Goal: Task Accomplishment & Management: Manage account settings

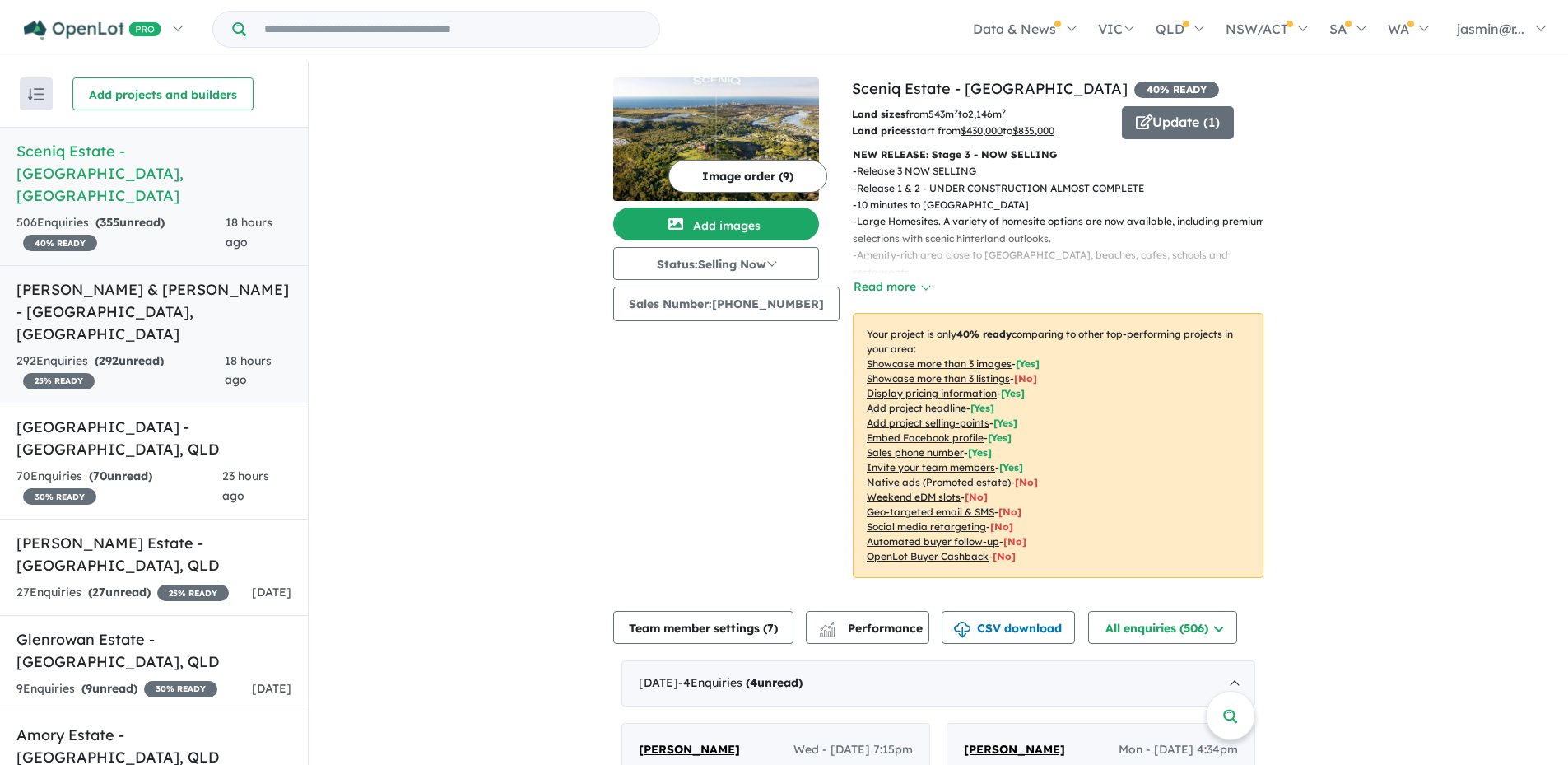
click at [127, 302] on link "[PERSON_NAME] & [PERSON_NAME] - [GEOGRAPHIC_DATA] , [GEOGRAPHIC_DATA] 292 Enqui…" at bounding box center [154, 335] width 308 height 139
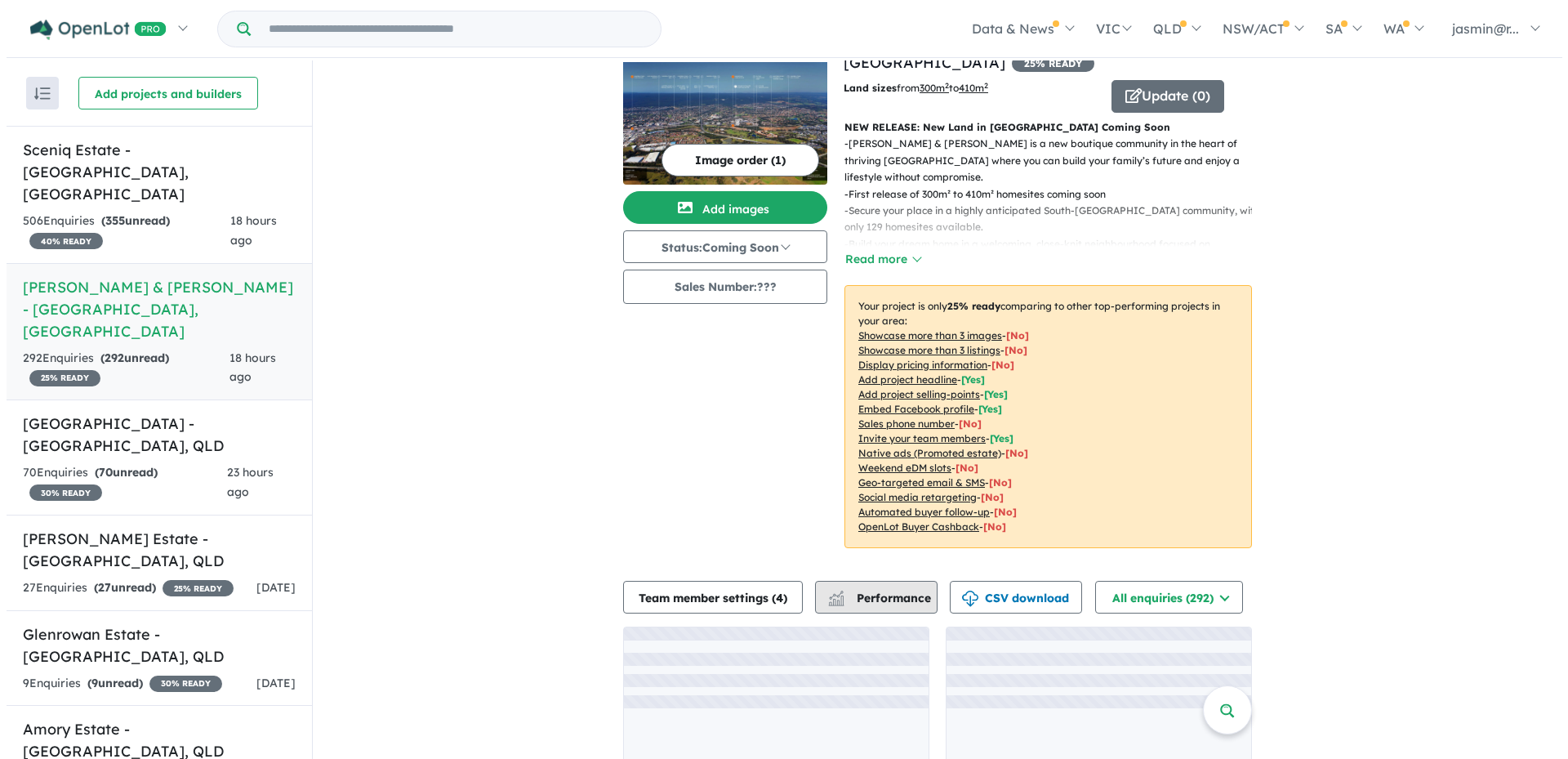
scroll to position [92, 0]
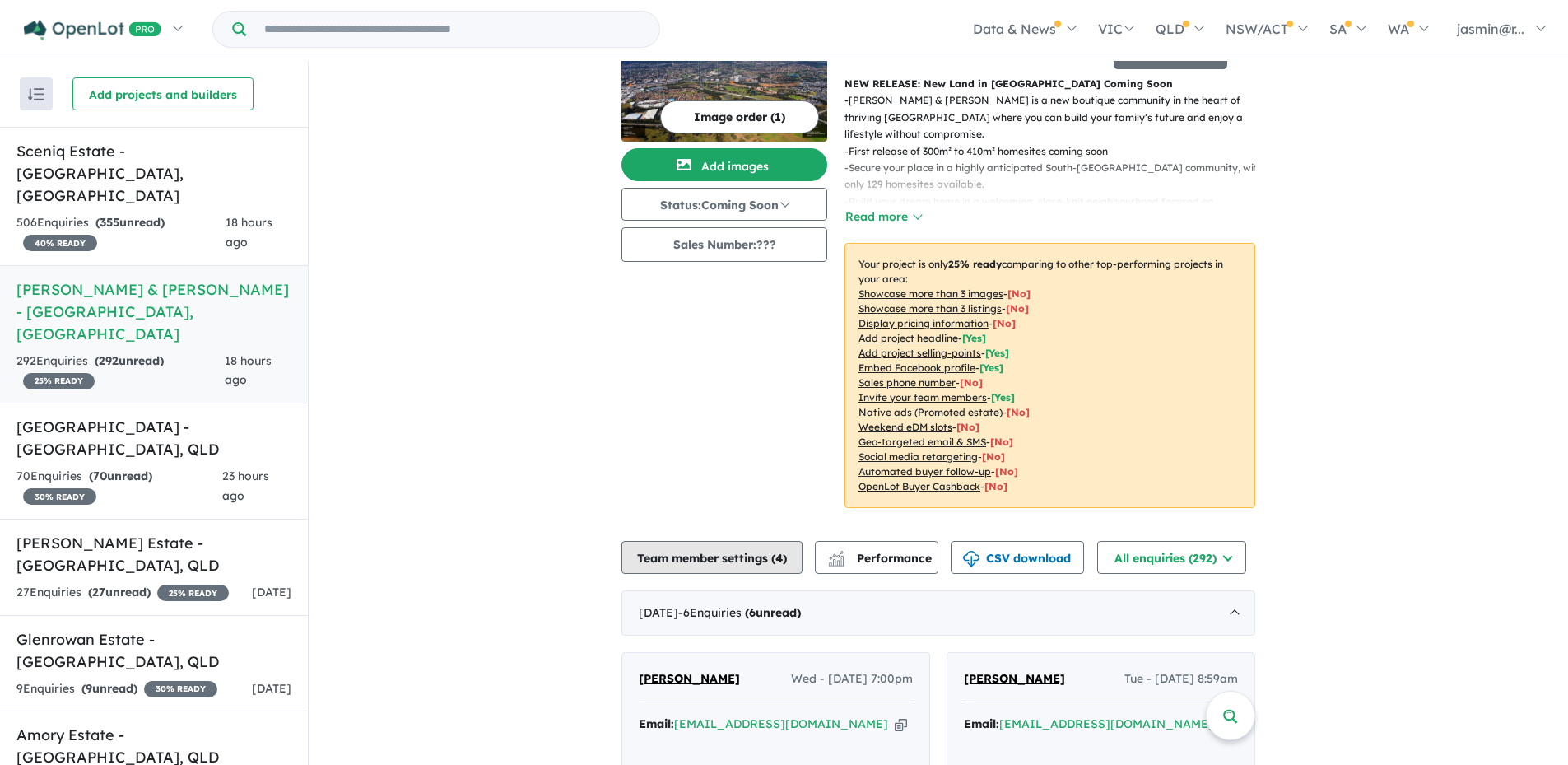
click at [742, 541] on button "Team member settings ( 4 )" at bounding box center [712, 558] width 181 height 33
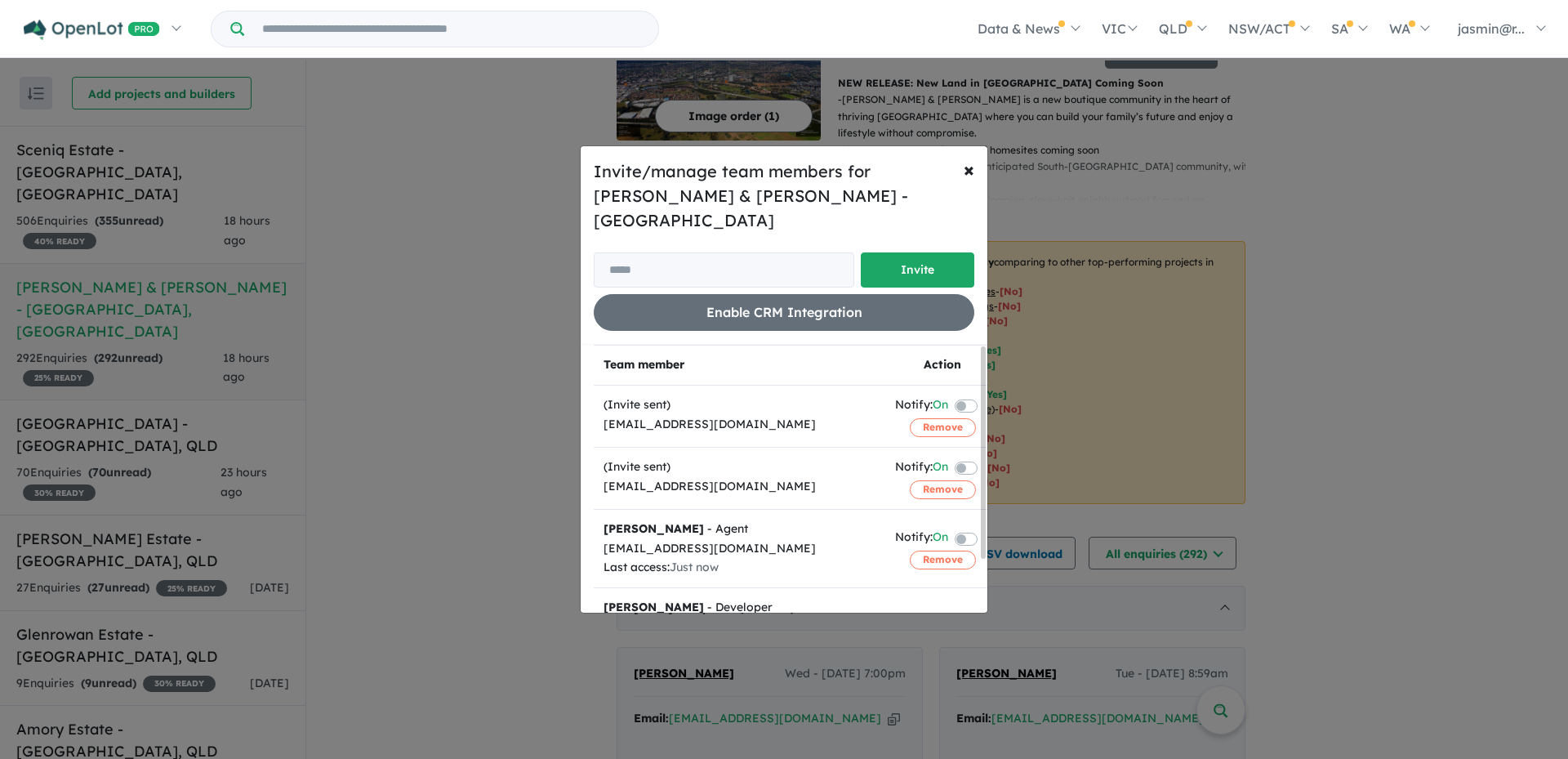
click at [984, 395] on label at bounding box center [985, 405] width 3 height 20
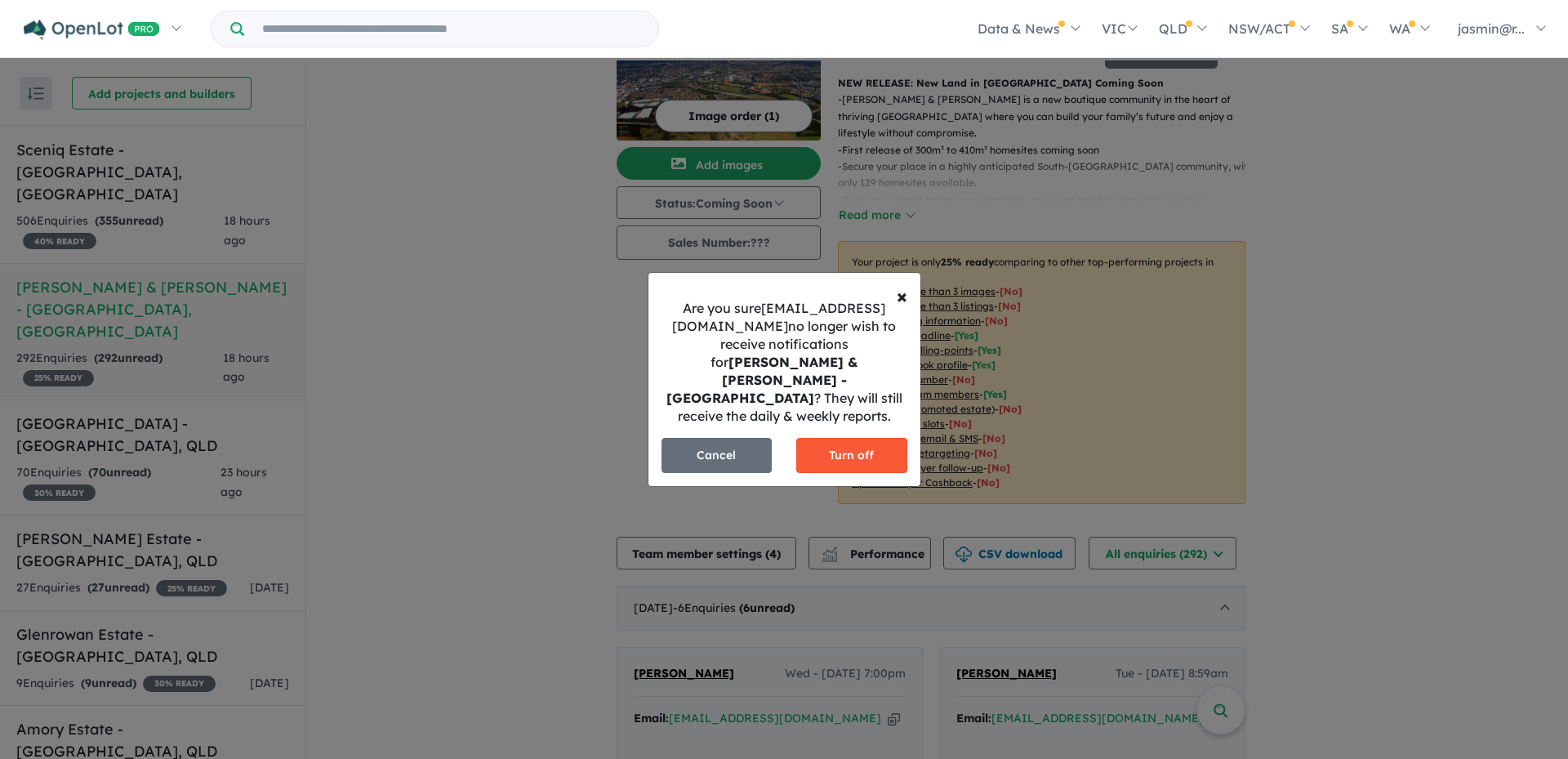
click at [842, 441] on button "Turn off" at bounding box center [851, 455] width 111 height 35
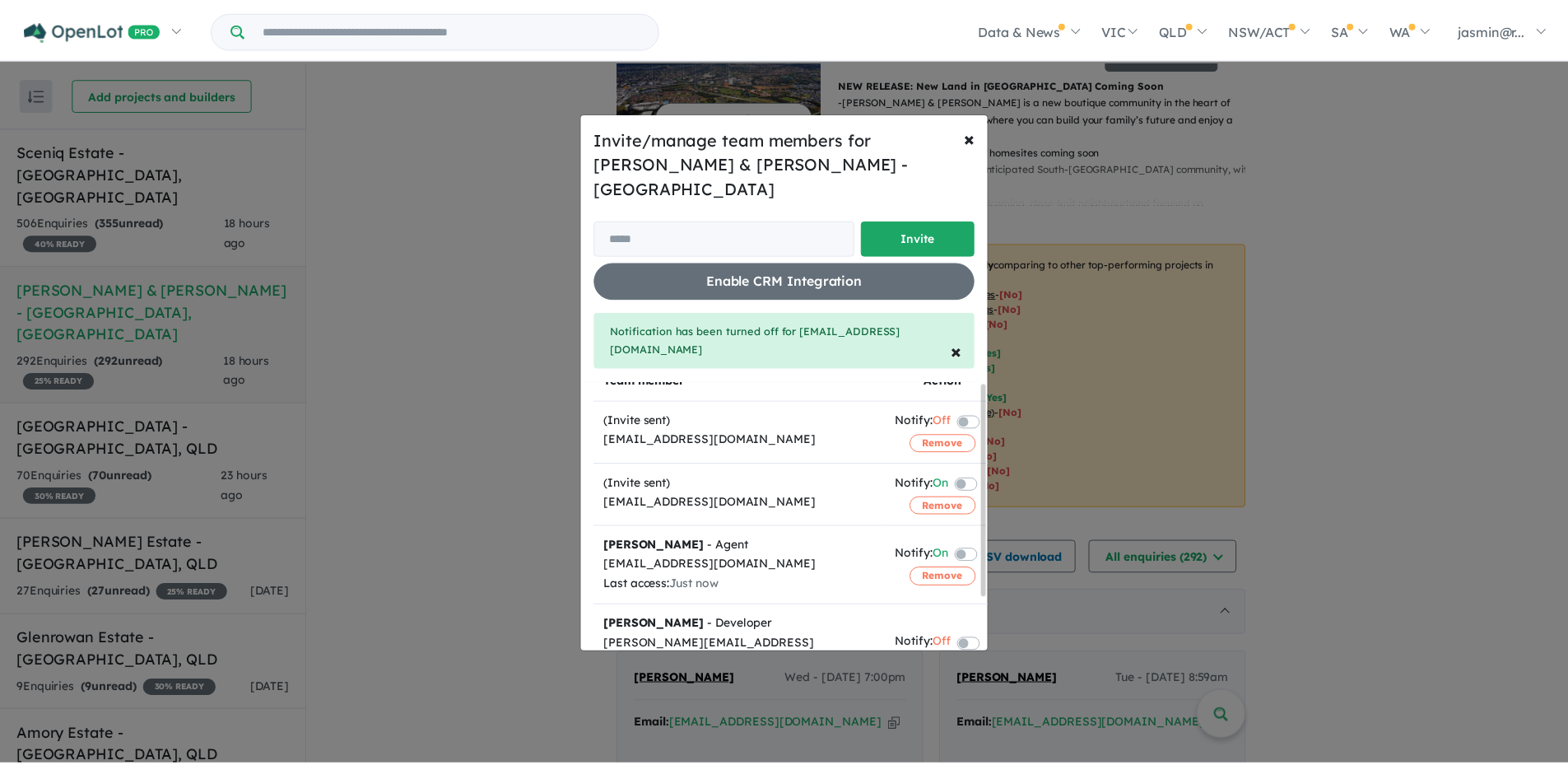
scroll to position [0, 0]
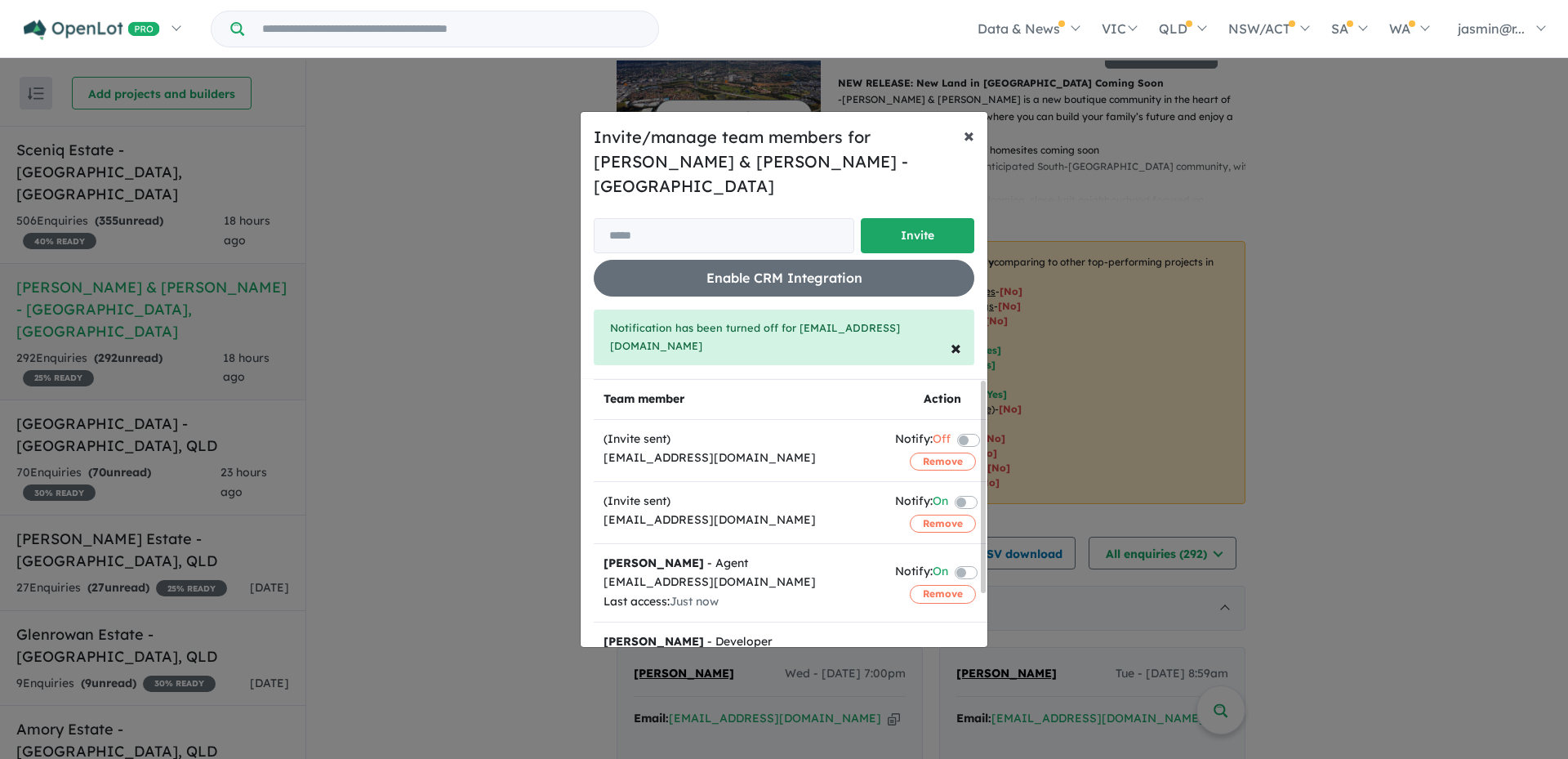
click at [964, 147] on span "×" at bounding box center [968, 134] width 10 height 25
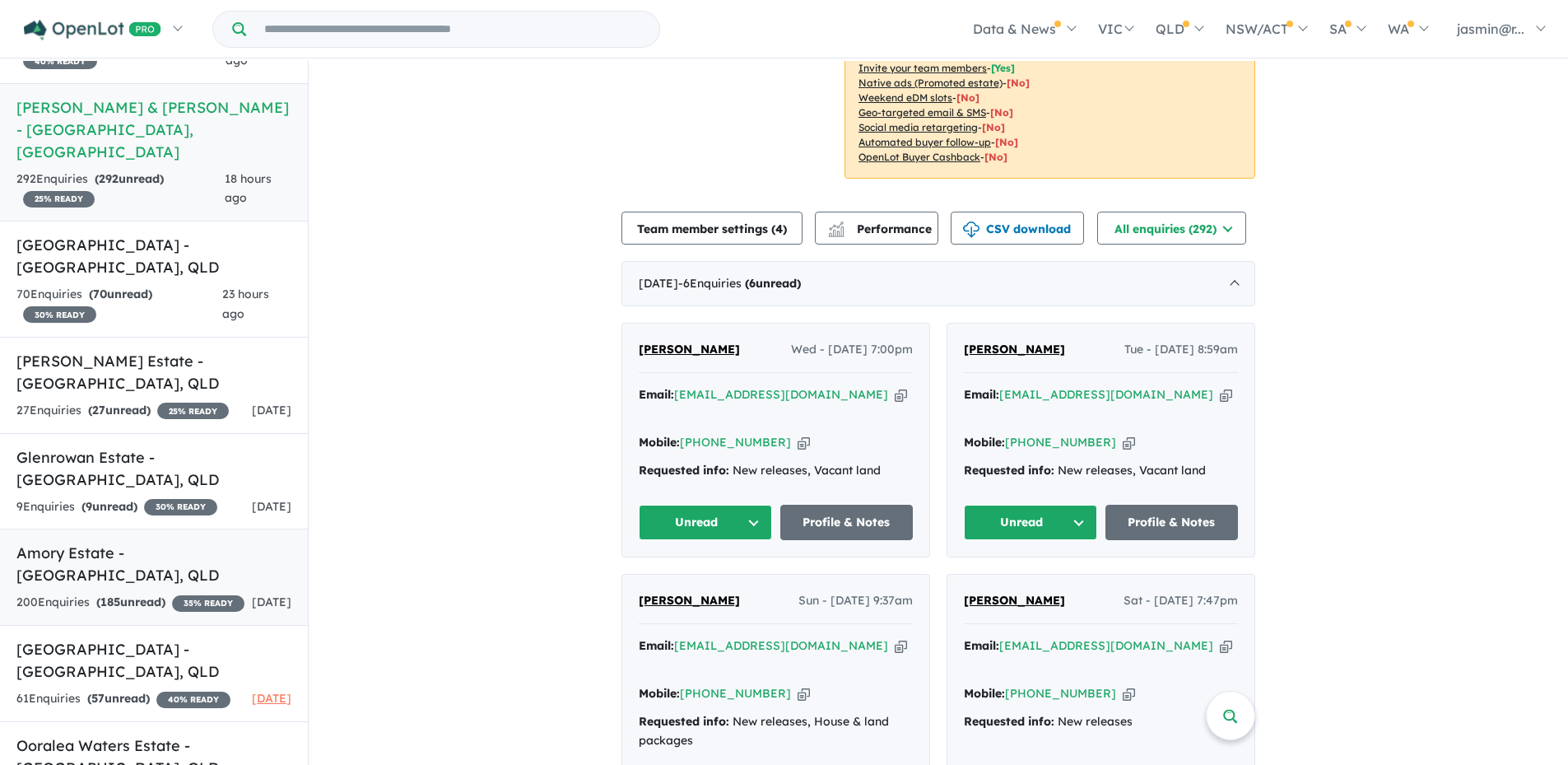
scroll to position [200, 0]
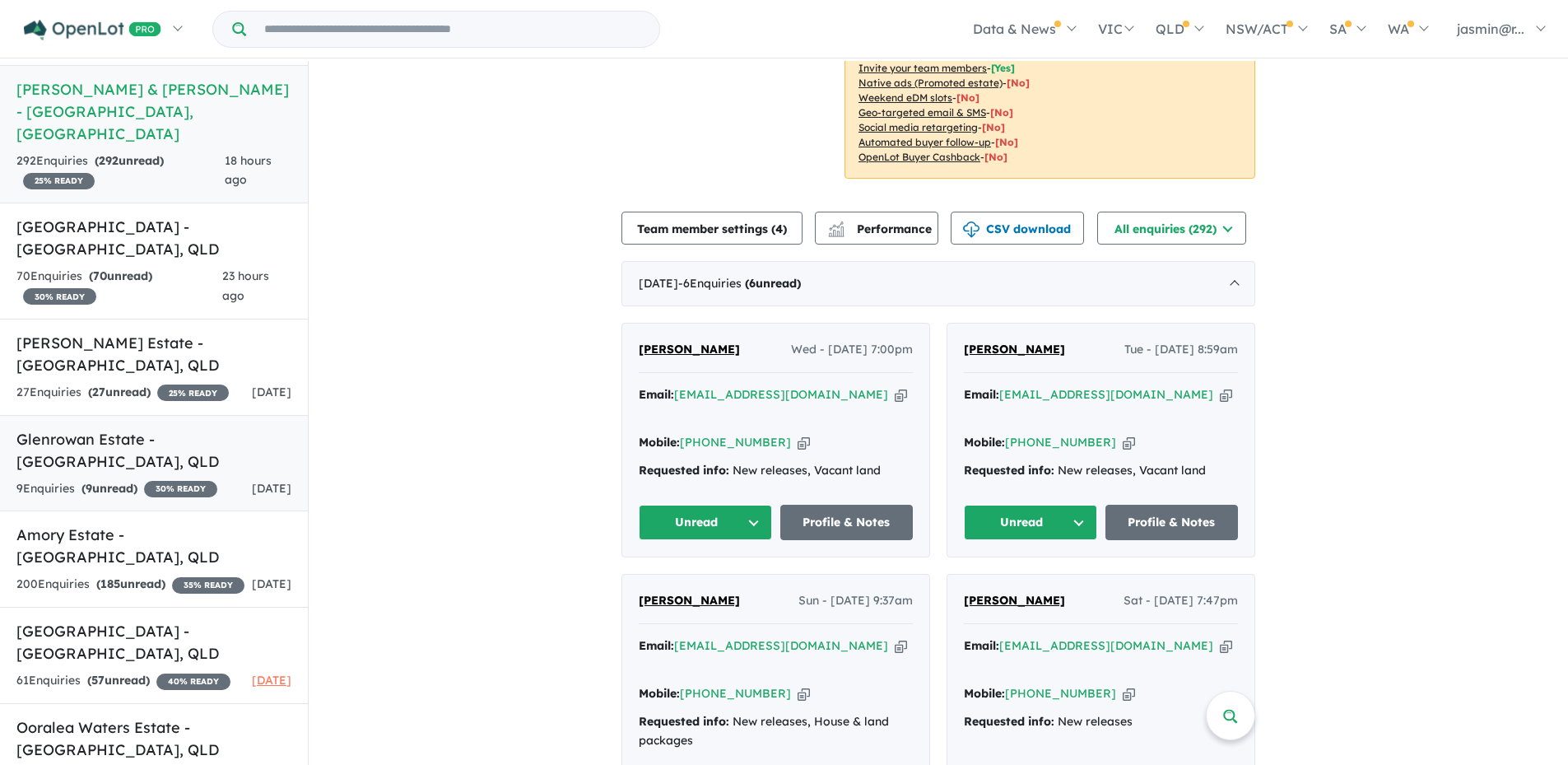
click at [103, 415] on link "Glenrowan Estate - [GEOGRAPHIC_DATA] , [GEOGRAPHIC_DATA] 9 Enquir ies ( 9 unrea…" at bounding box center [154, 463] width 308 height 97
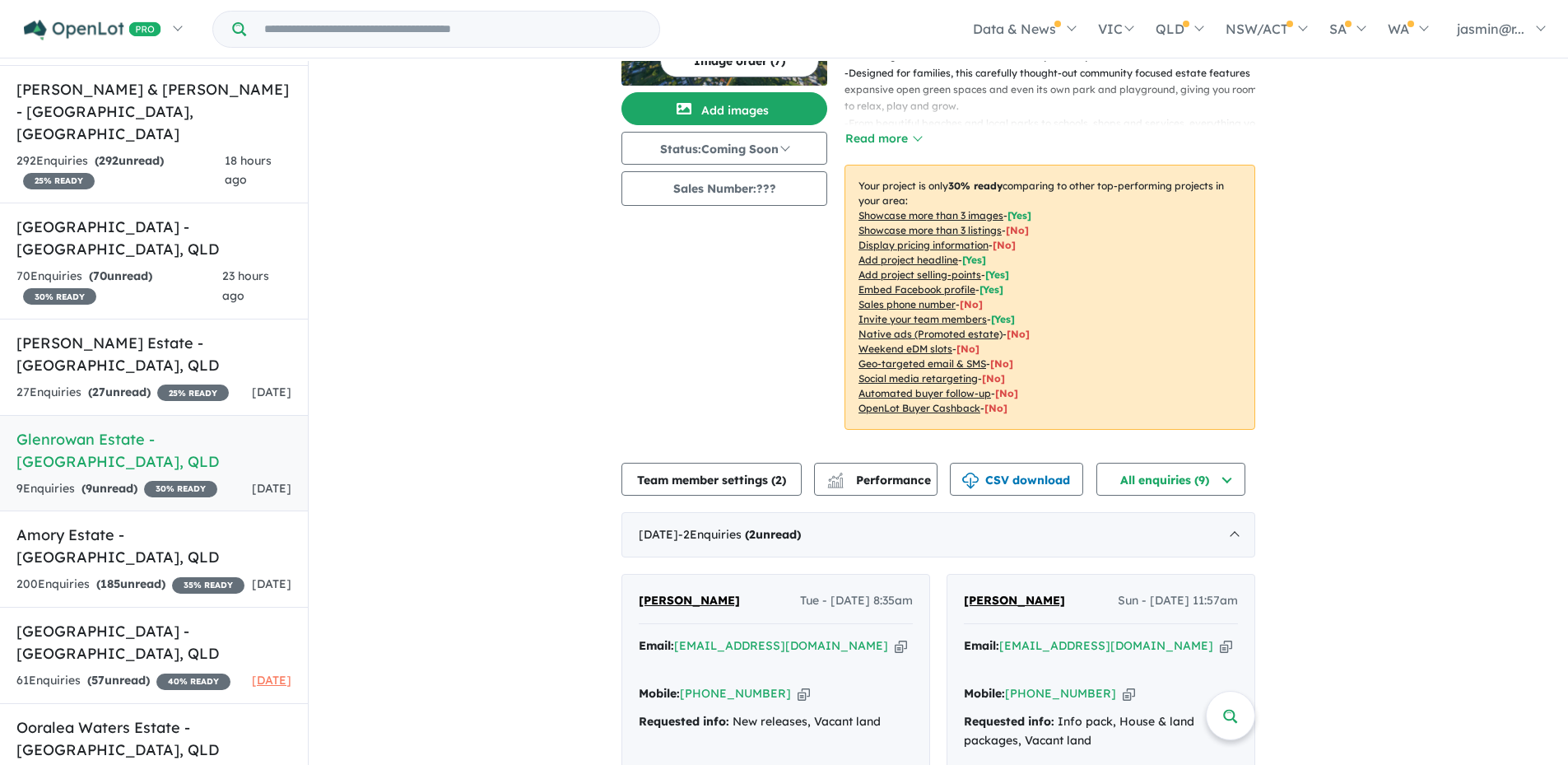
scroll to position [247, 0]
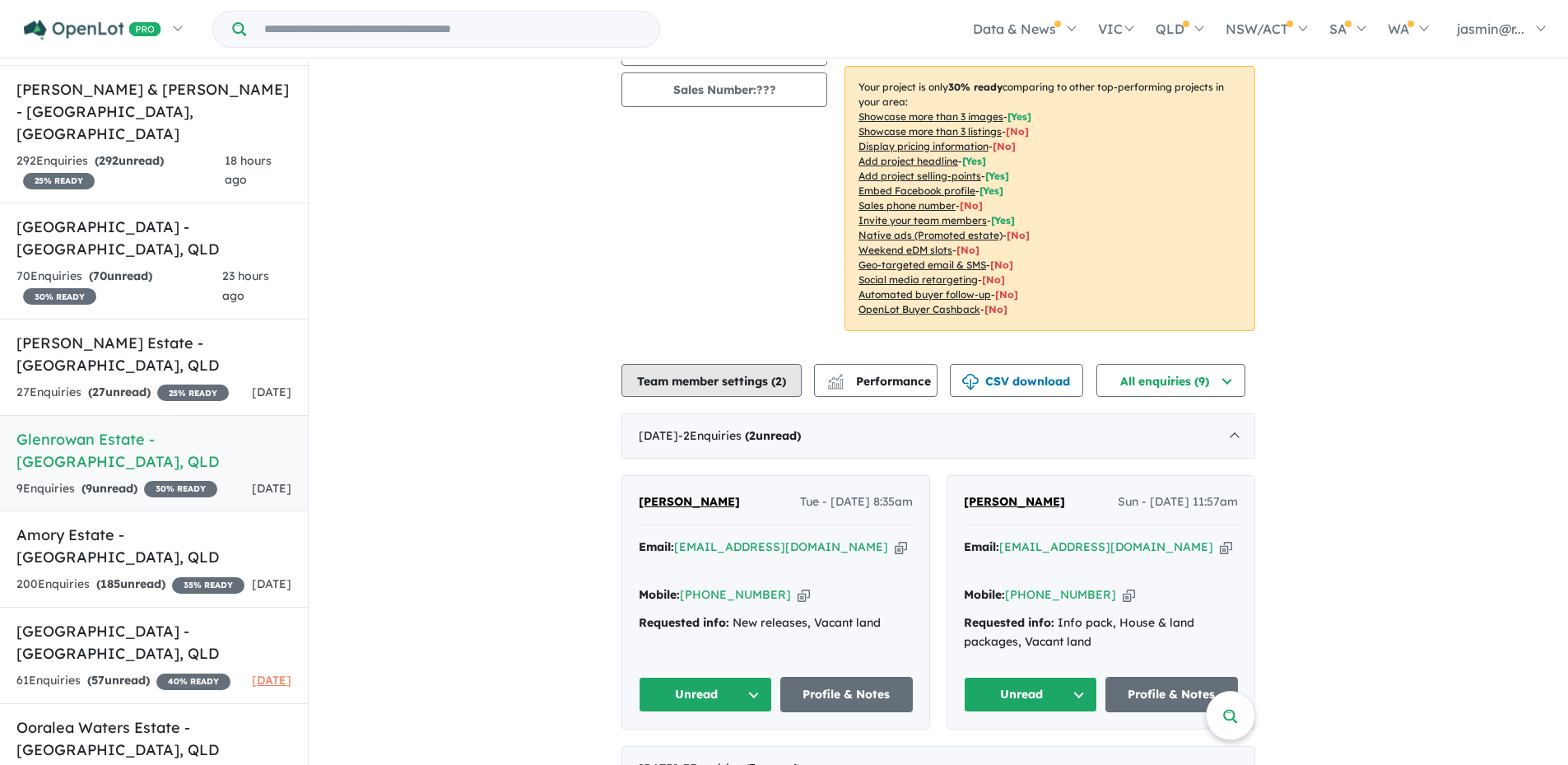
click at [772, 384] on button "Team member settings ( 2 )" at bounding box center [712, 380] width 181 height 33
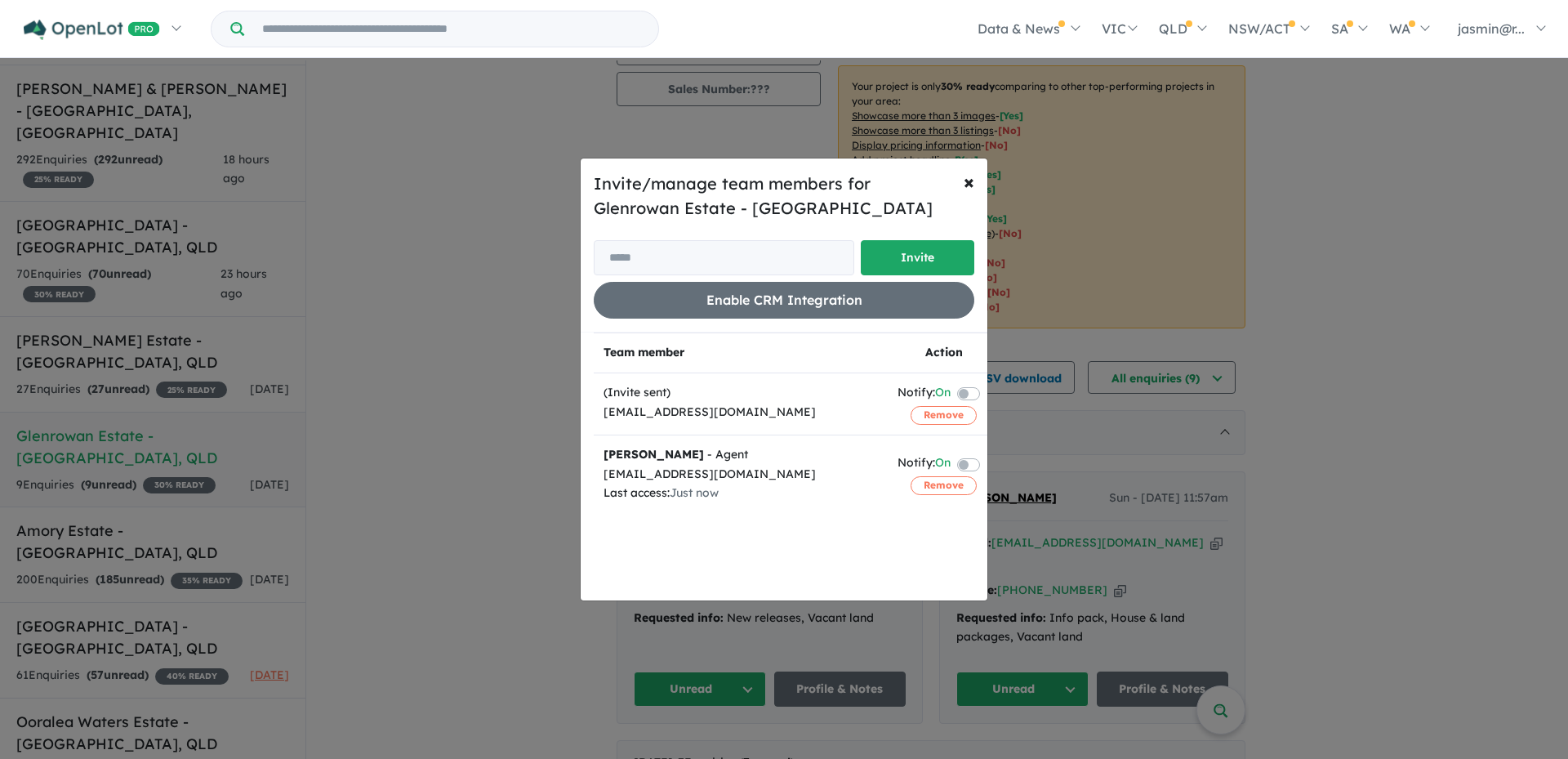
click at [986, 391] on label at bounding box center [988, 393] width 3 height 20
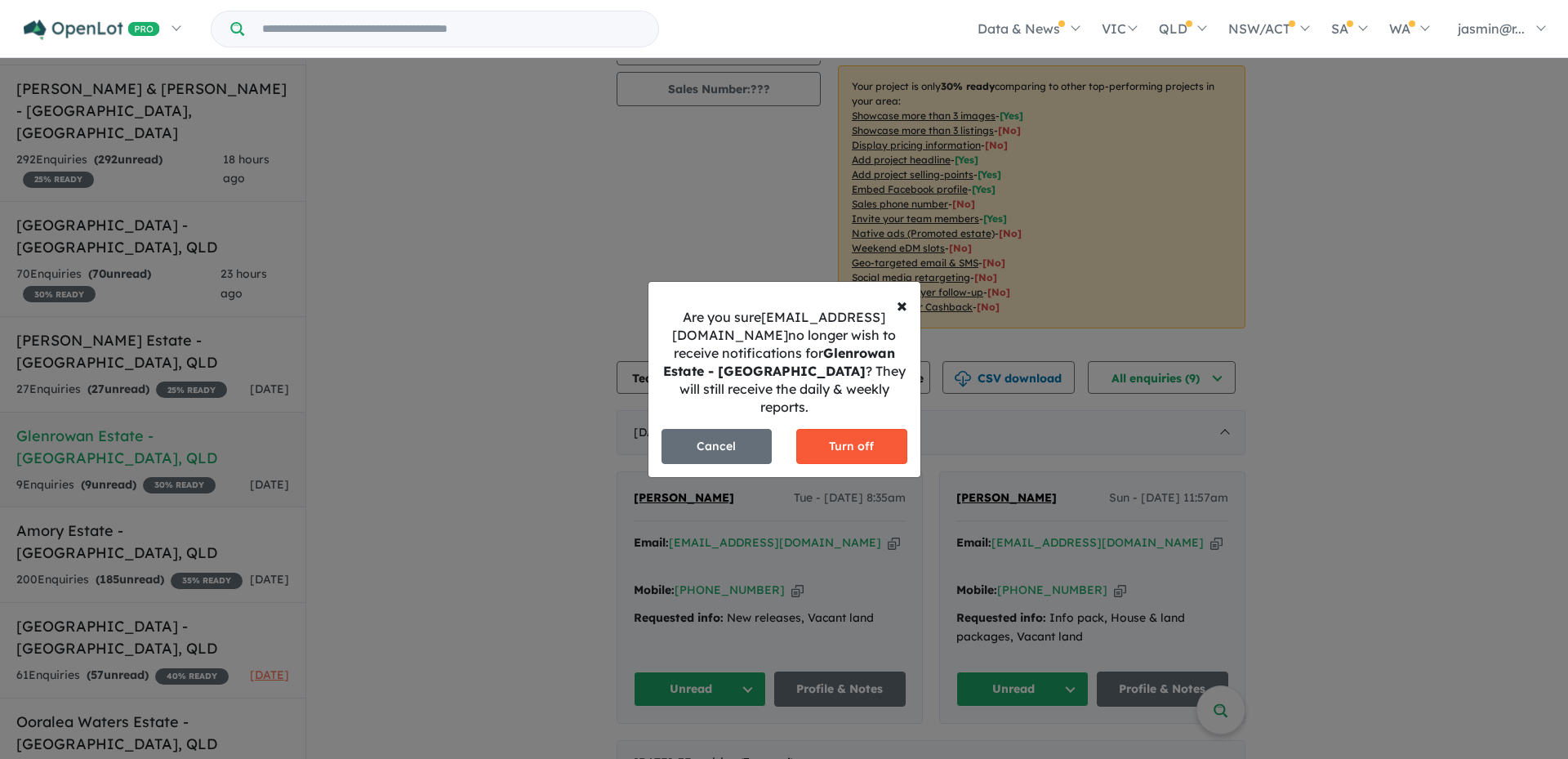
click at [850, 442] on button "Turn off" at bounding box center [851, 446] width 111 height 35
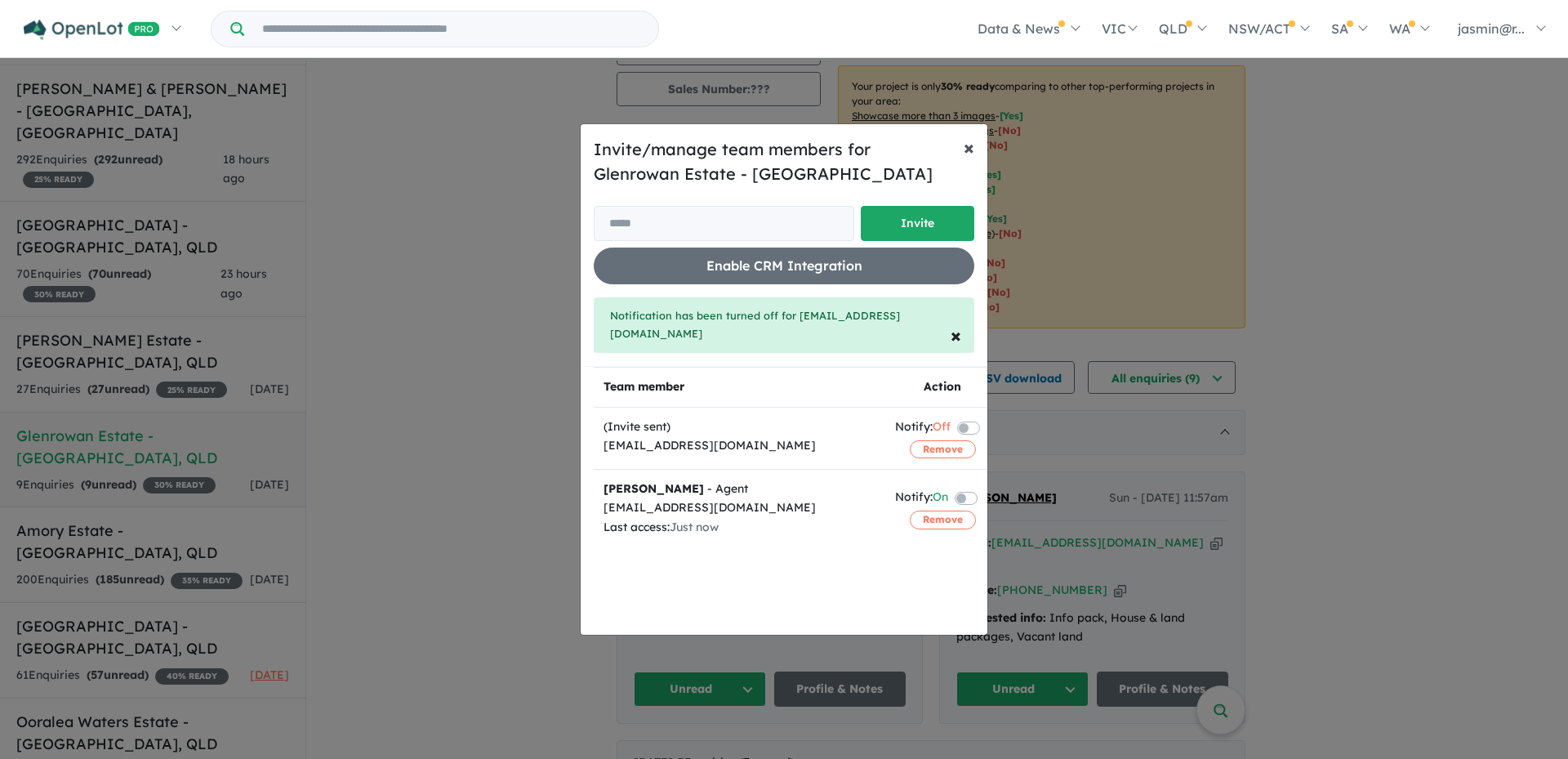
click at [969, 159] on span "×" at bounding box center [968, 147] width 10 height 25
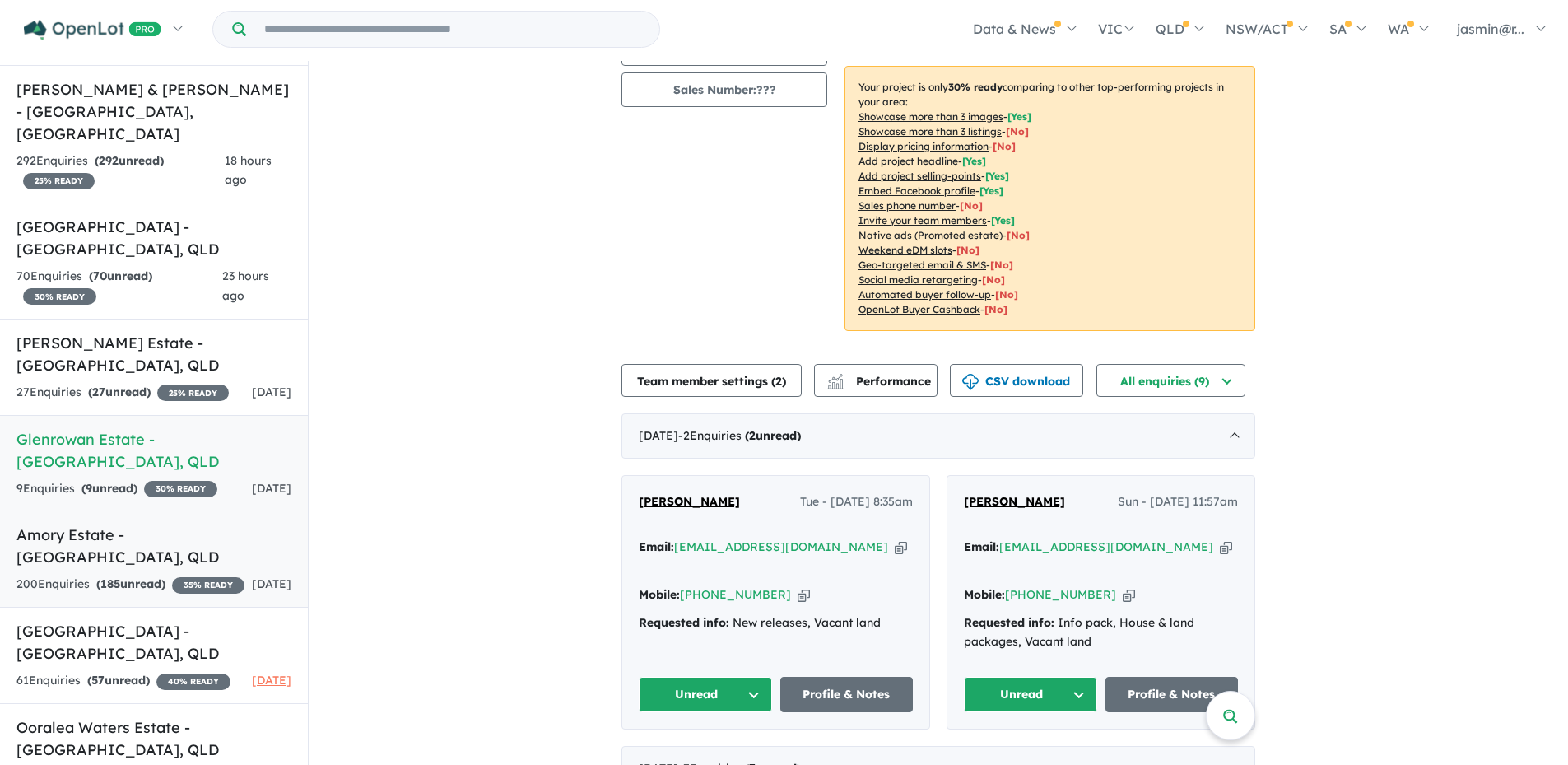
click at [118, 577] on span "185" at bounding box center [110, 583] width 20 height 15
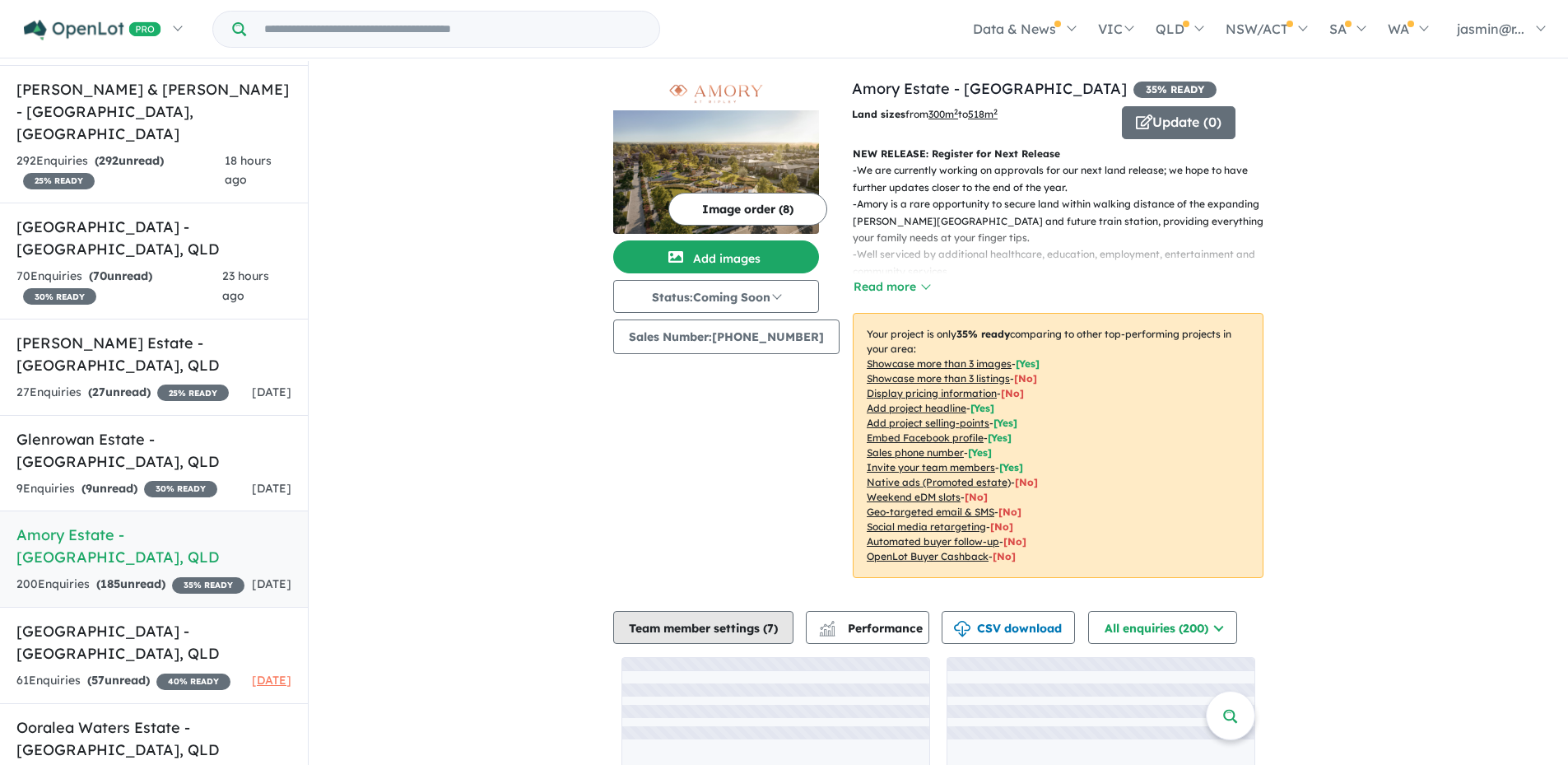
click at [746, 625] on button "Team member settings ( 7 )" at bounding box center [703, 627] width 181 height 33
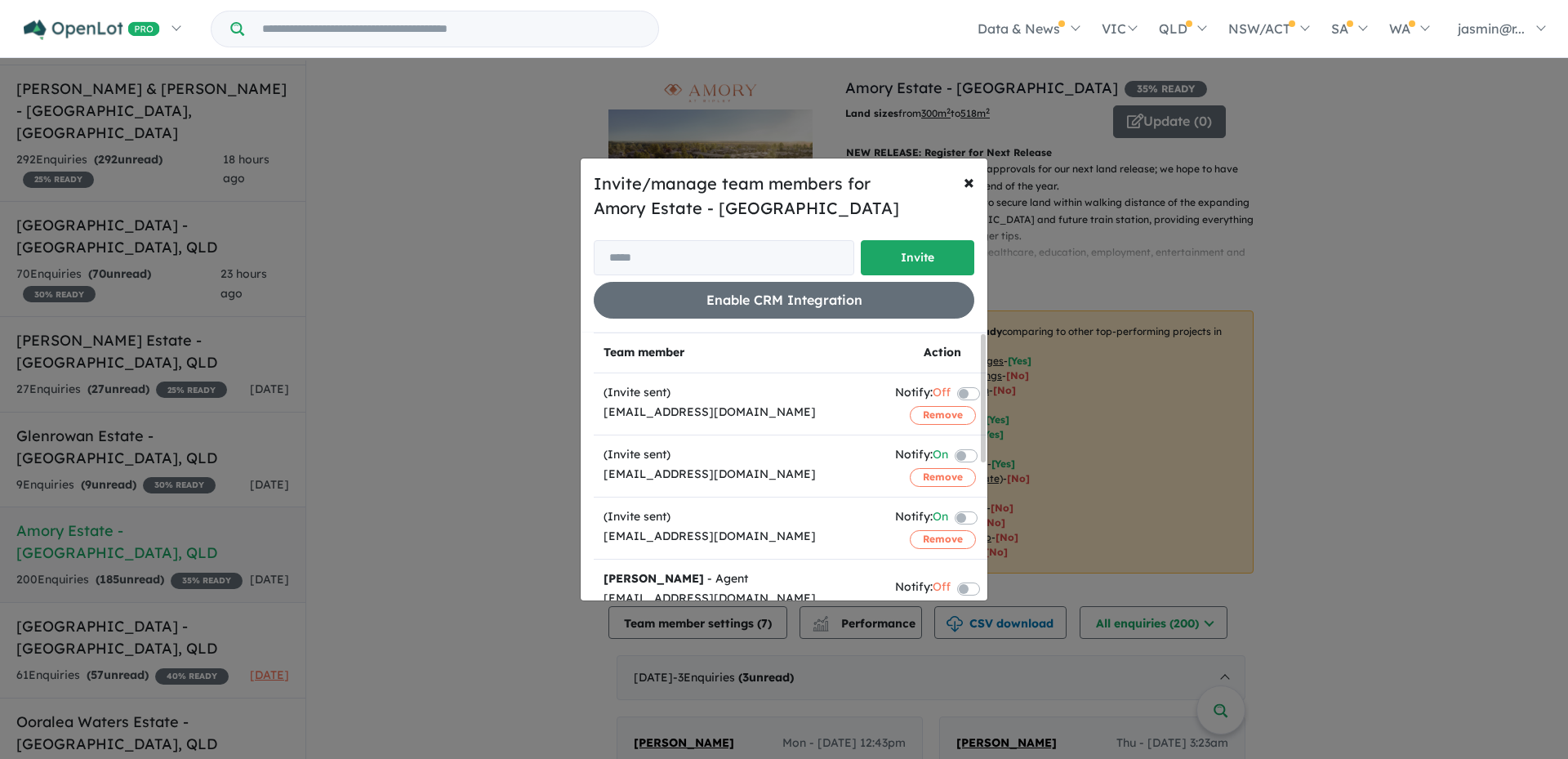
click at [984, 457] on label at bounding box center [985, 455] width 3 height 20
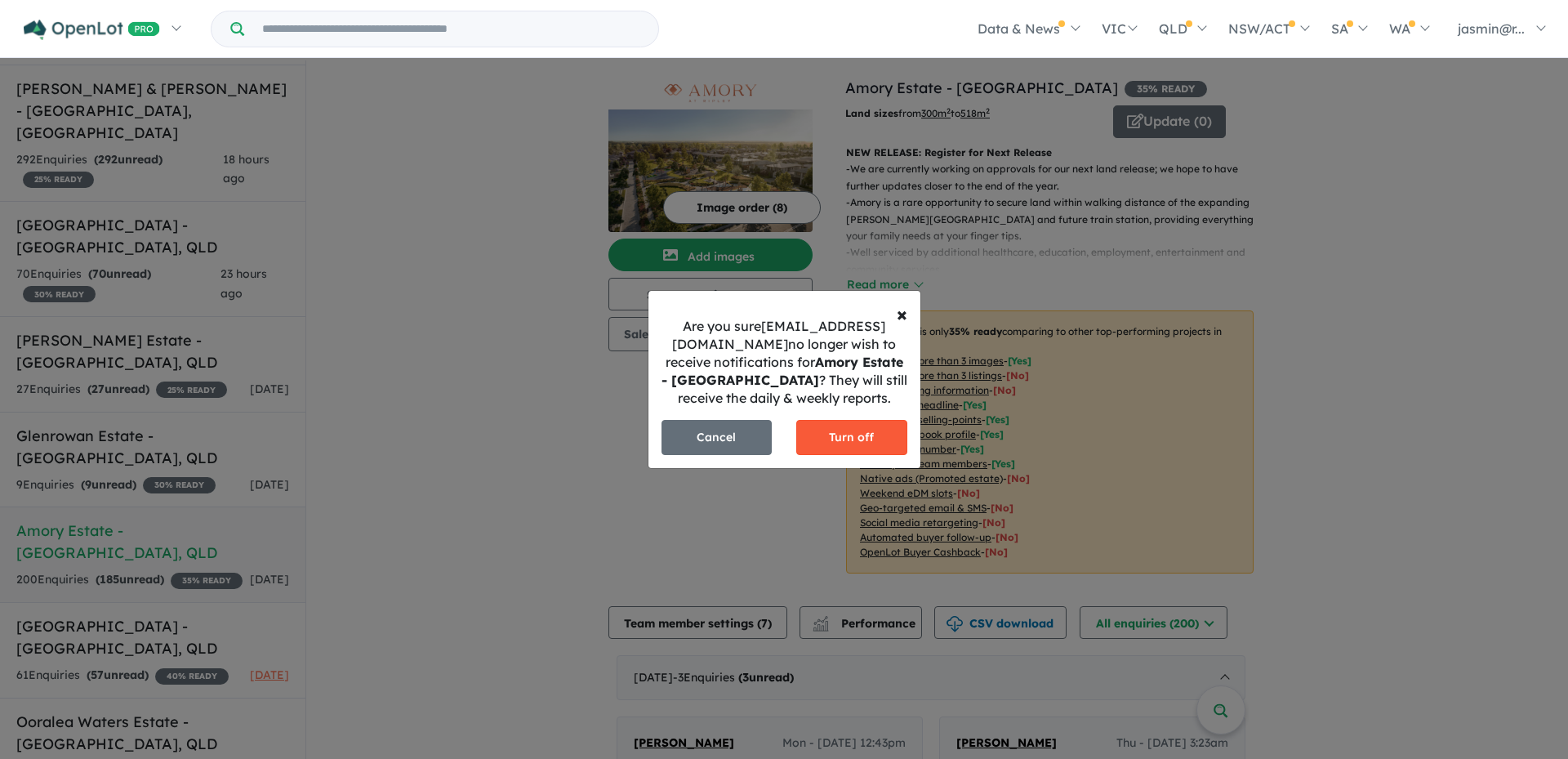
click at [850, 428] on button "Turn off" at bounding box center [851, 437] width 111 height 35
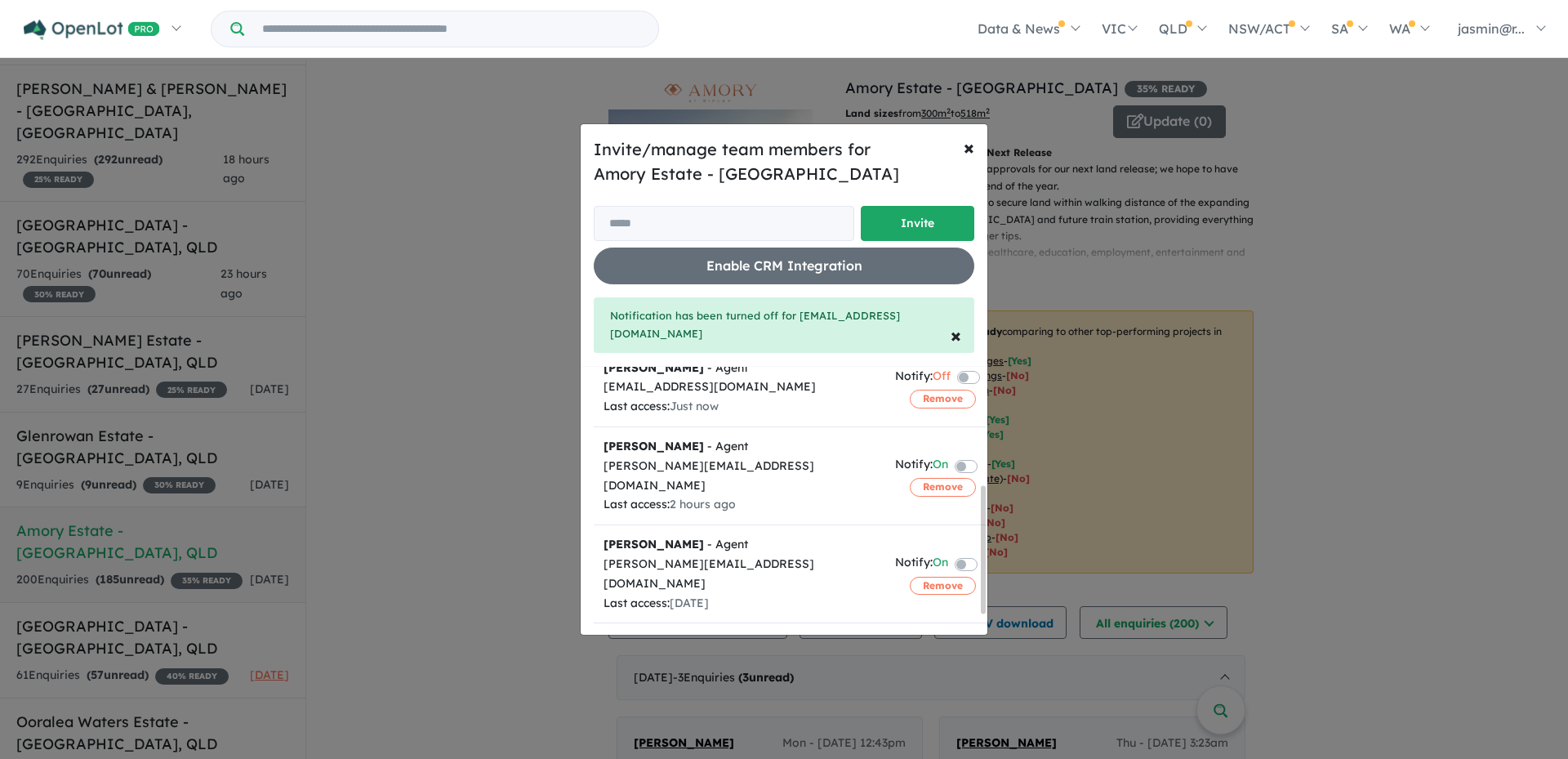
scroll to position [286, 0]
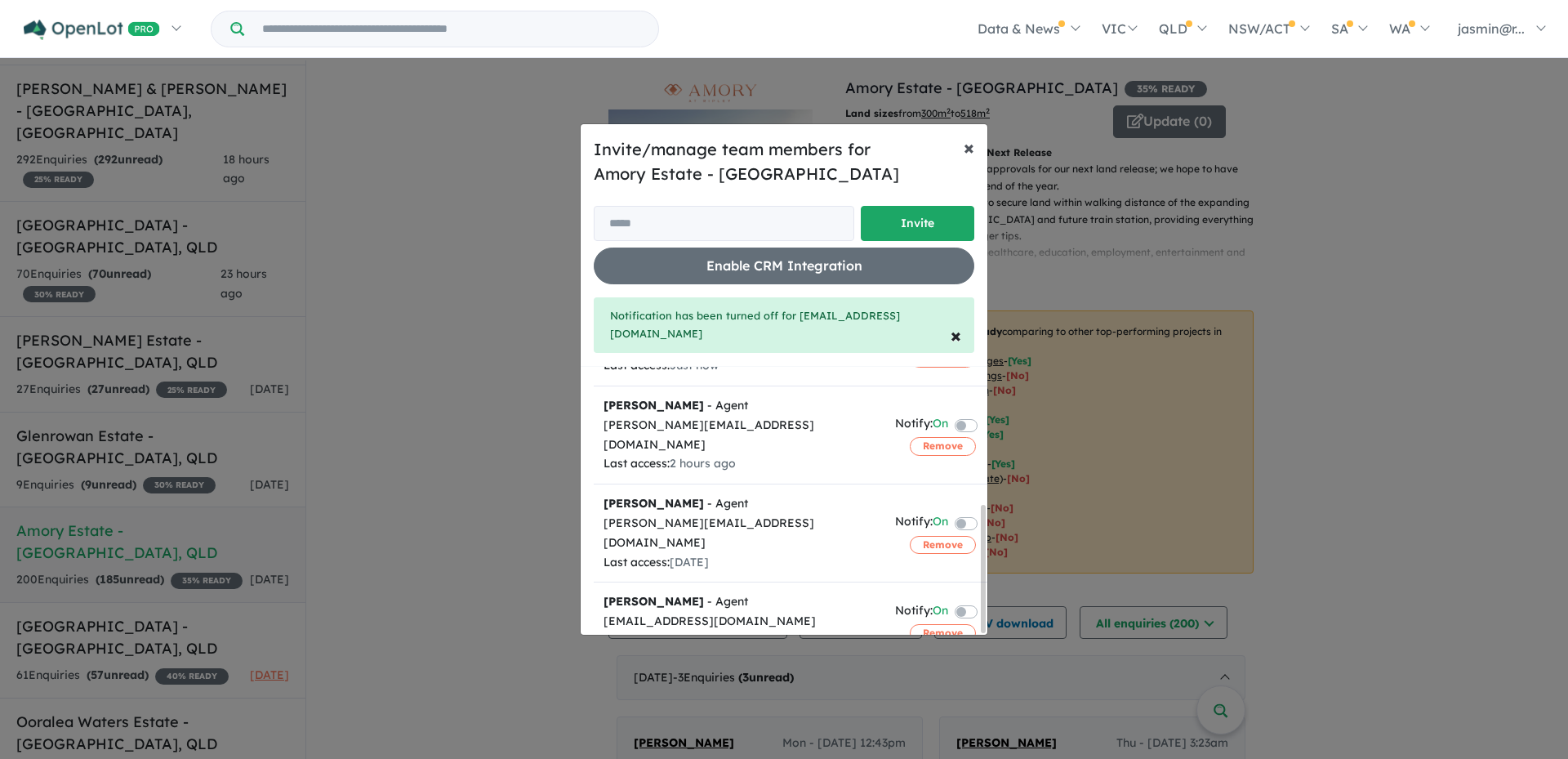
click at [969, 159] on span "×" at bounding box center [968, 147] width 10 height 25
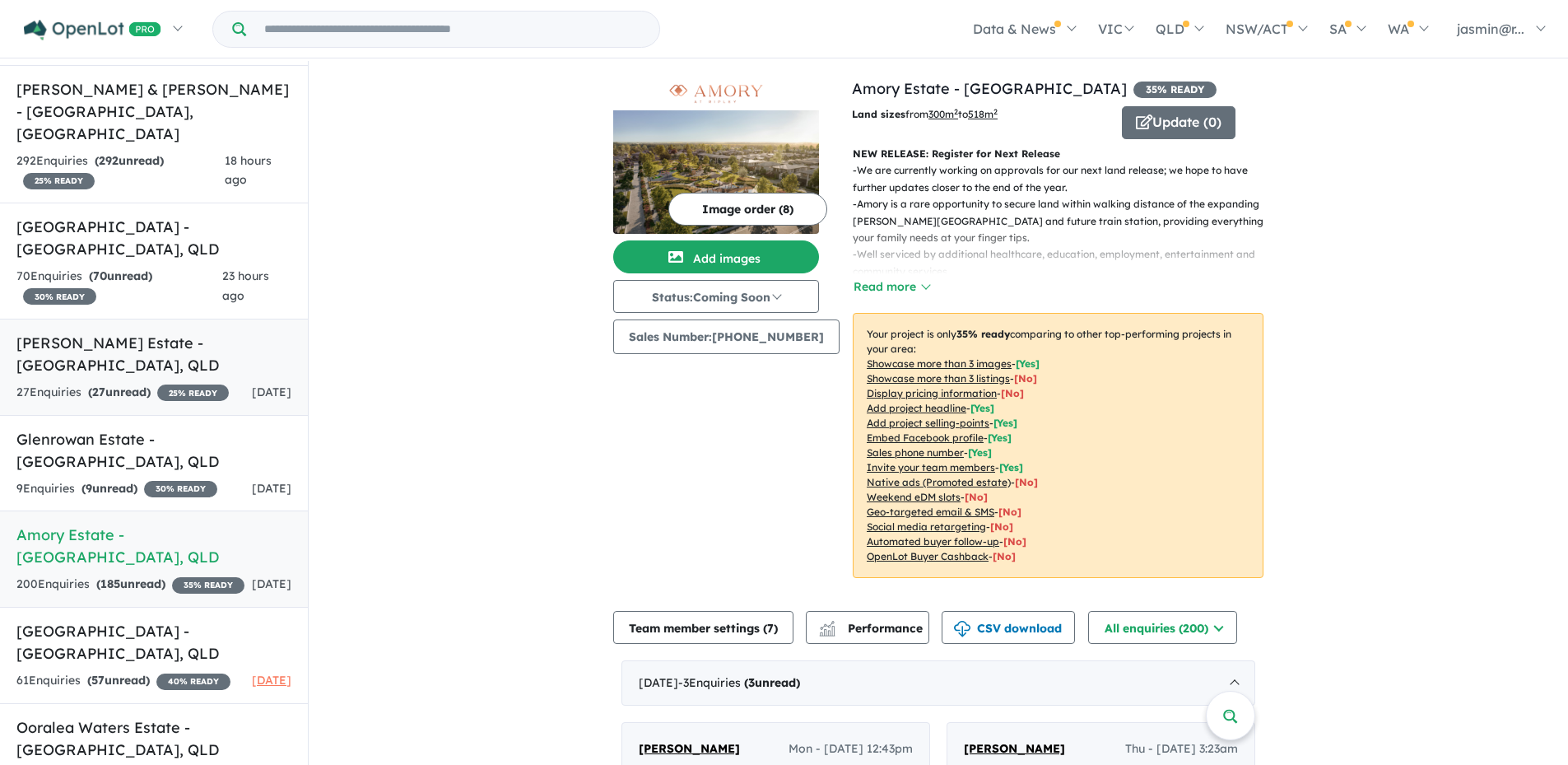
click at [113, 332] on h5 "[PERSON_NAME] Estate - [GEOGRAPHIC_DATA] , [GEOGRAPHIC_DATA]" at bounding box center [153, 354] width 275 height 45
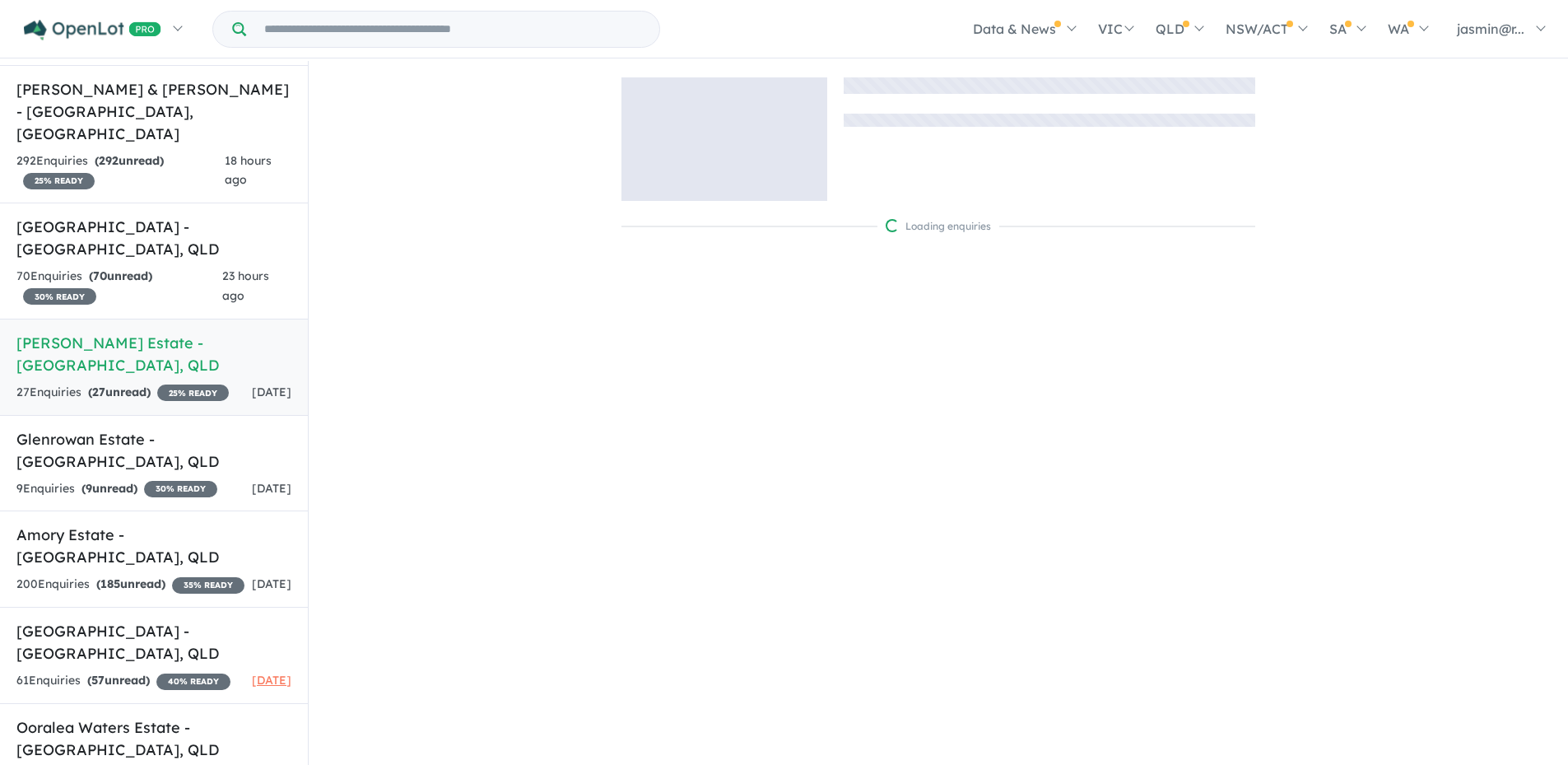
click at [113, 332] on h5 "[PERSON_NAME] Estate - [GEOGRAPHIC_DATA] , [GEOGRAPHIC_DATA]" at bounding box center [153, 354] width 275 height 45
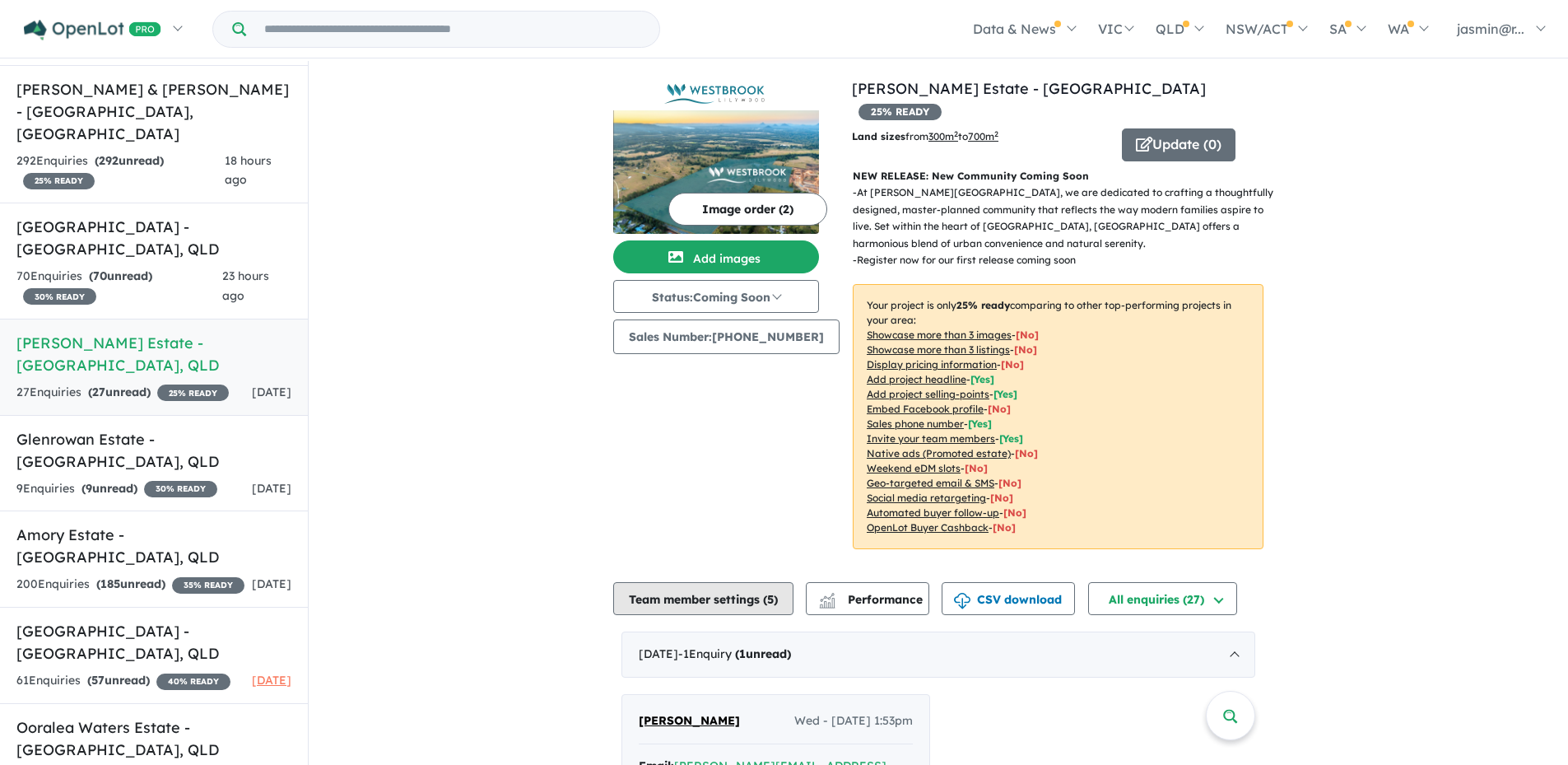
click at [770, 583] on button "Team member settings ( 5 )" at bounding box center [703, 599] width 181 height 33
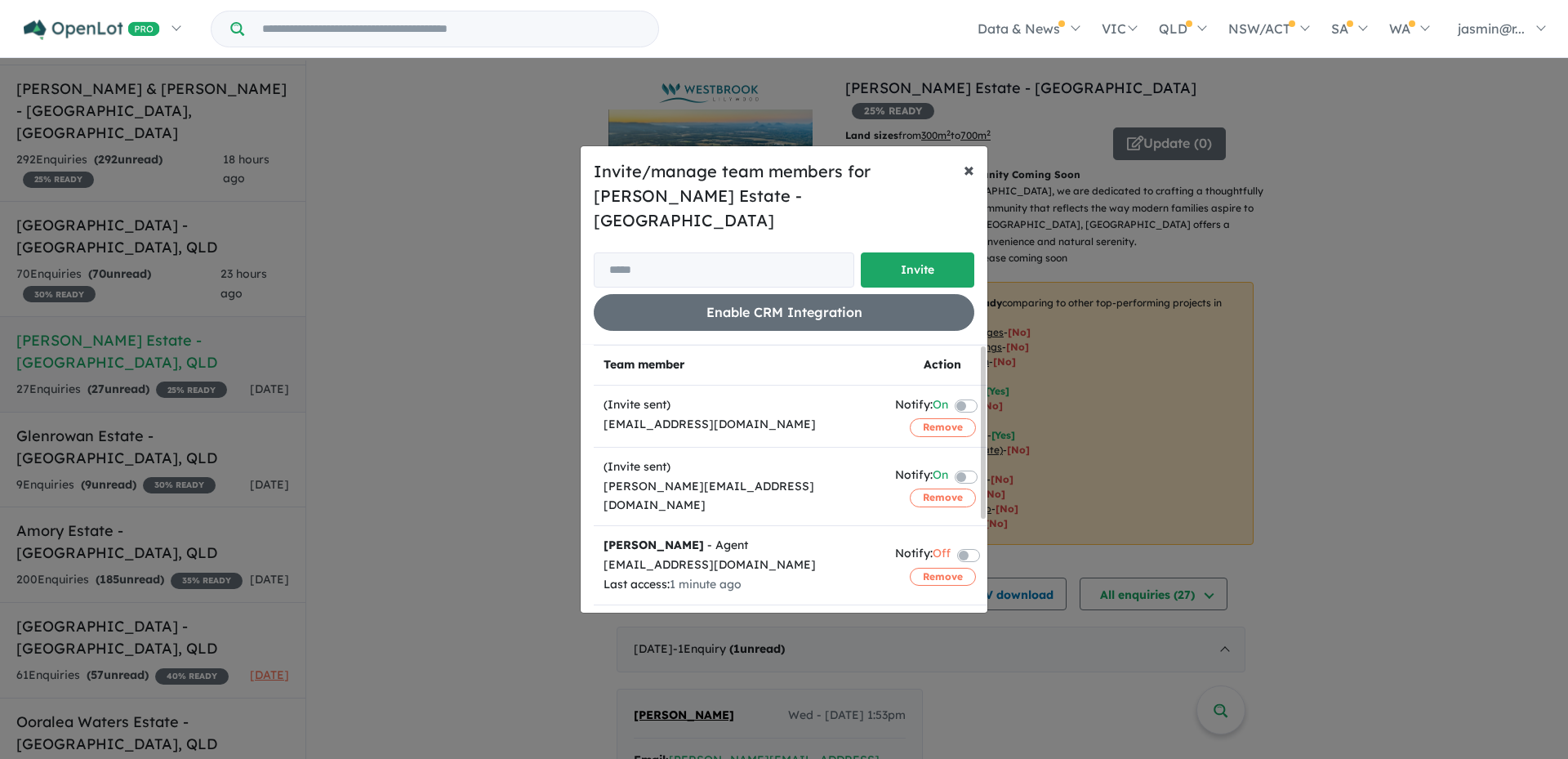
click at [971, 179] on span "×" at bounding box center [968, 169] width 10 height 25
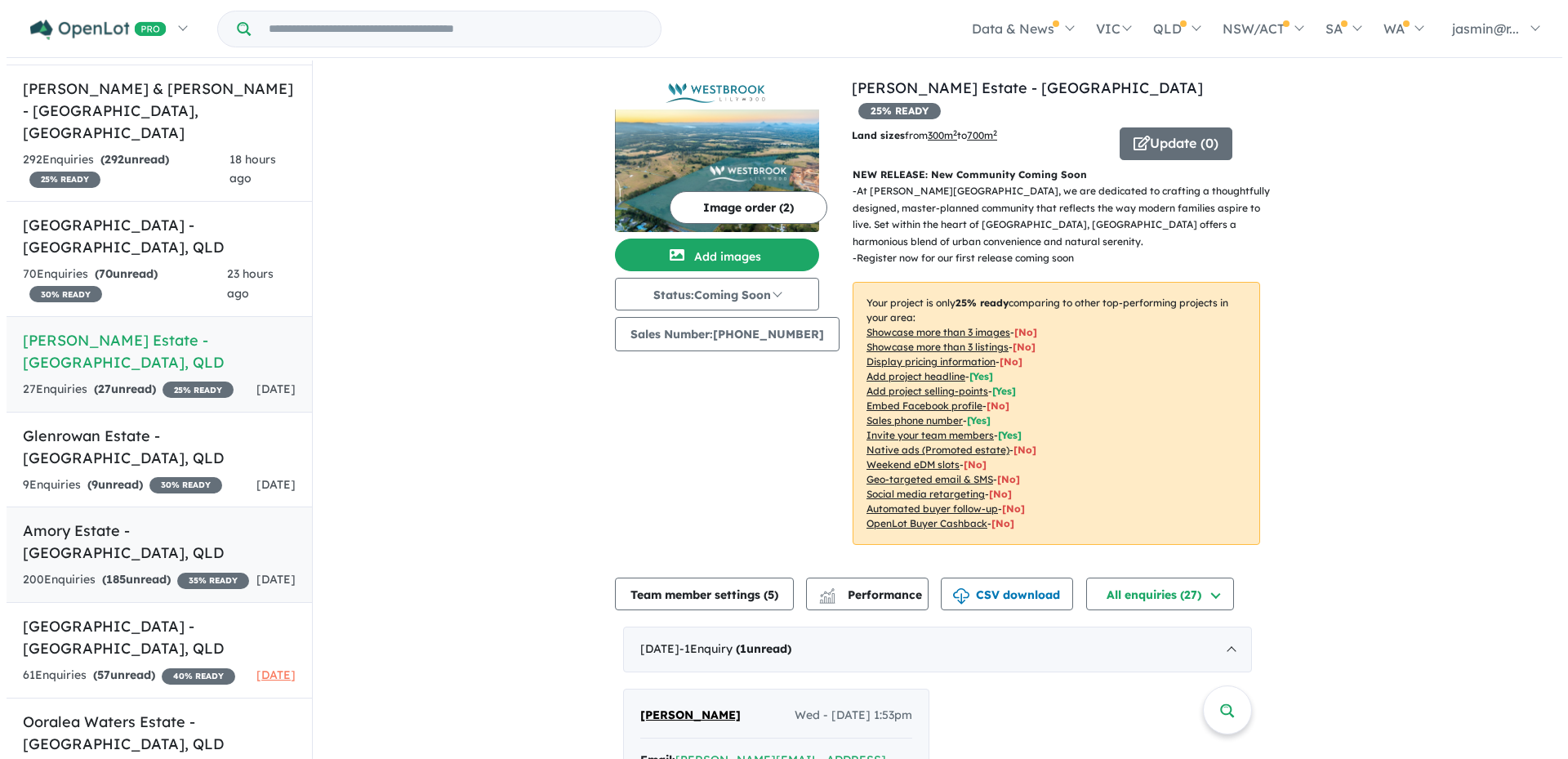
scroll to position [3, 0]
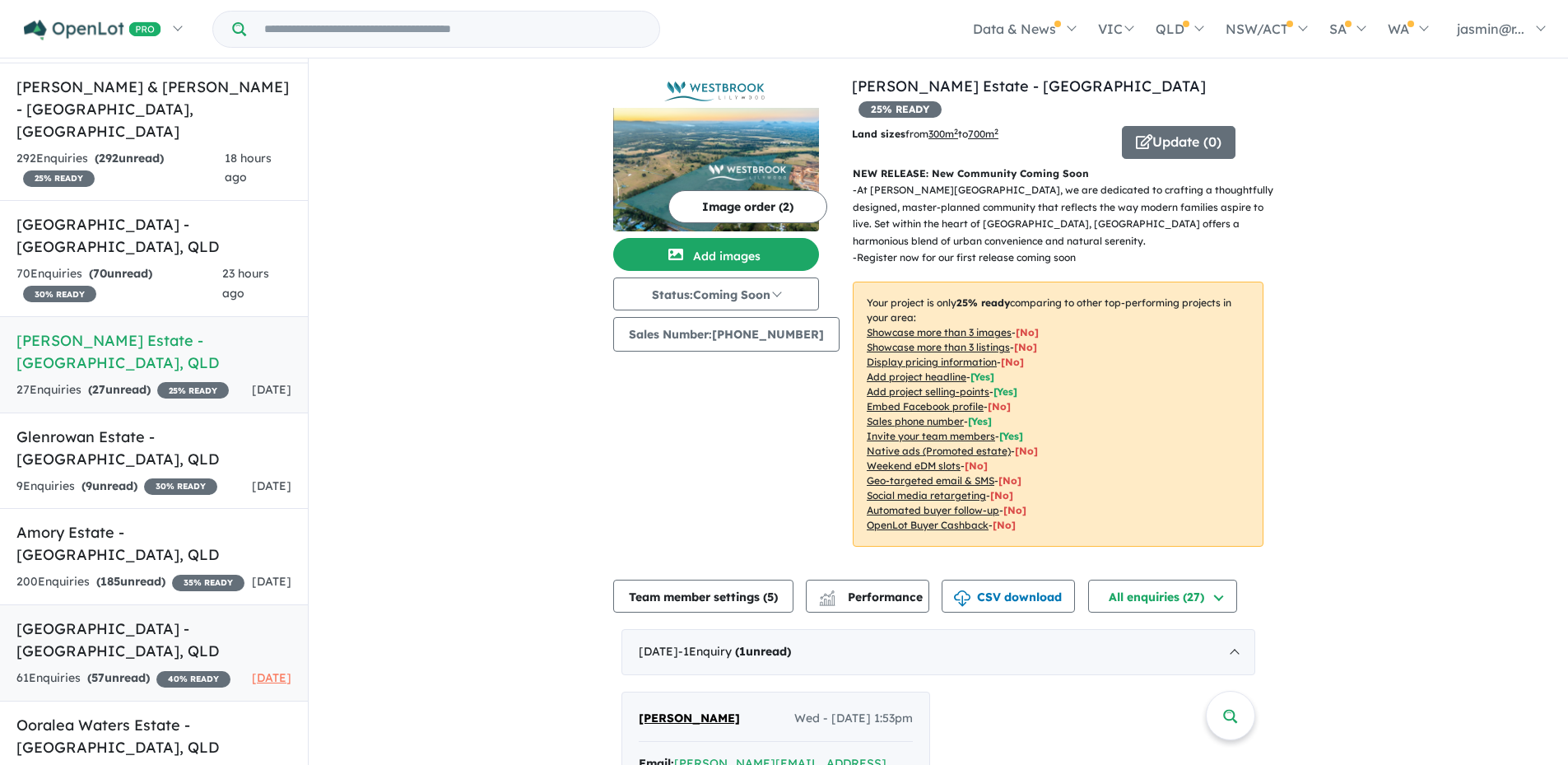
click at [159, 618] on h5 "[GEOGRAPHIC_DATA] - [GEOGRAPHIC_DATA] , [GEOGRAPHIC_DATA]" at bounding box center [153, 640] width 275 height 45
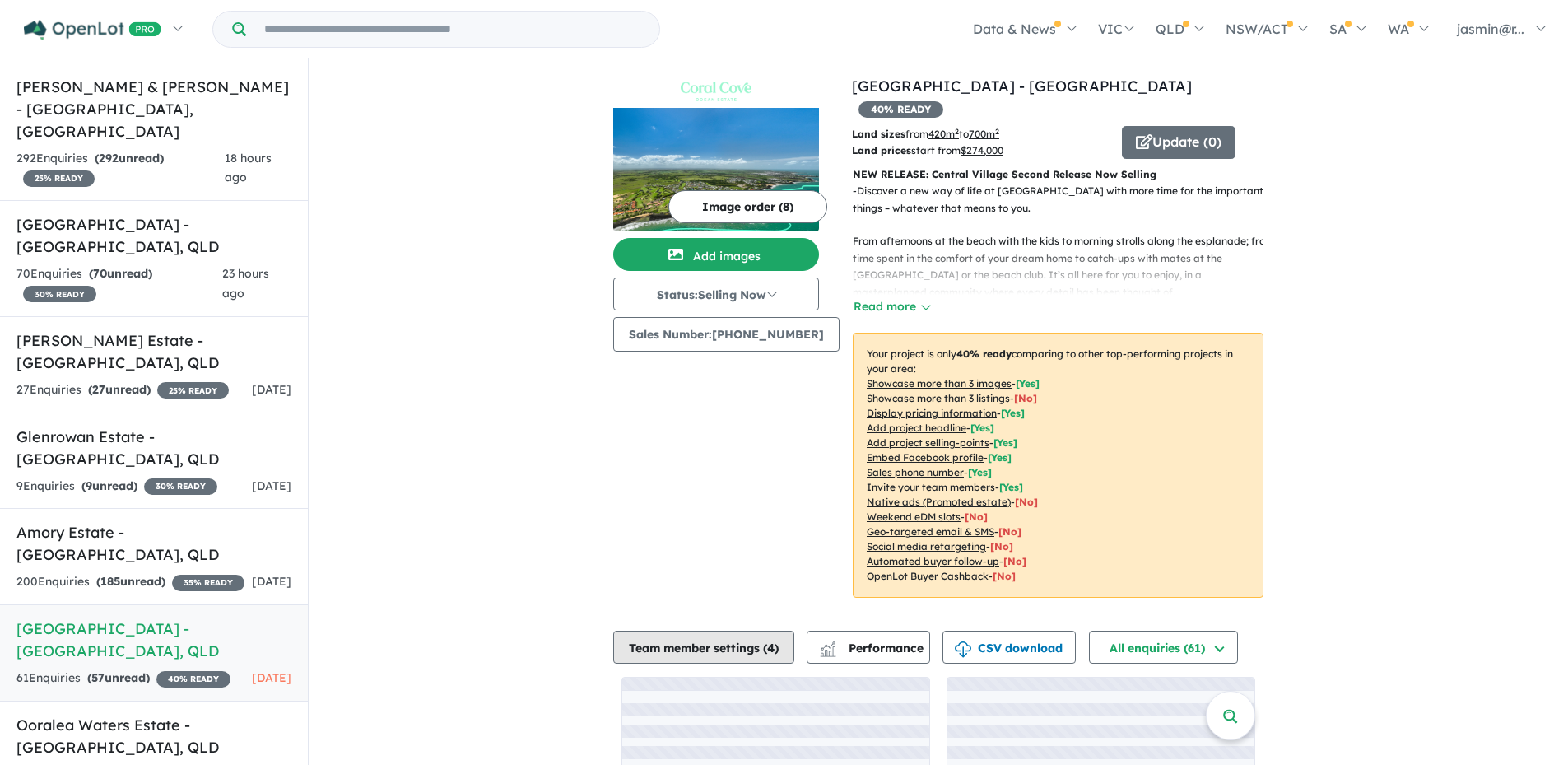
click at [760, 631] on button "Team member settings ( 4 )" at bounding box center [703, 647] width 181 height 33
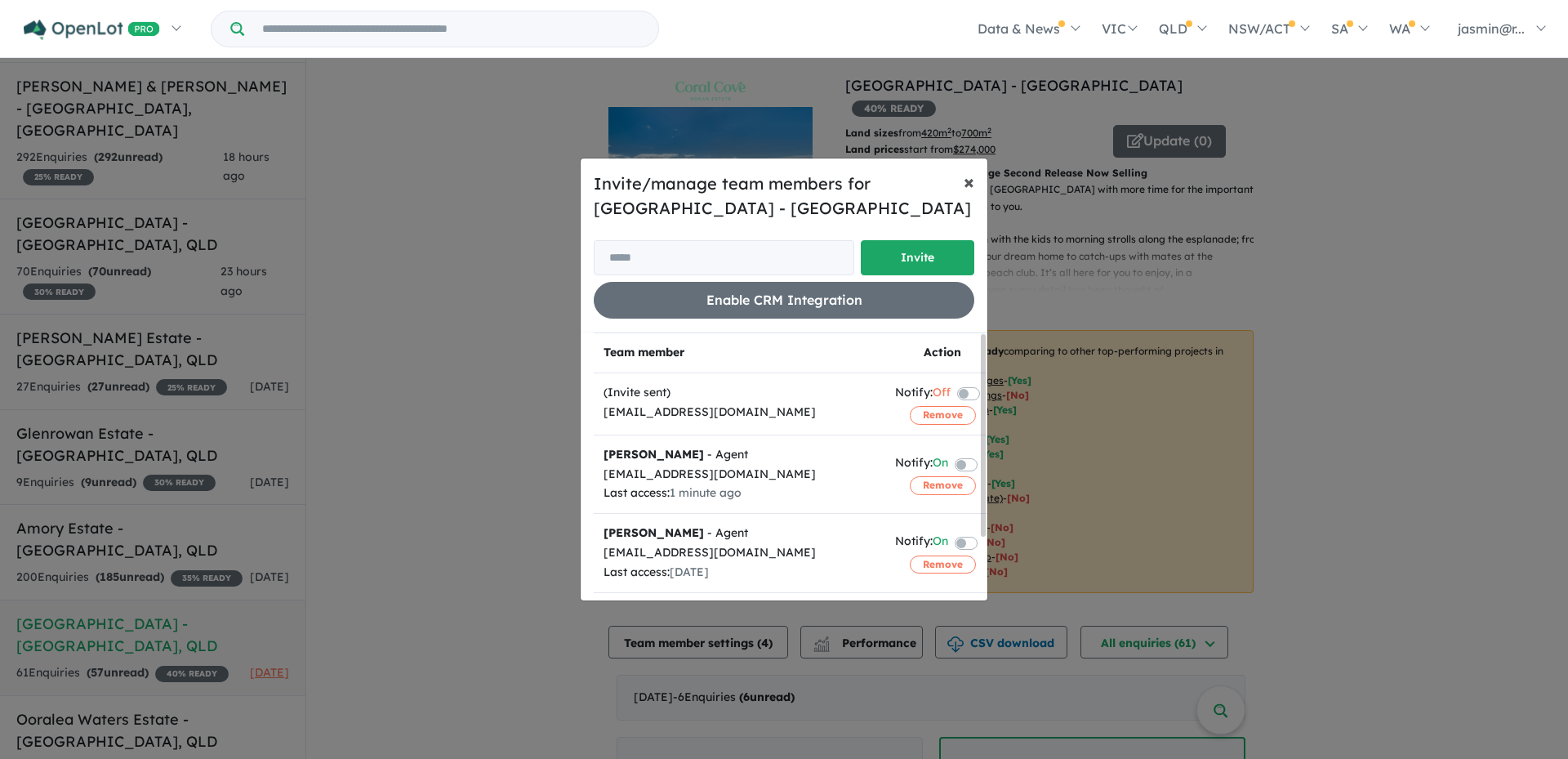
click at [976, 179] on button "× Close" at bounding box center [968, 181] width 37 height 46
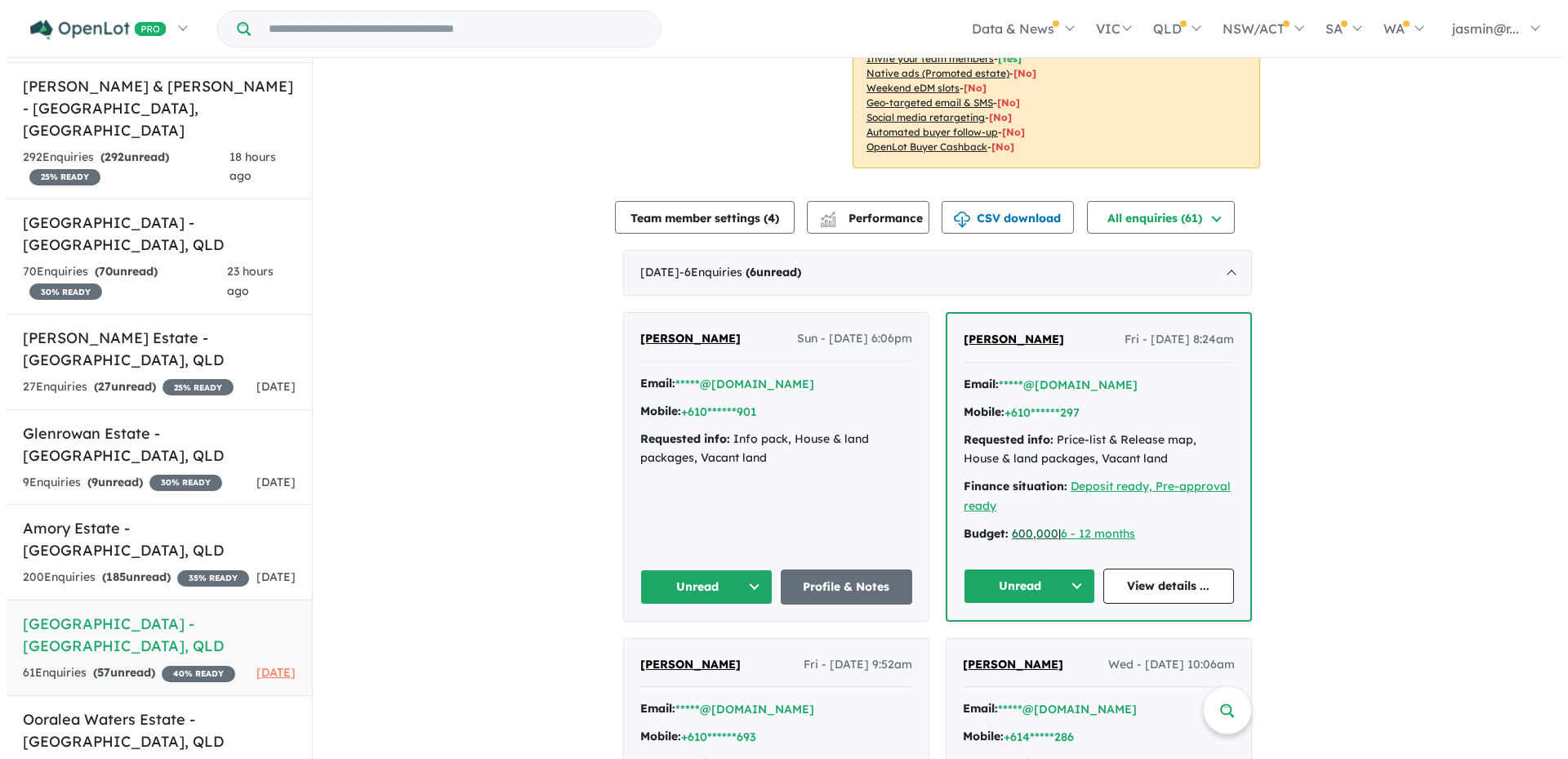
scroll to position [490, 0]
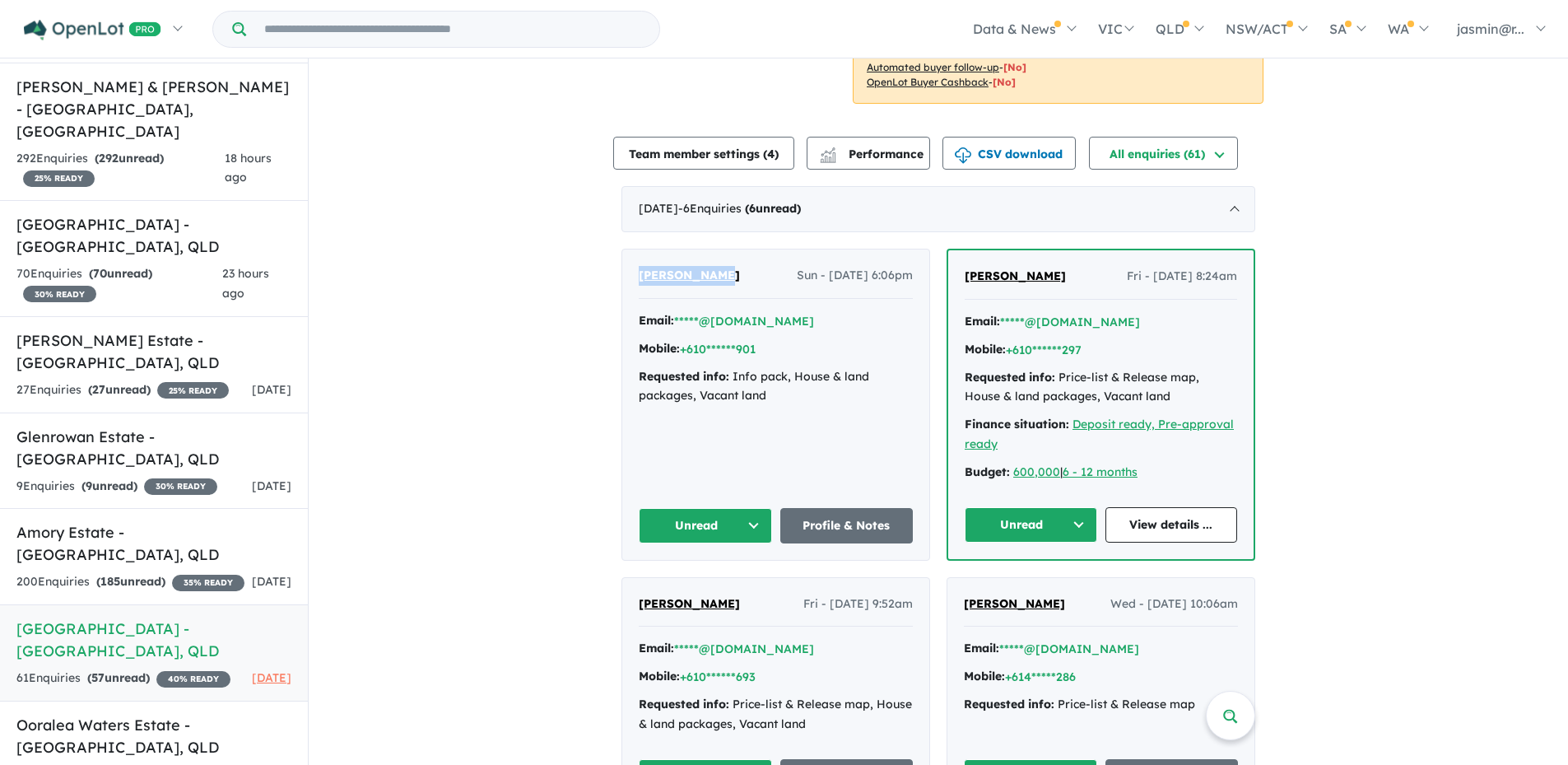
drag, startPoint x: 728, startPoint y: 257, endPoint x: 626, endPoint y: 254, distance: 102.0
click at [626, 254] on div "[PERSON_NAME] Sun - [DATE] 6:06pm Email: *****@[DOMAIN_NAME] Mobile: +610******…" at bounding box center [776, 403] width 307 height 309
copy span "[PERSON_NAME]"
click at [761, 137] on button "Team member settings ( 4 )" at bounding box center [703, 153] width 181 height 33
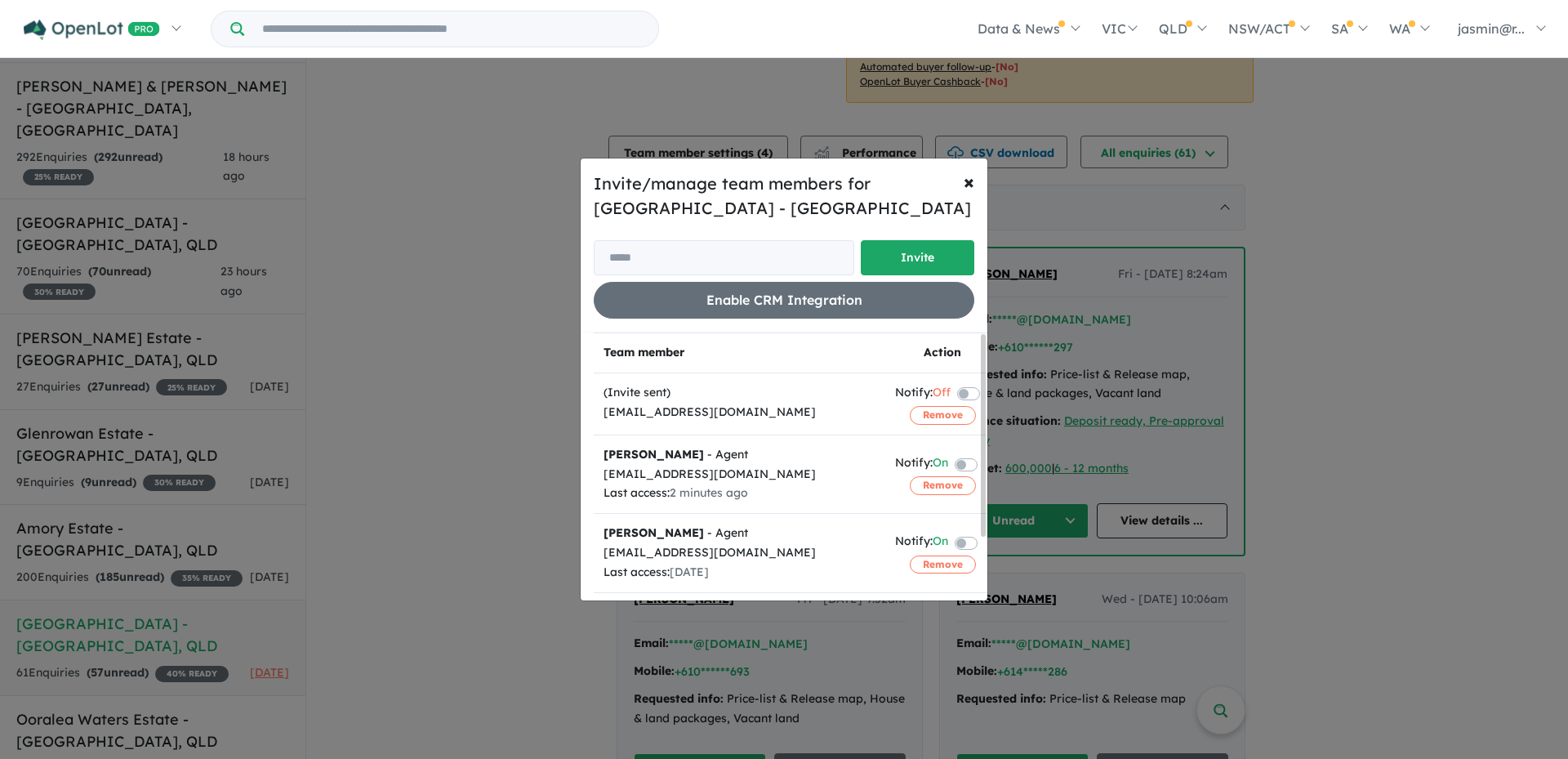
click at [984, 542] on label at bounding box center [985, 541] width 3 height 20
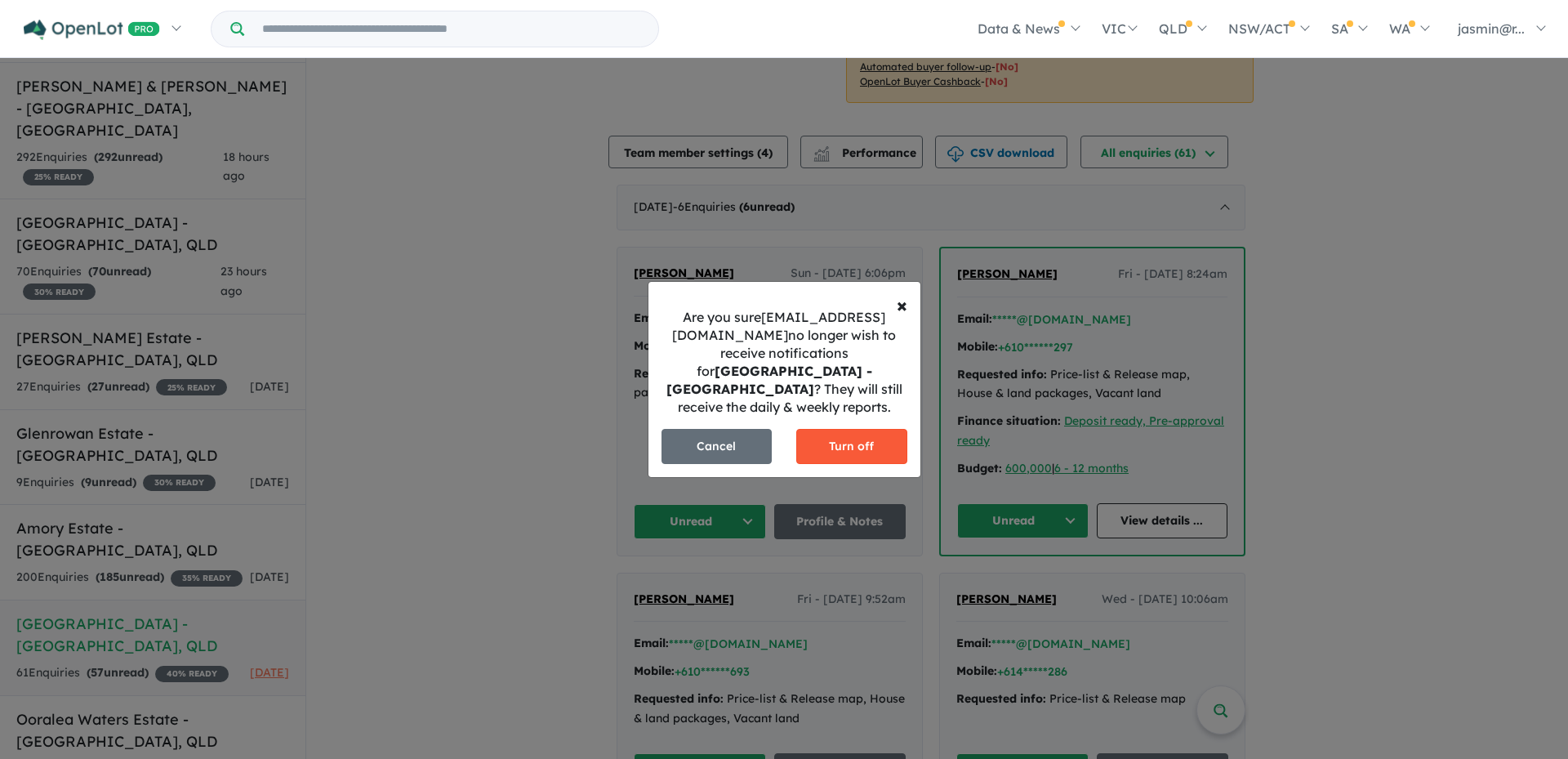
click at [840, 445] on button "Turn off" at bounding box center [851, 446] width 111 height 35
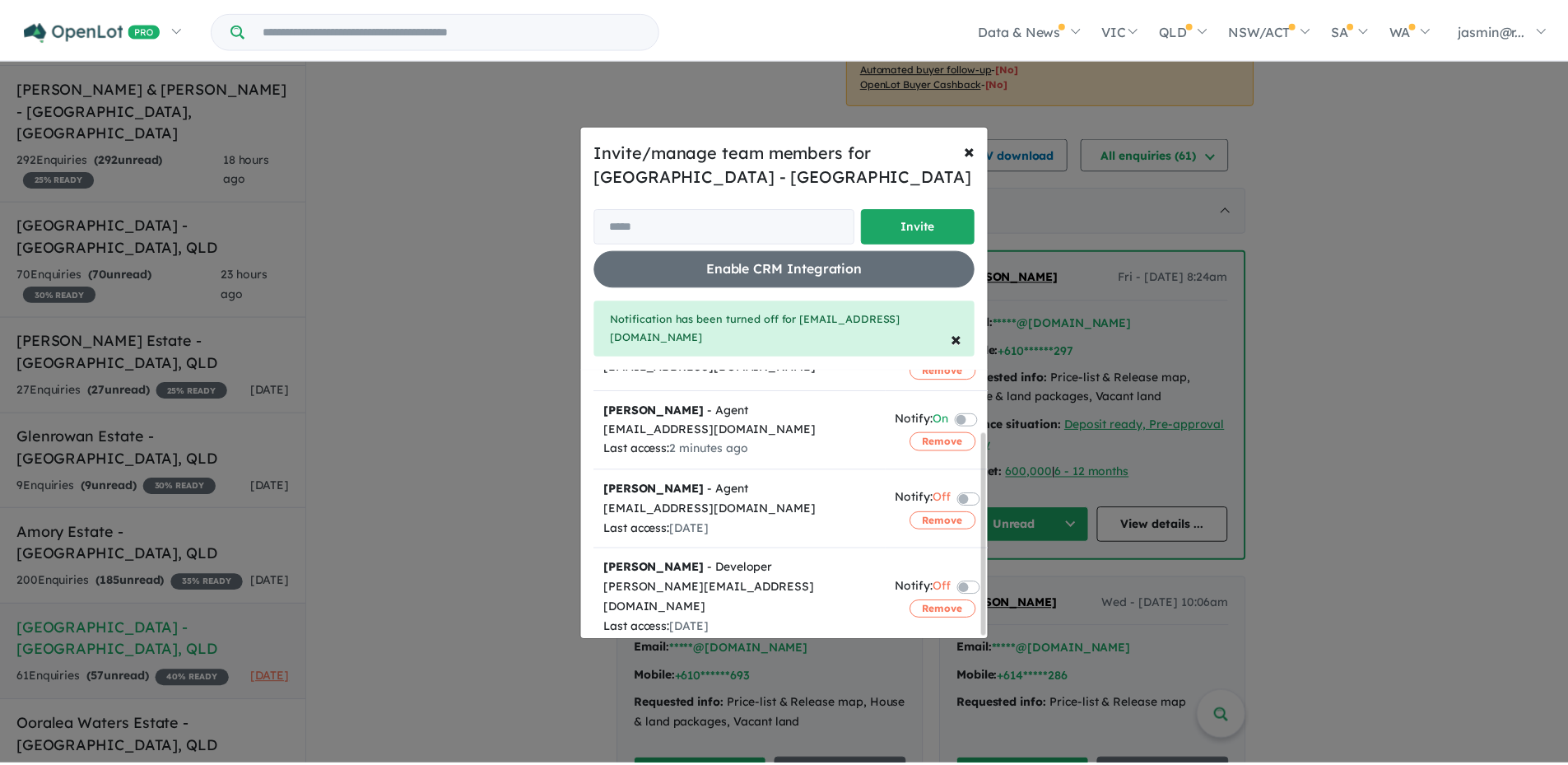
scroll to position [84, 0]
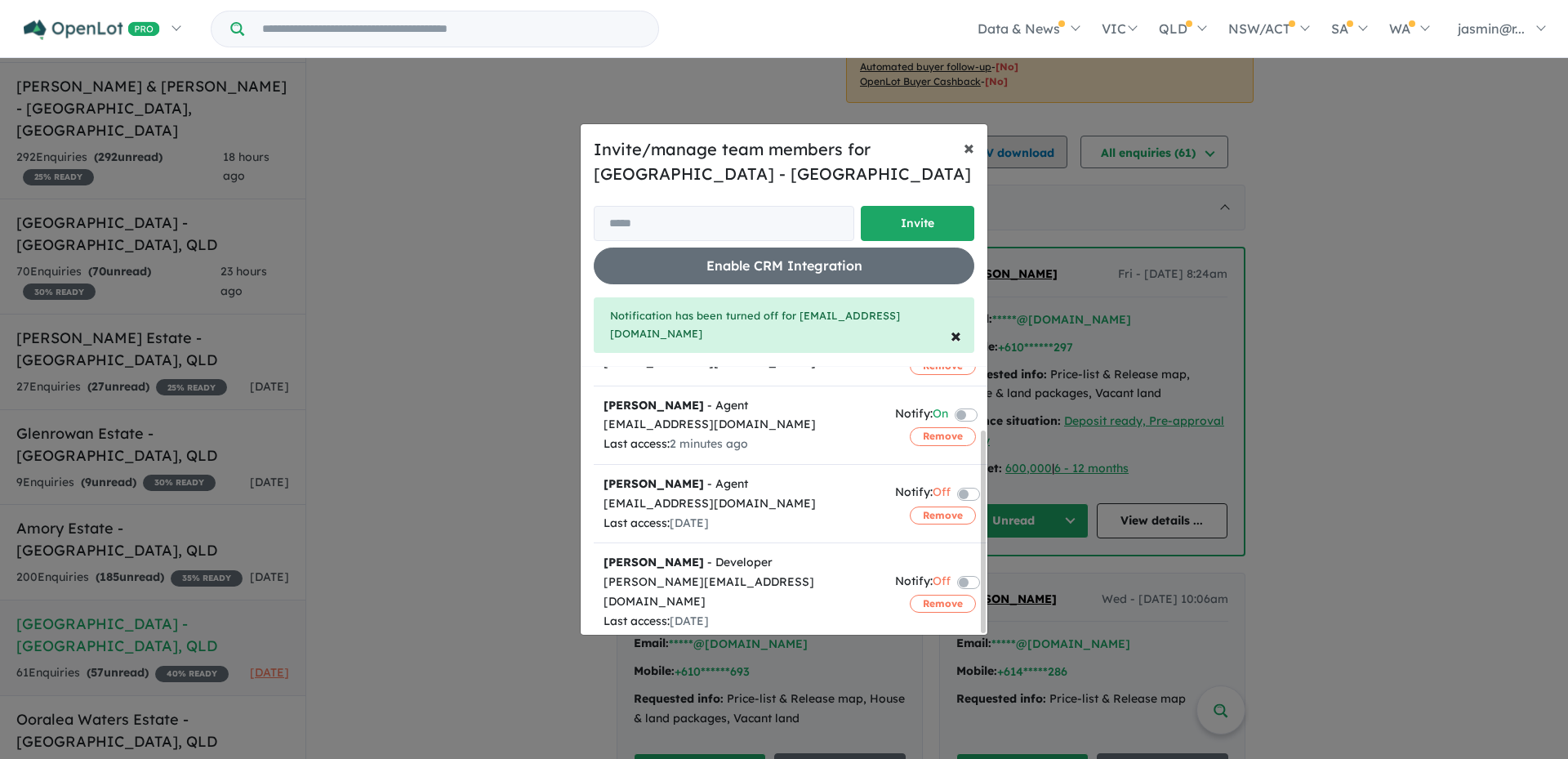
click at [965, 145] on span "×" at bounding box center [968, 147] width 10 height 25
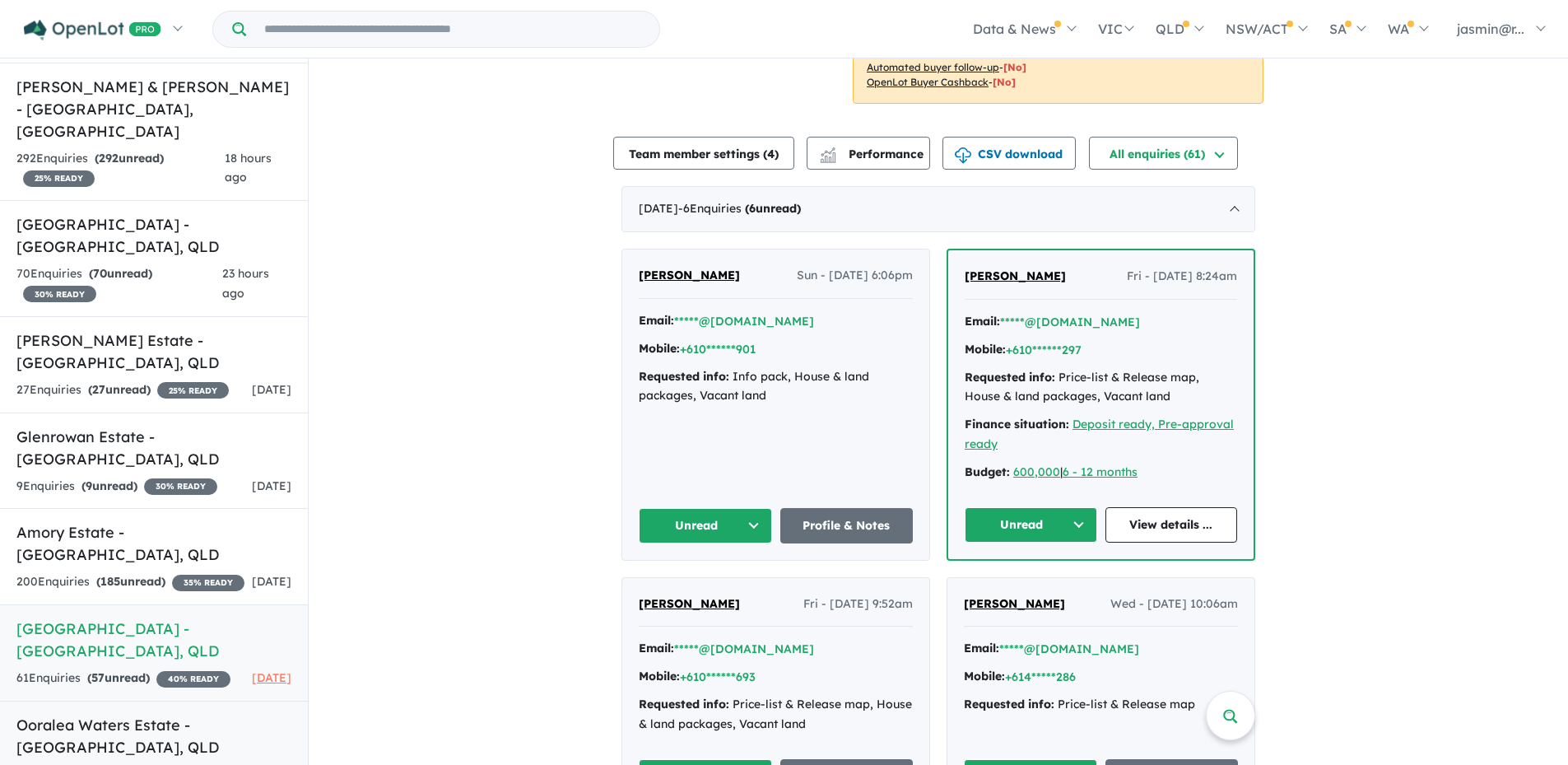
click at [134, 714] on h5 "Ooralea Waters Estate - [GEOGRAPHIC_DATA] , [GEOGRAPHIC_DATA]" at bounding box center [153, 736] width 275 height 45
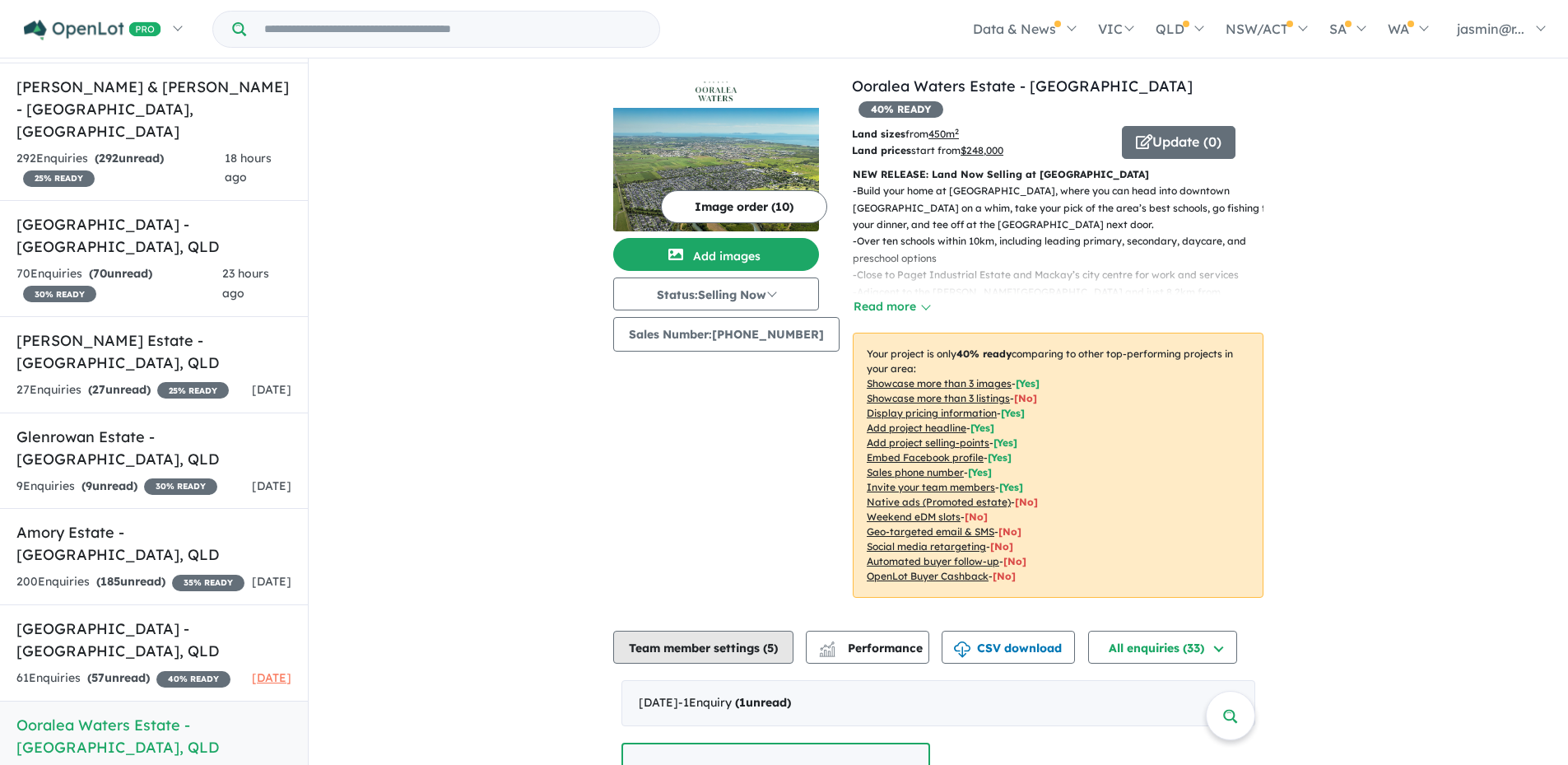
click at [750, 631] on button "Team member settings ( 5 )" at bounding box center [703, 647] width 181 height 33
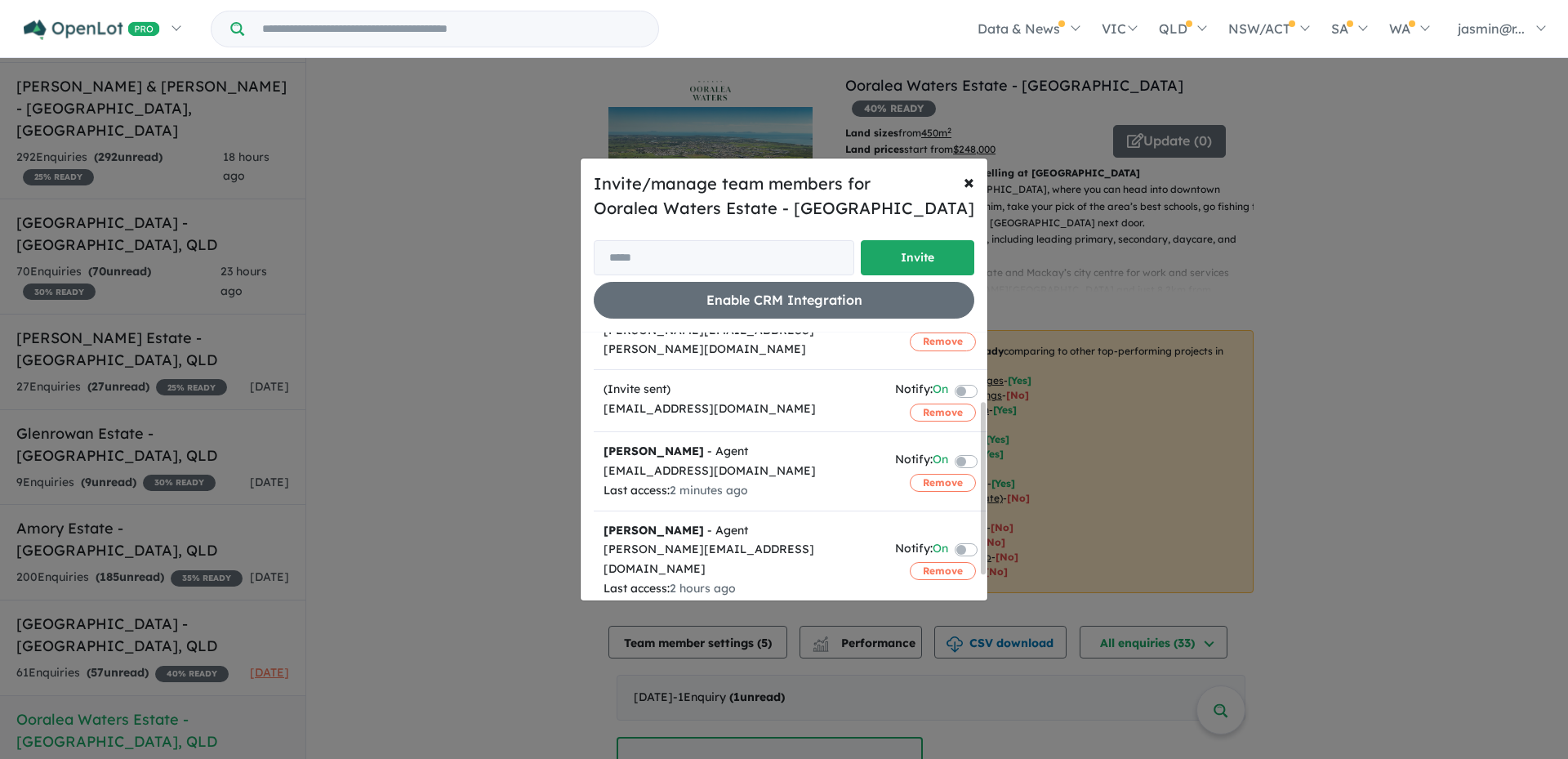
scroll to position [145, 0]
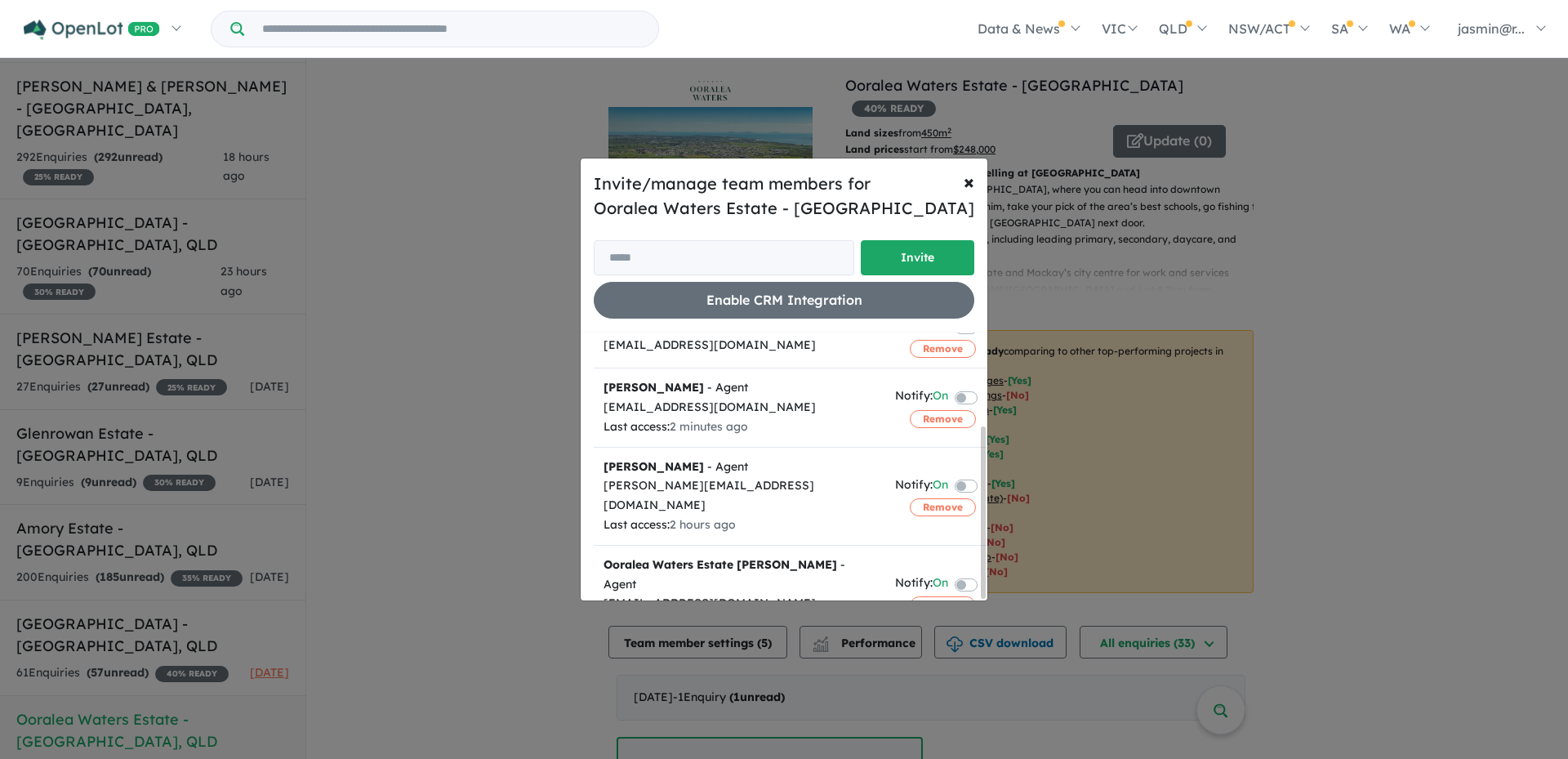
click at [984, 475] on label at bounding box center [985, 484] width 3 height 20
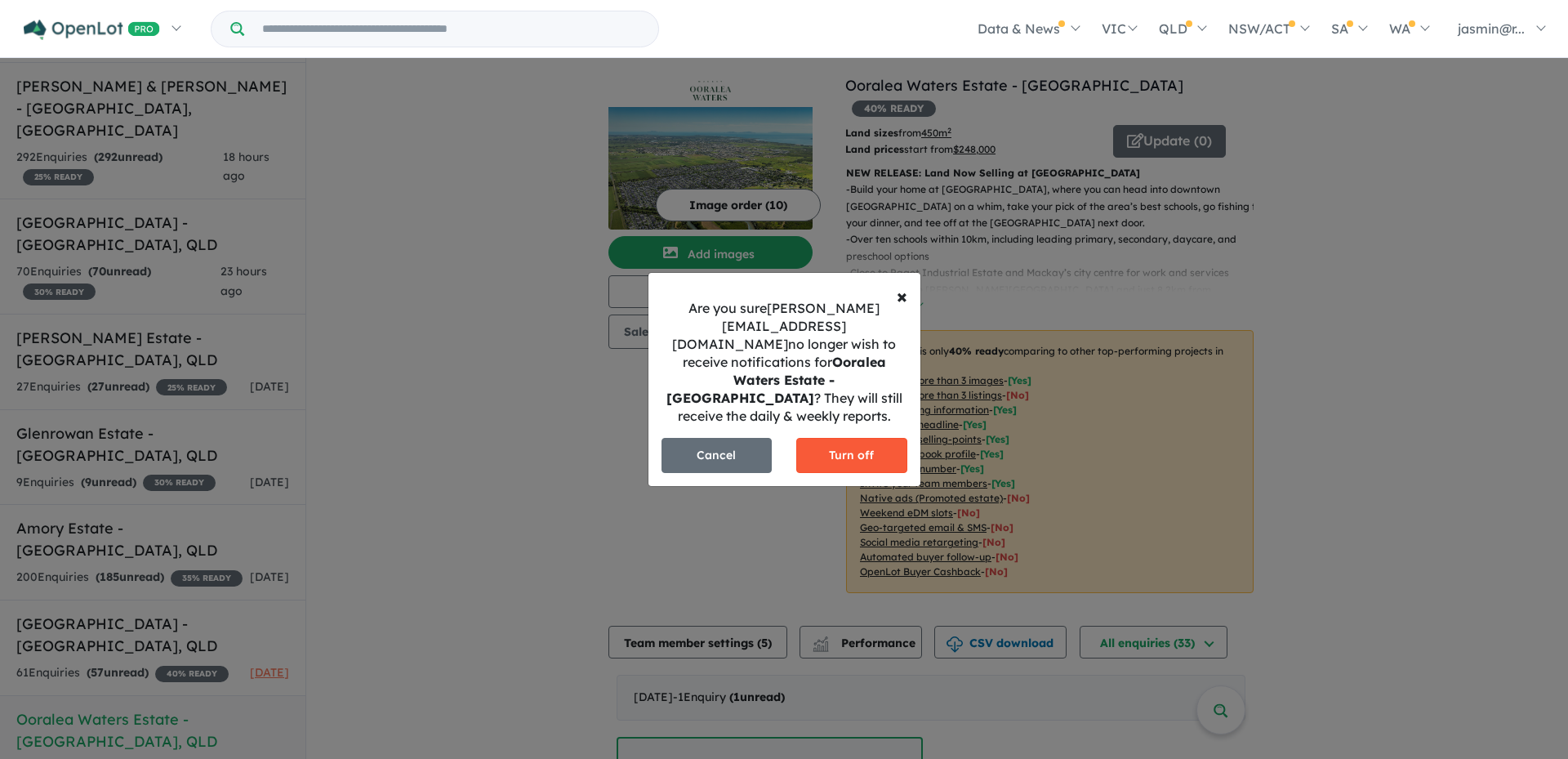
click at [843, 439] on button "Turn off" at bounding box center [851, 455] width 111 height 35
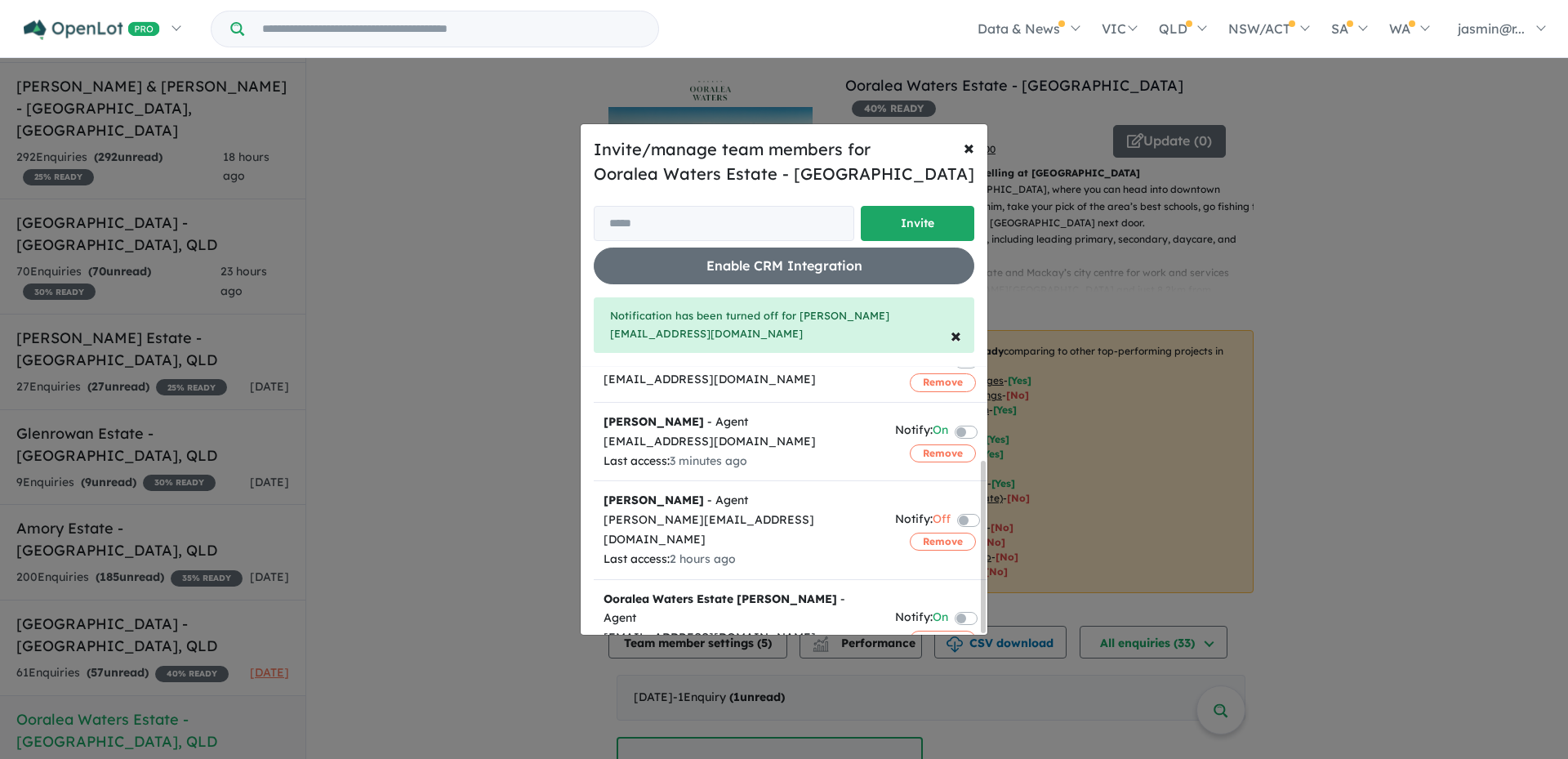
click at [984, 608] on label at bounding box center [985, 617] width 3 height 20
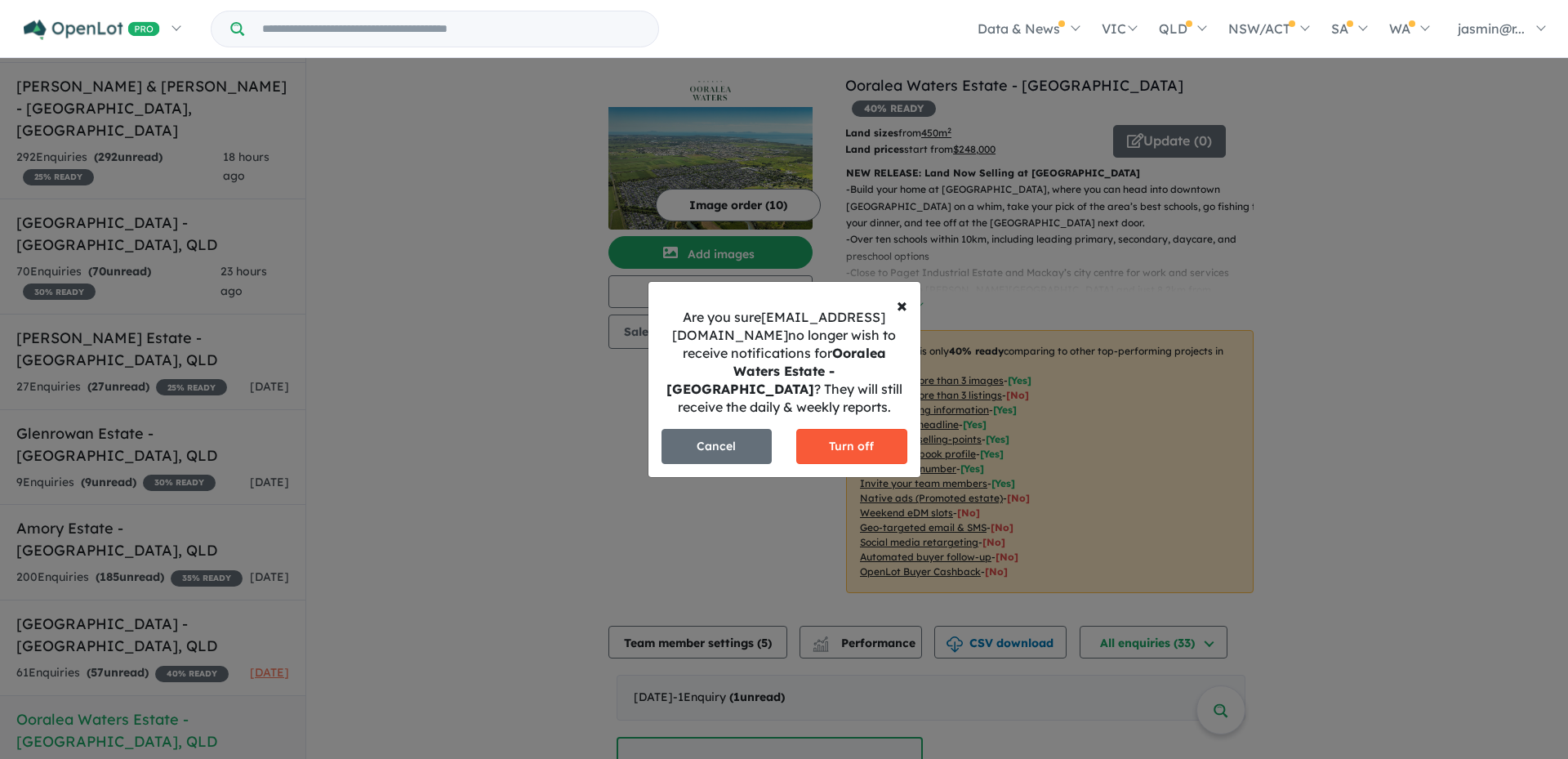
click at [859, 453] on button "Turn off" at bounding box center [851, 446] width 111 height 35
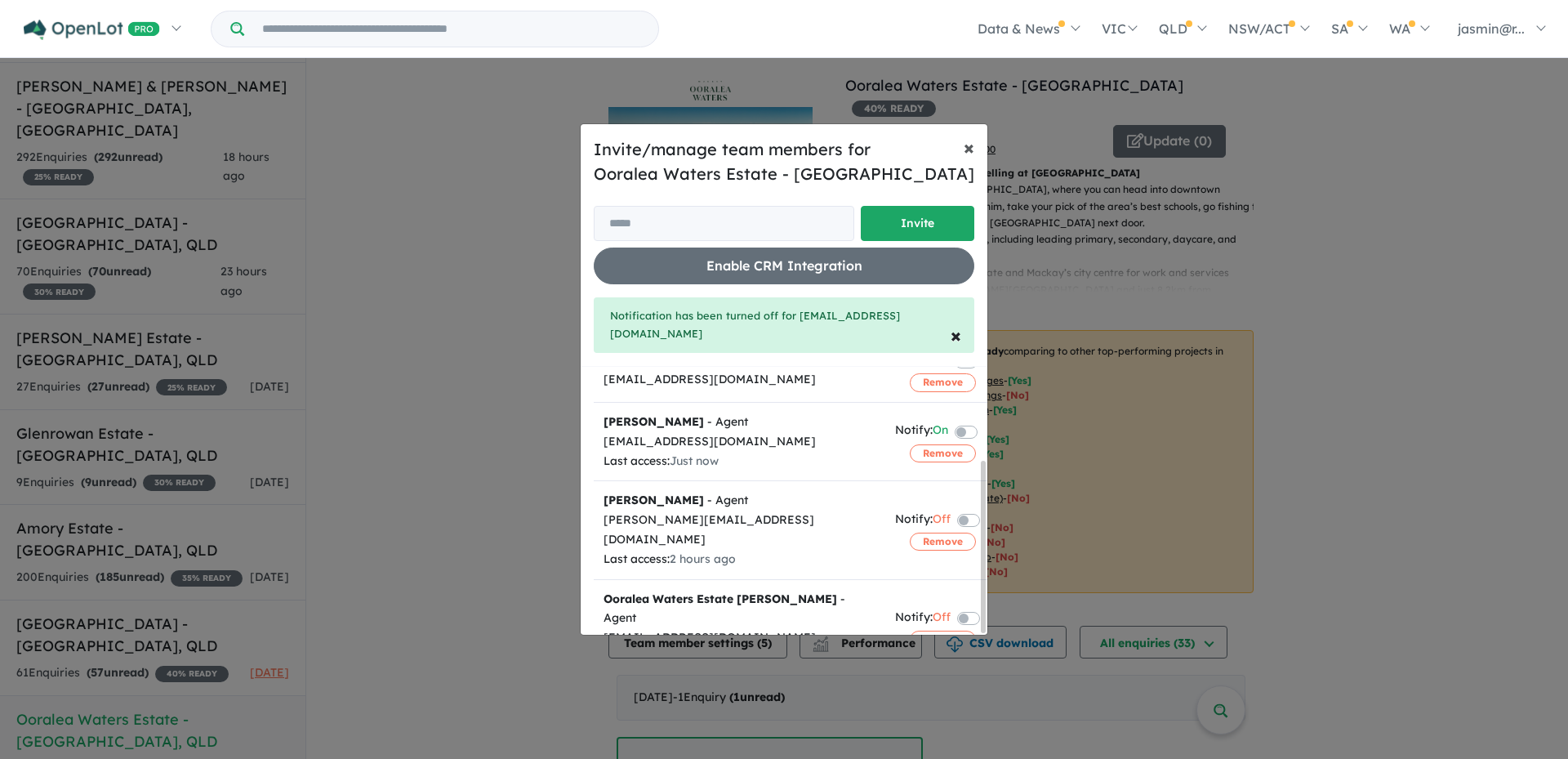
click at [965, 159] on span "×" at bounding box center [968, 147] width 10 height 25
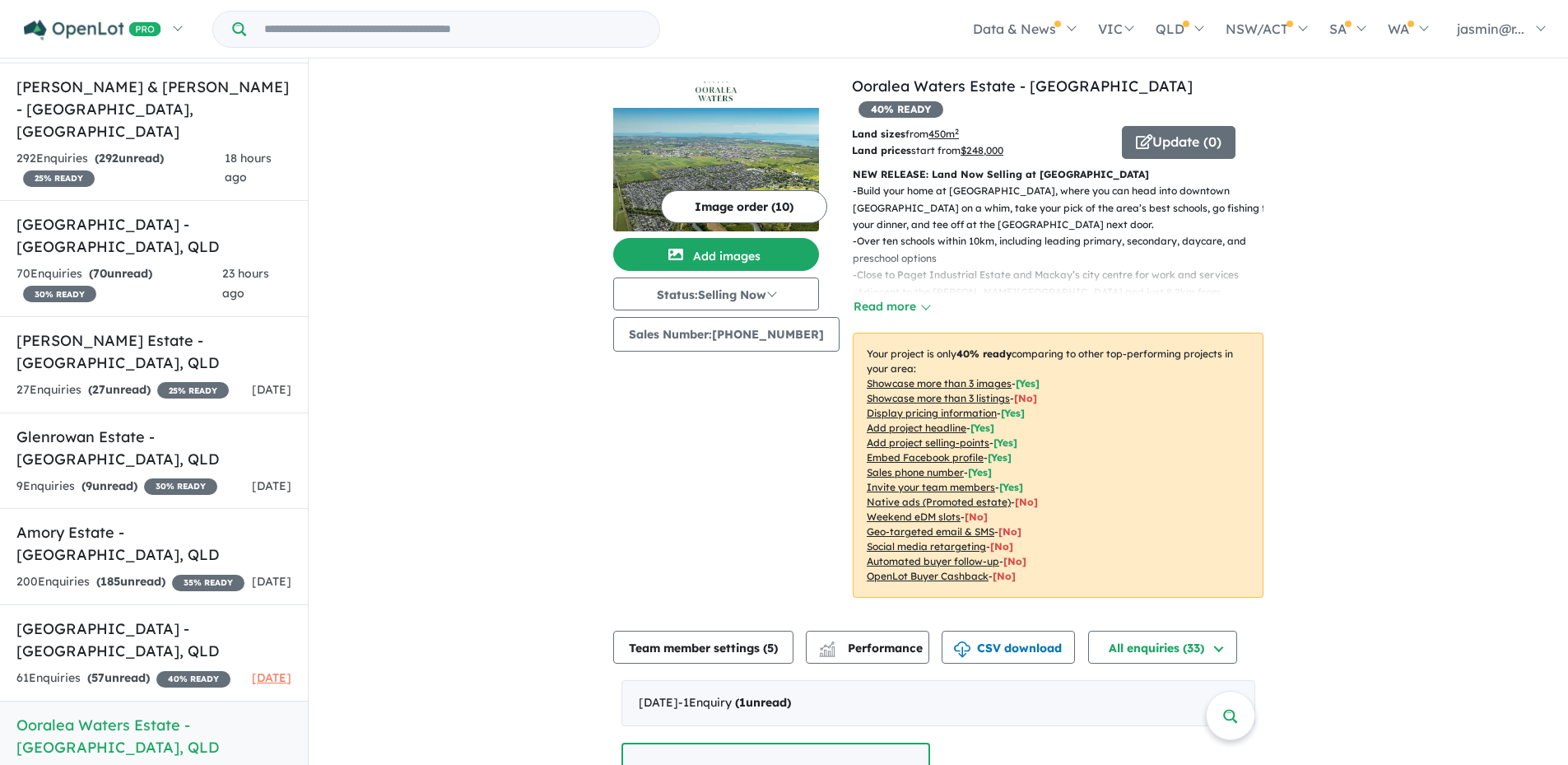
scroll to position [0, 0]
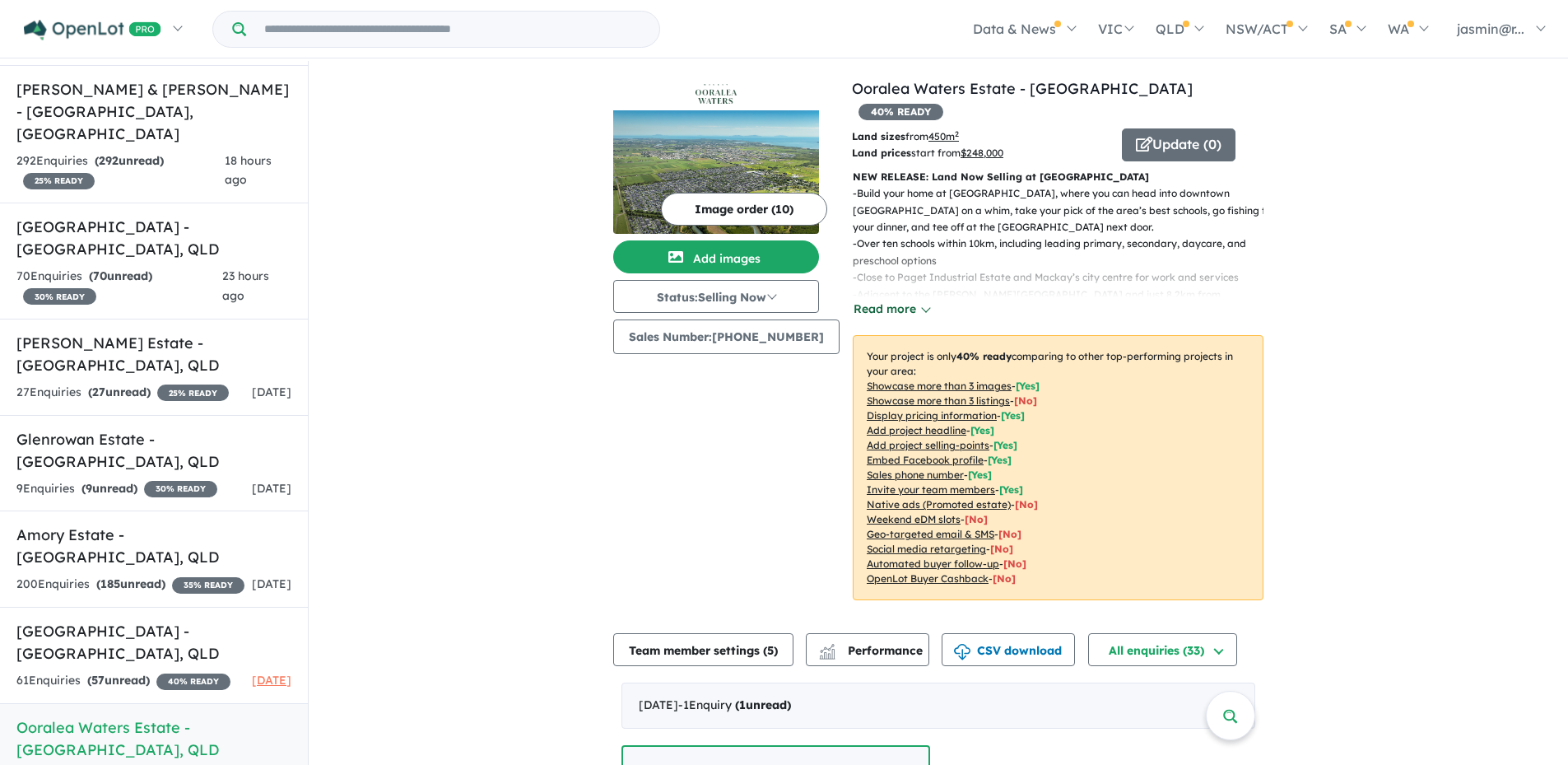
click at [918, 286] on div "- Build your home at [GEOGRAPHIC_DATA], where you can head into downtown [GEOGR…" at bounding box center [1051, 252] width 424 height 134
click at [915, 300] on button "Read more" at bounding box center [891, 309] width 77 height 19
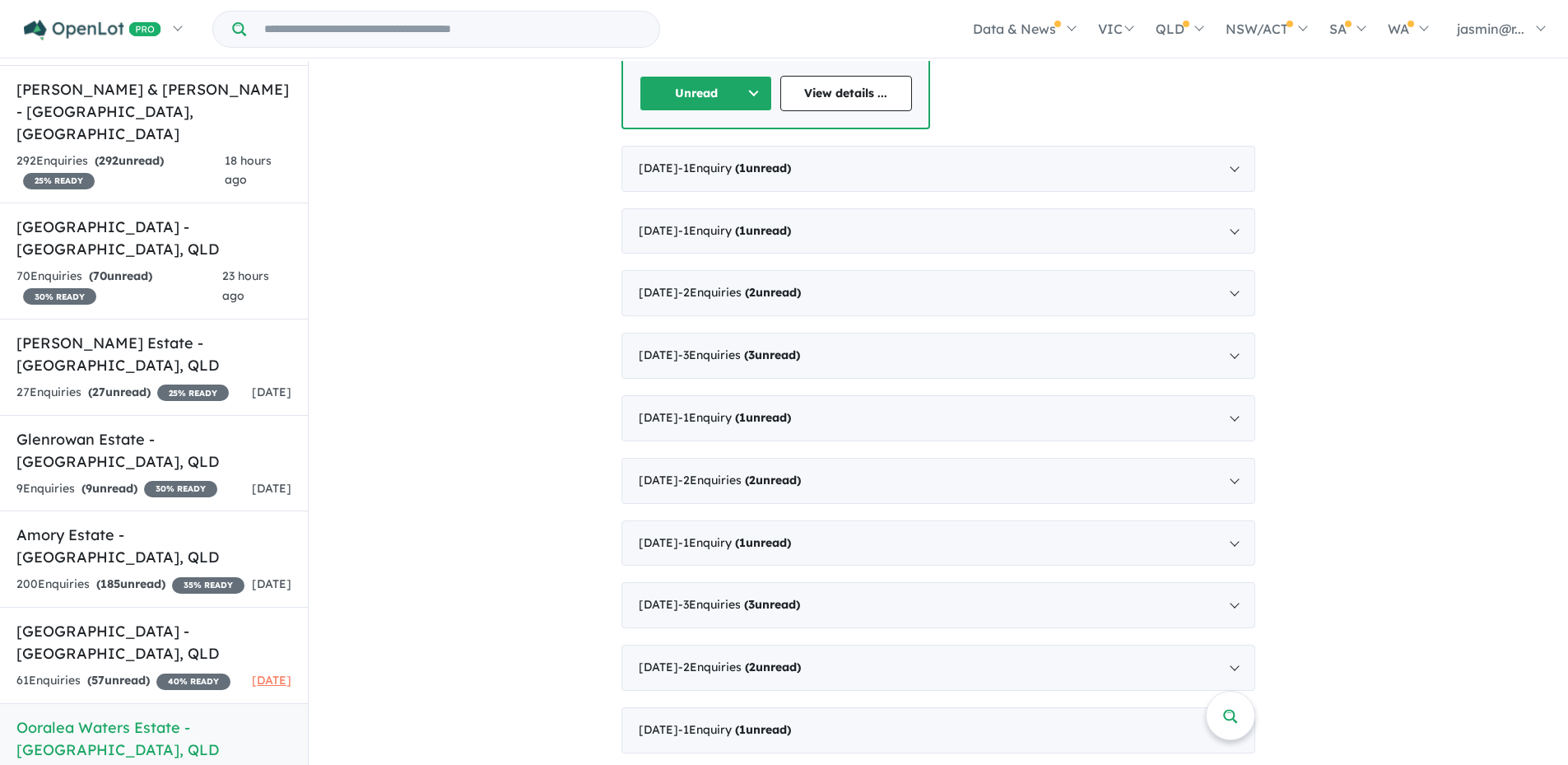
scroll to position [3, 0]
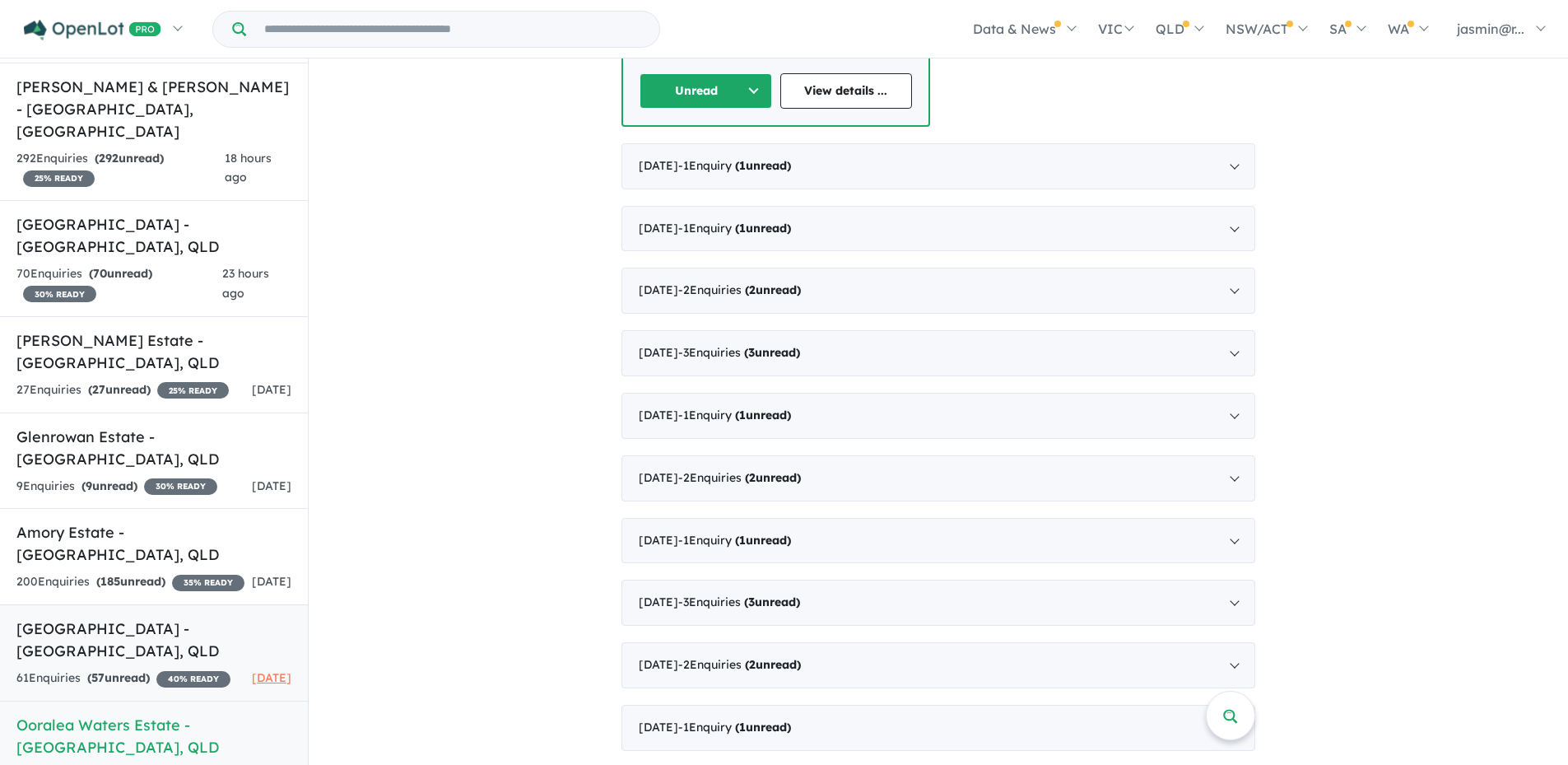
click at [113, 618] on h5 "[GEOGRAPHIC_DATA] - [GEOGRAPHIC_DATA] , [GEOGRAPHIC_DATA]" at bounding box center [153, 640] width 275 height 45
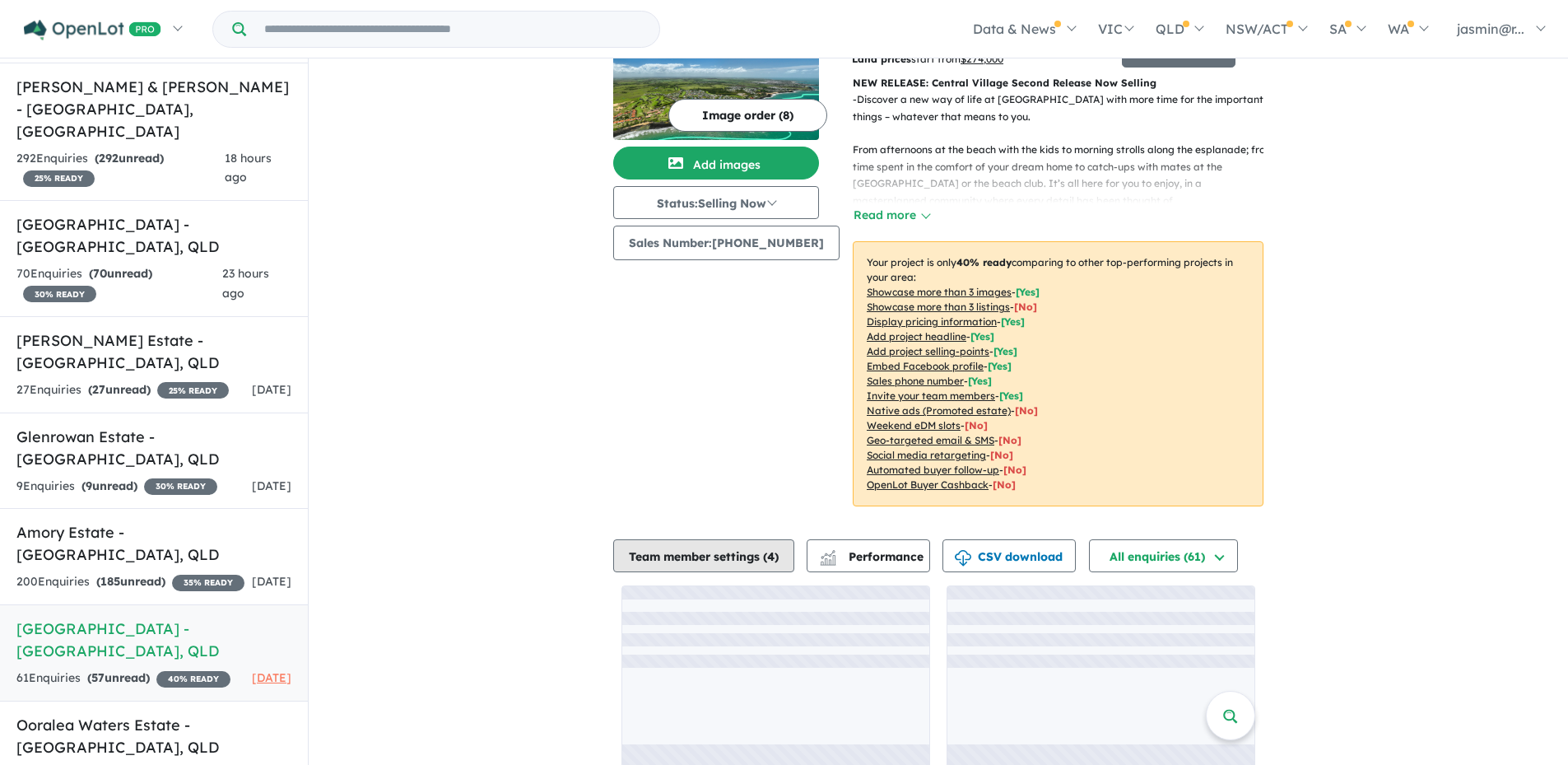
scroll to position [93, 0]
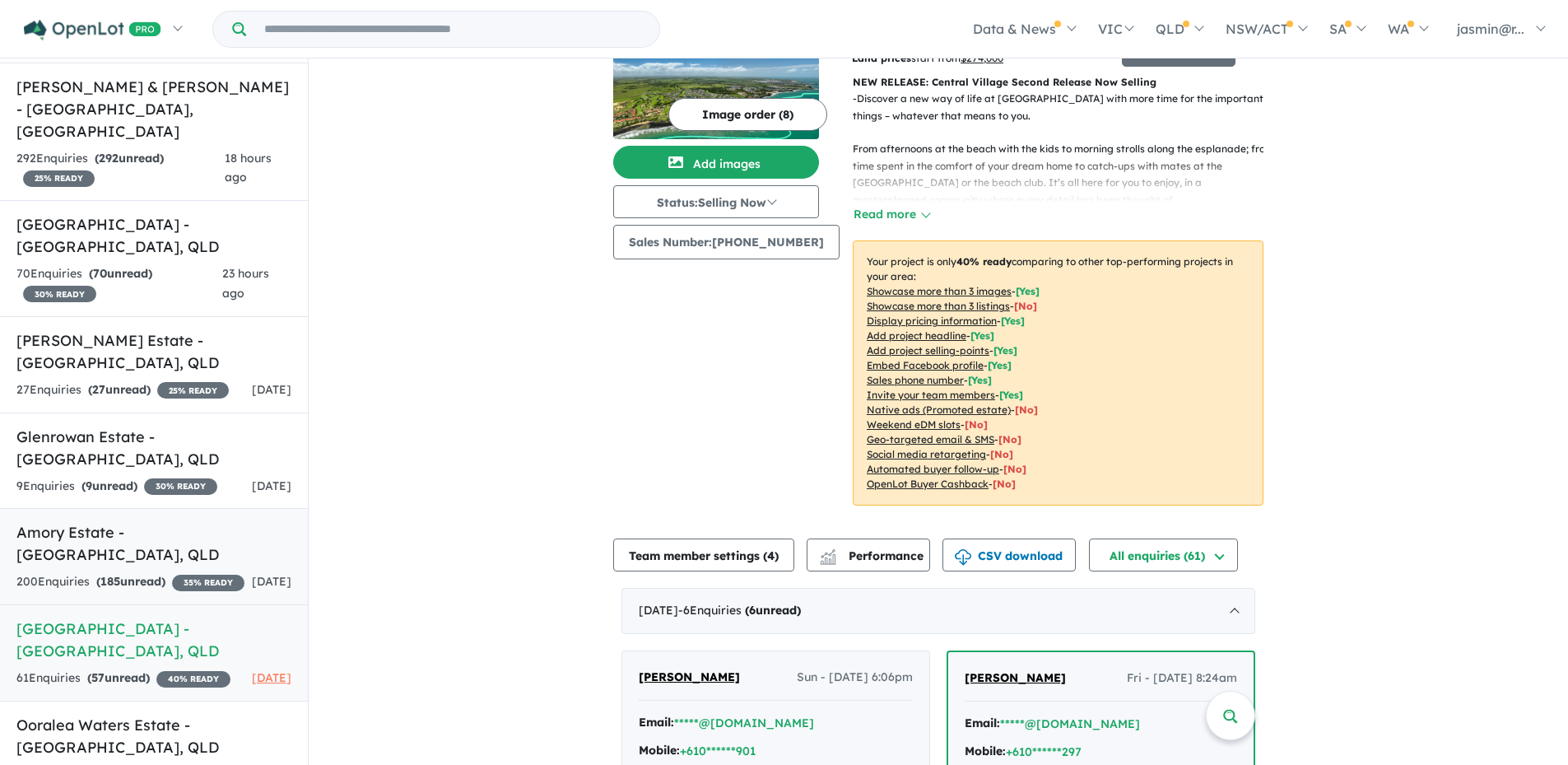
click at [131, 574] on strong "( 185 unread)" at bounding box center [130, 581] width 69 height 15
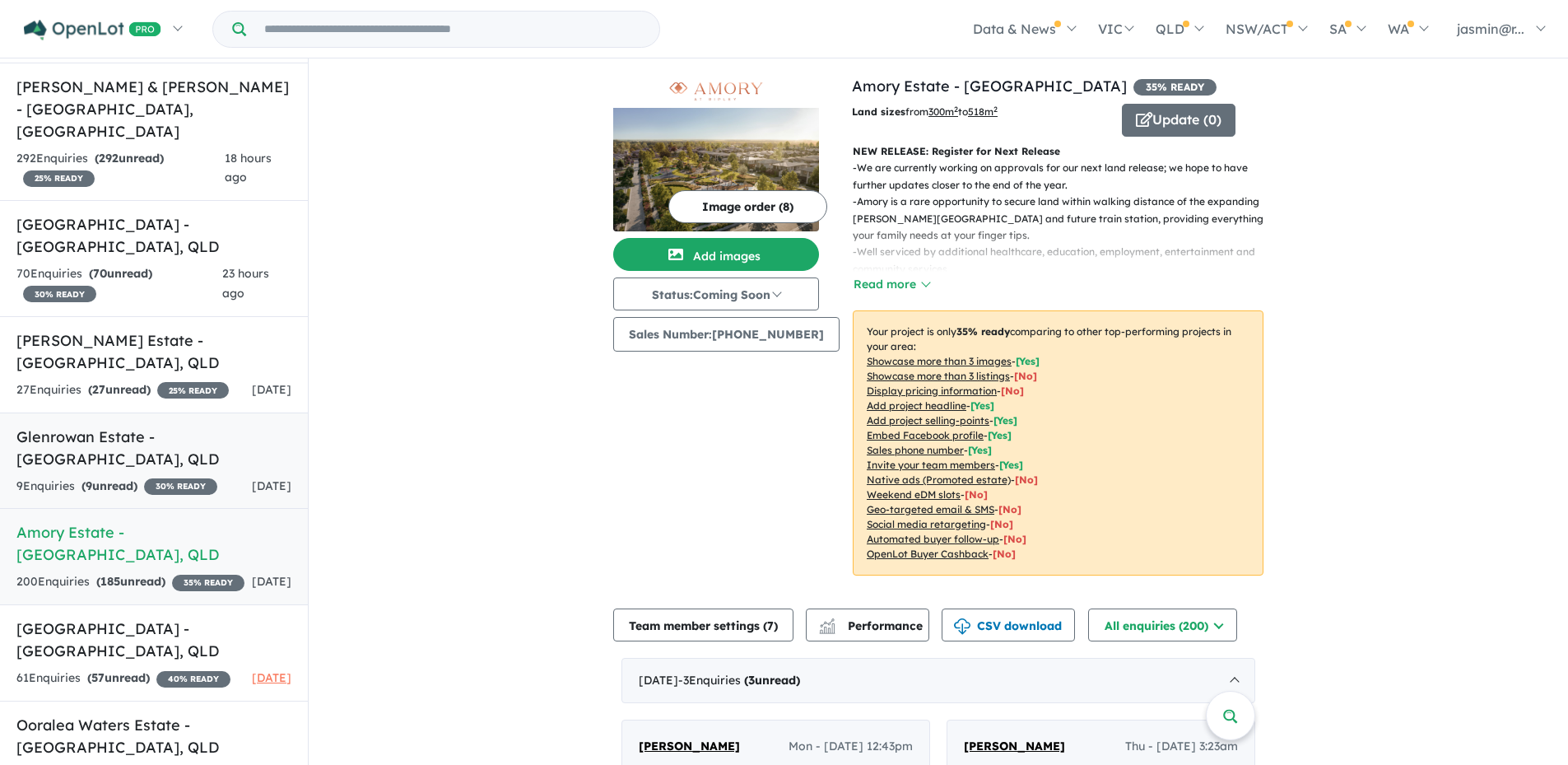
click at [99, 426] on h5 "Glenrowan Estate - [GEOGRAPHIC_DATA] , [GEOGRAPHIC_DATA]" at bounding box center [153, 448] width 275 height 45
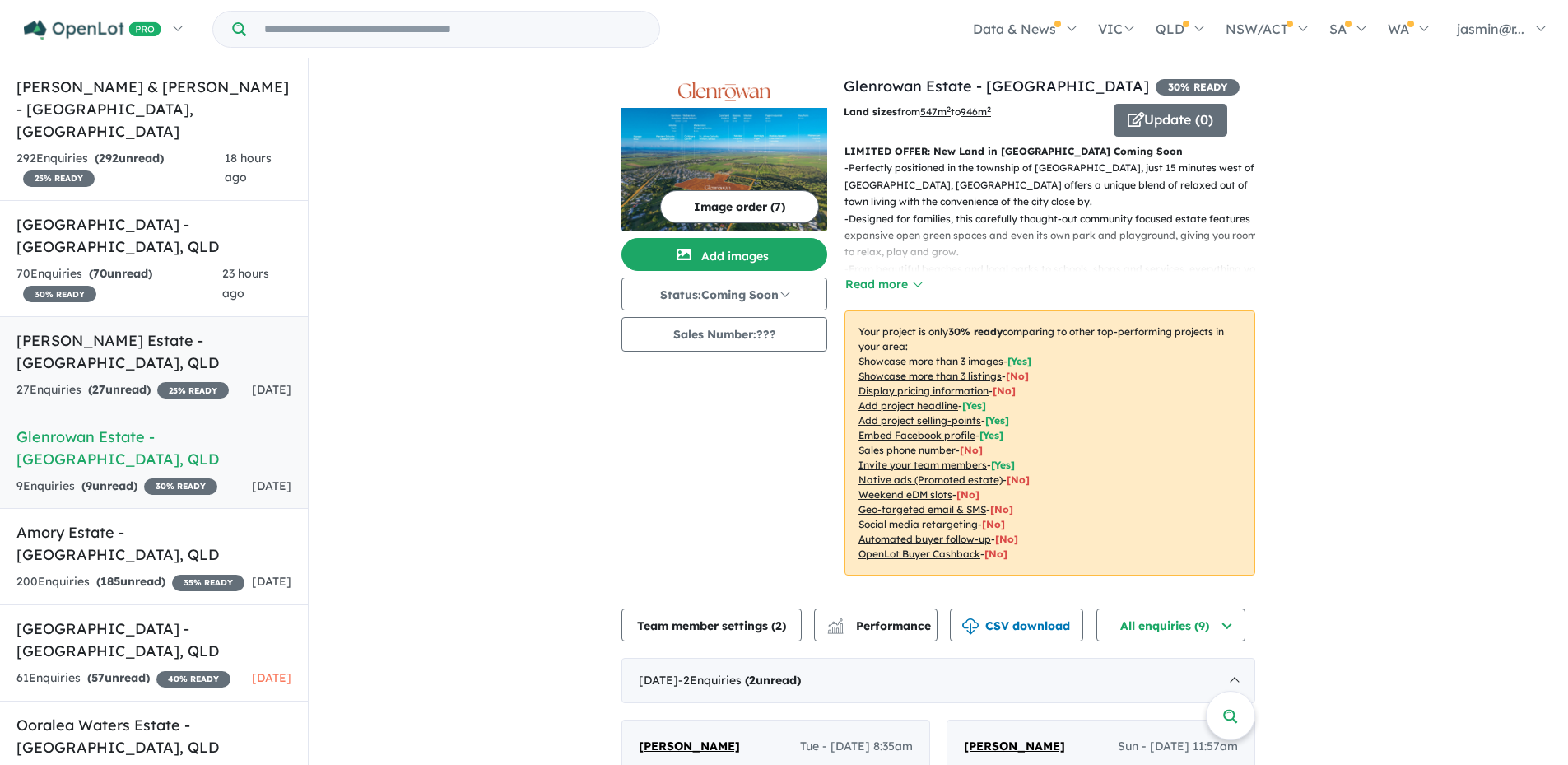
click at [143, 380] on div "27 Enquir ies ( 27 unread) 25 % READY" at bounding box center [122, 390] width 212 height 20
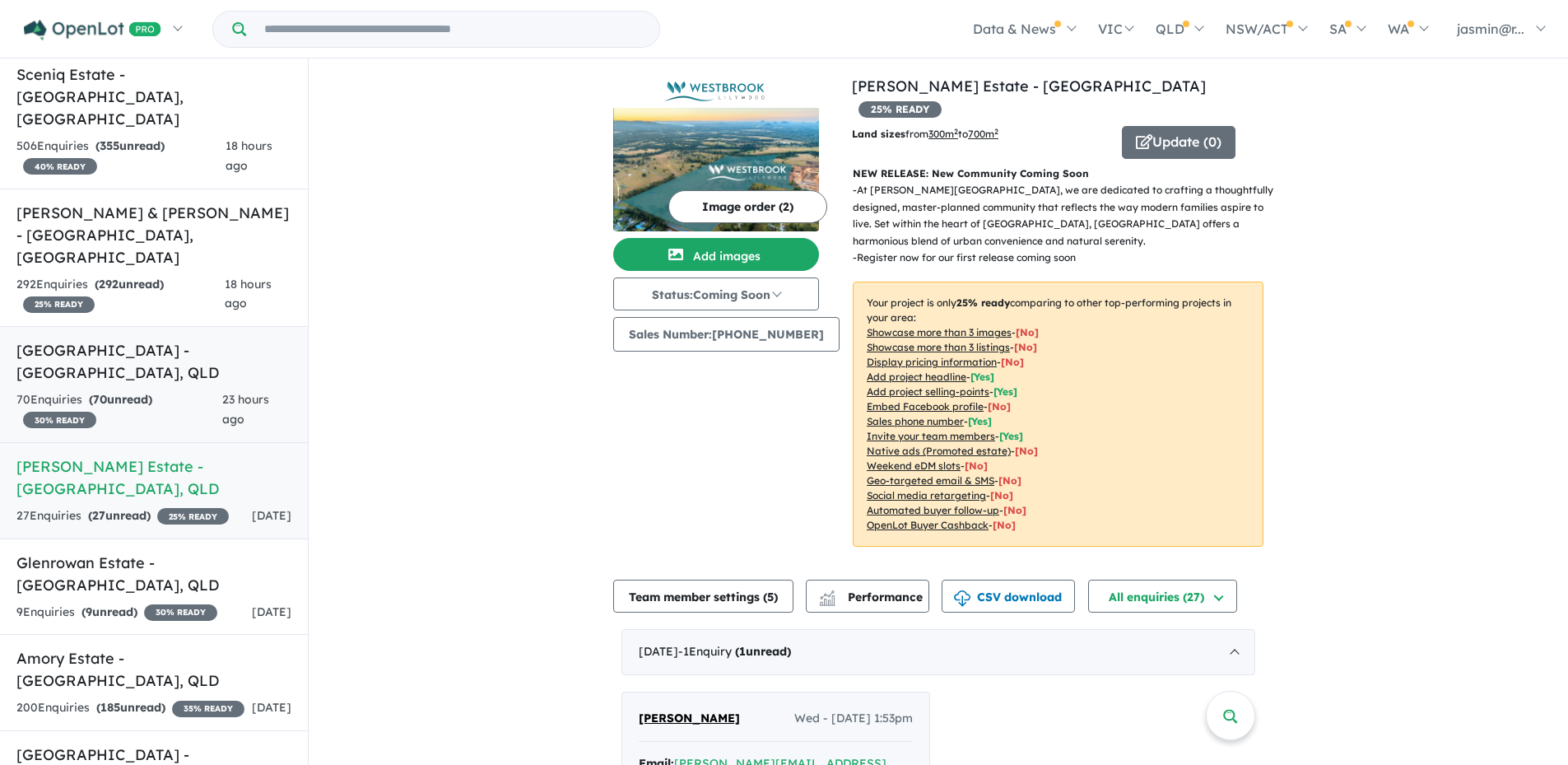
scroll to position [35, 0]
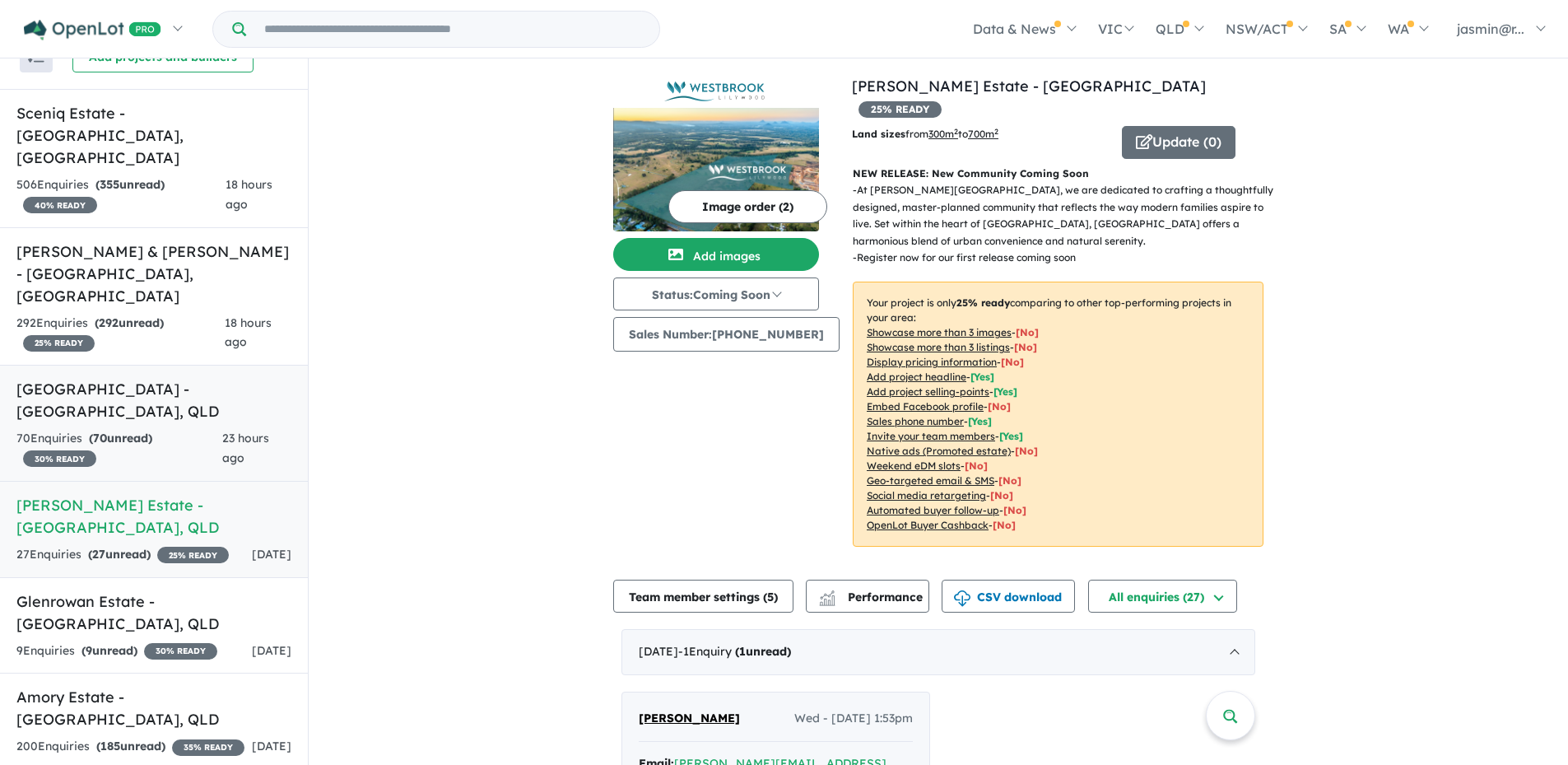
click at [164, 382] on link "[GEOGRAPHIC_DATA] - [GEOGRAPHIC_DATA] , [GEOGRAPHIC_DATA] 70 Enquir ies ( 70 un…" at bounding box center [154, 423] width 308 height 117
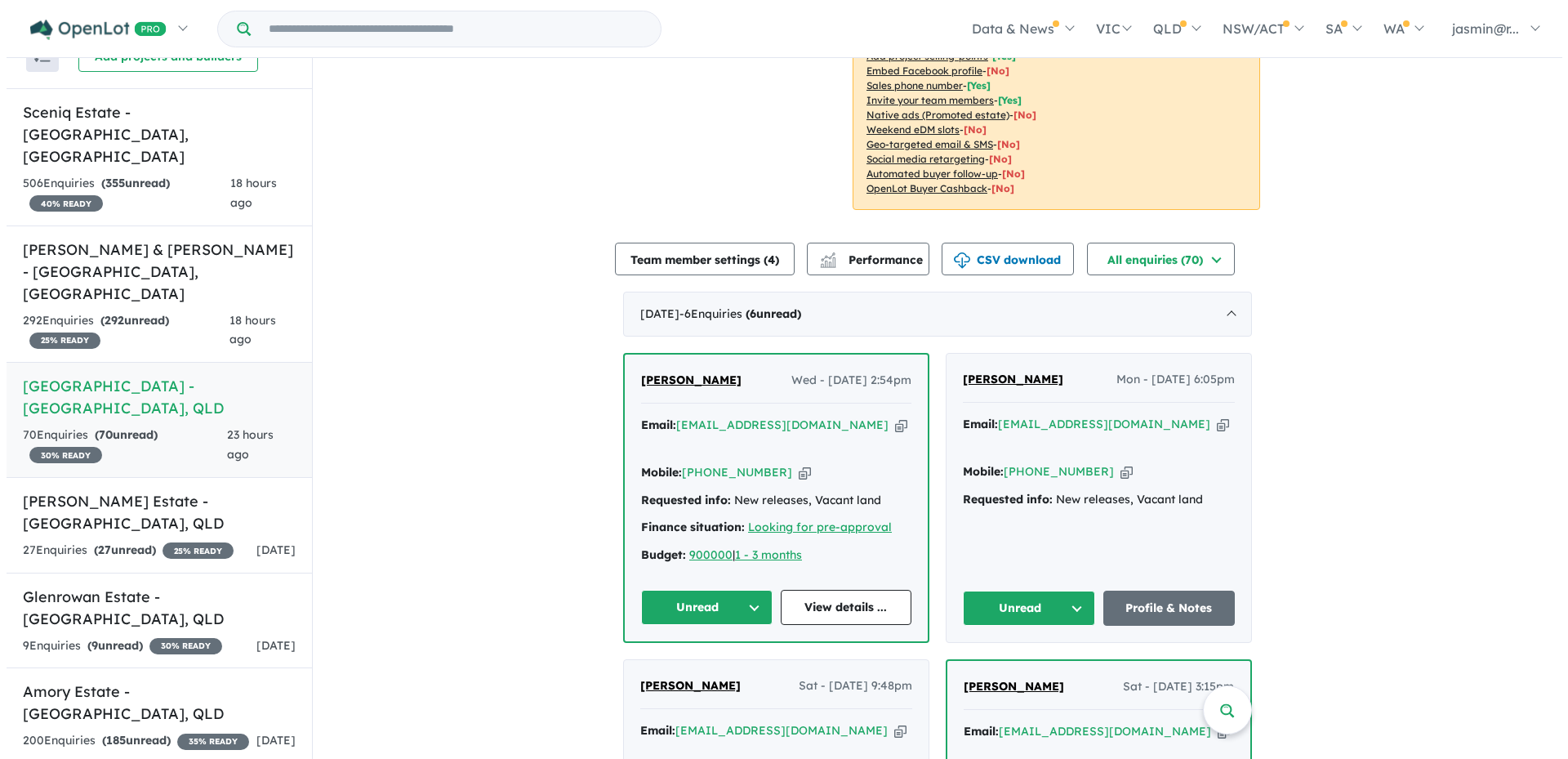
scroll to position [409, 0]
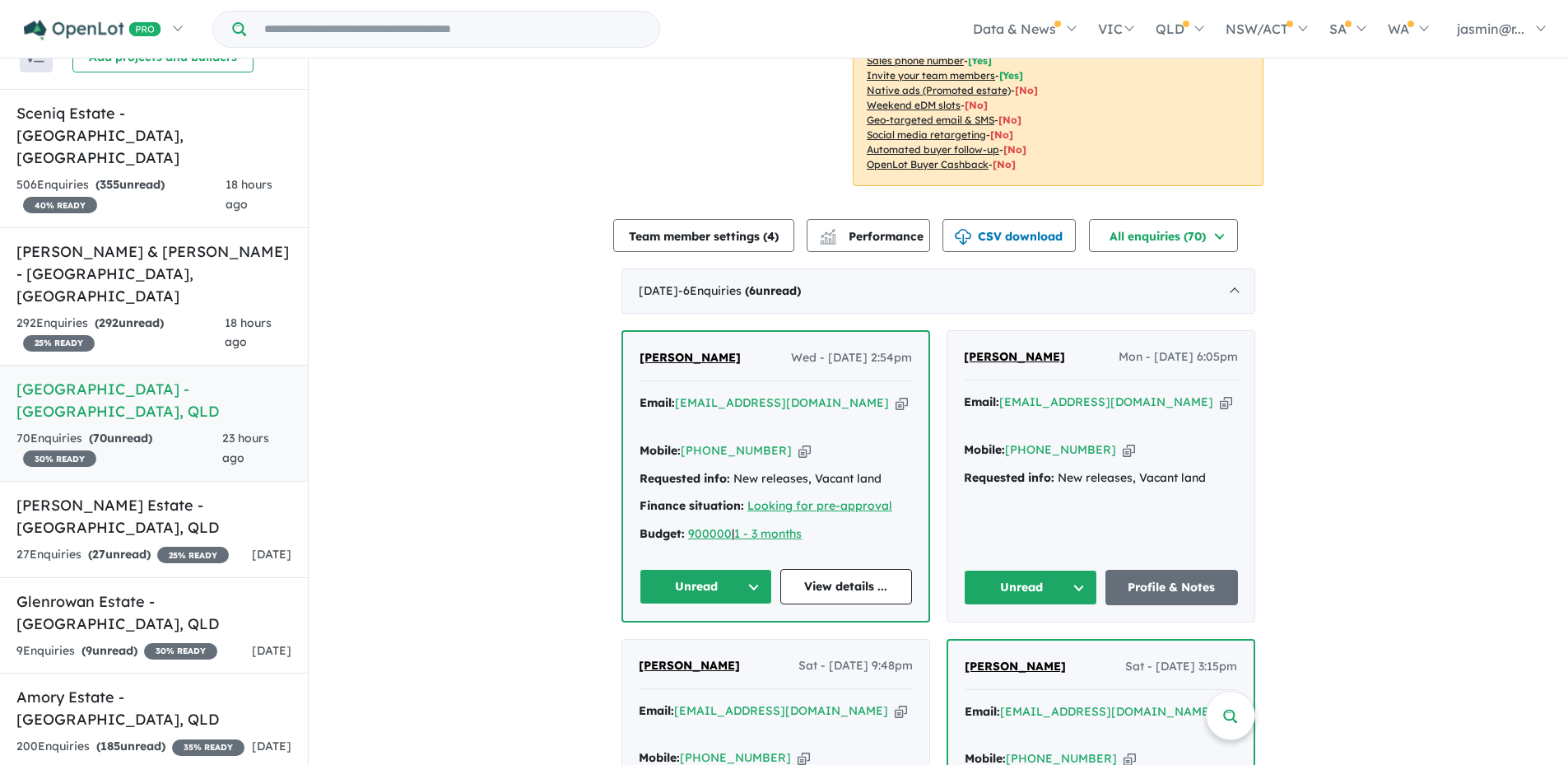
click at [832, 393] on div "Email: [EMAIL_ADDRESS][DOMAIN_NAME] Copied!" at bounding box center [776, 413] width 272 height 39
click at [896, 394] on icon "button" at bounding box center [902, 403] width 12 height 17
click at [742, 219] on button "Team member settings ( 4 )" at bounding box center [703, 236] width 181 height 33
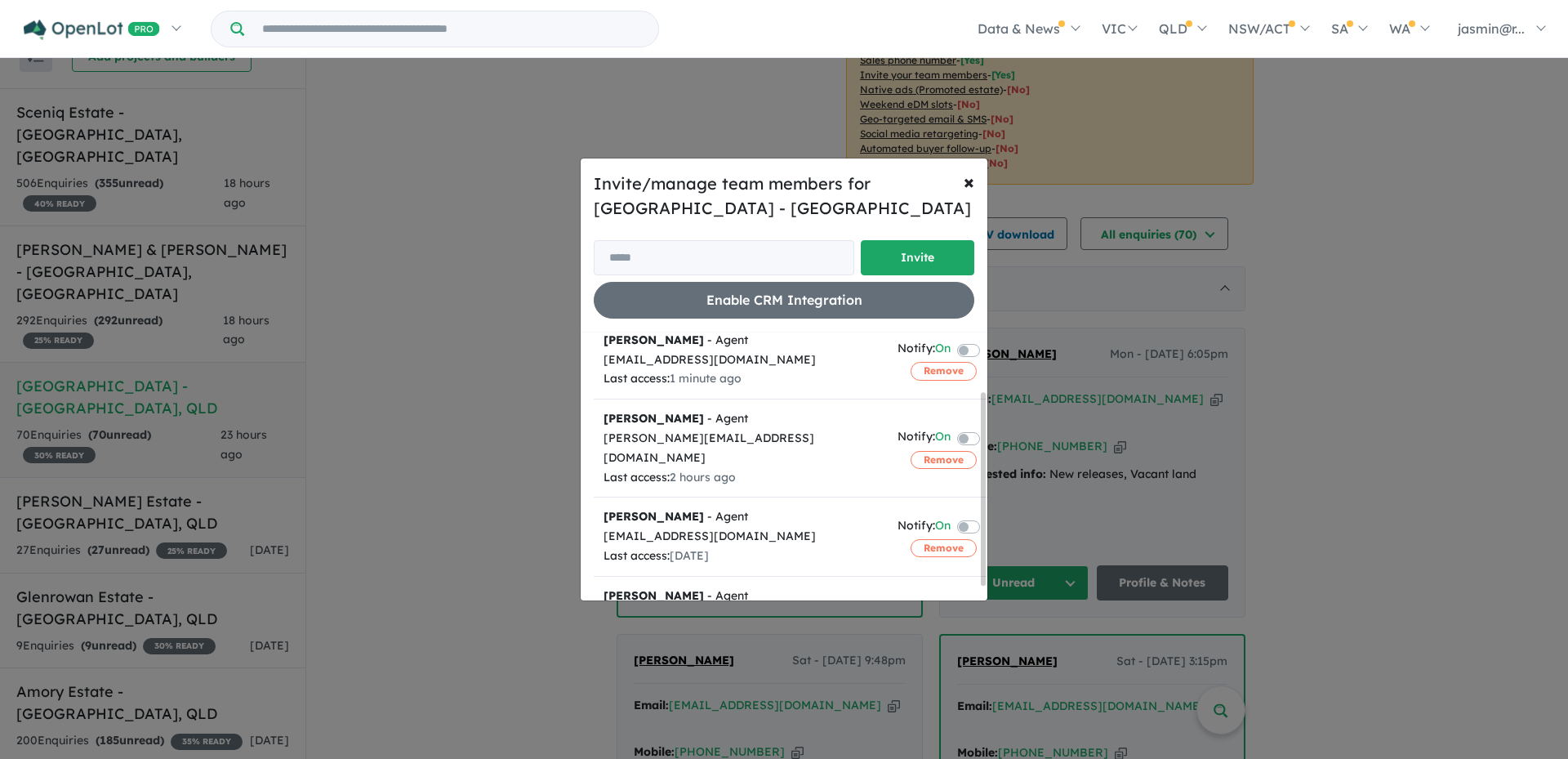
scroll to position [82, 0]
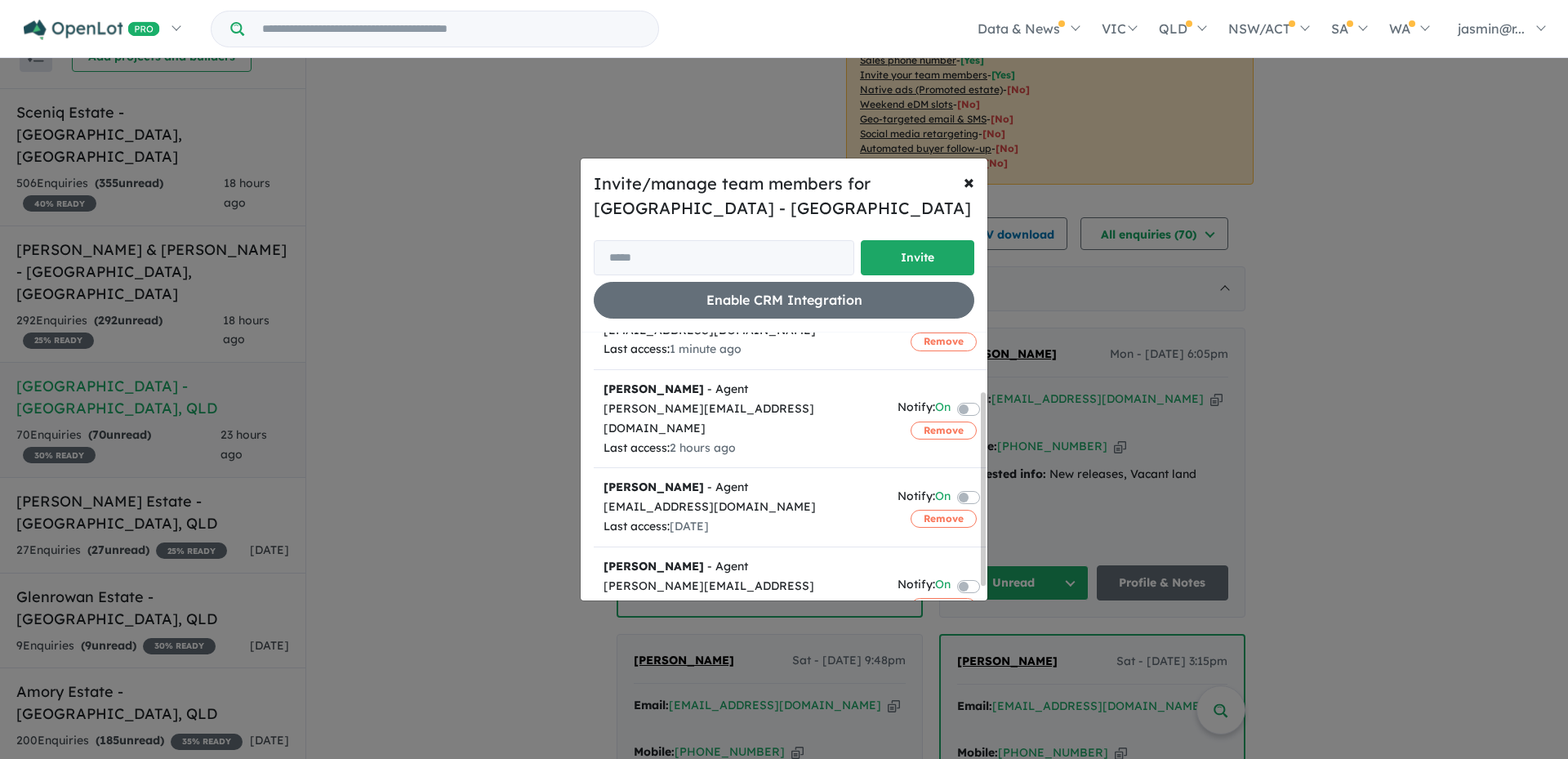
click at [986, 399] on label at bounding box center [988, 407] width 3 height 20
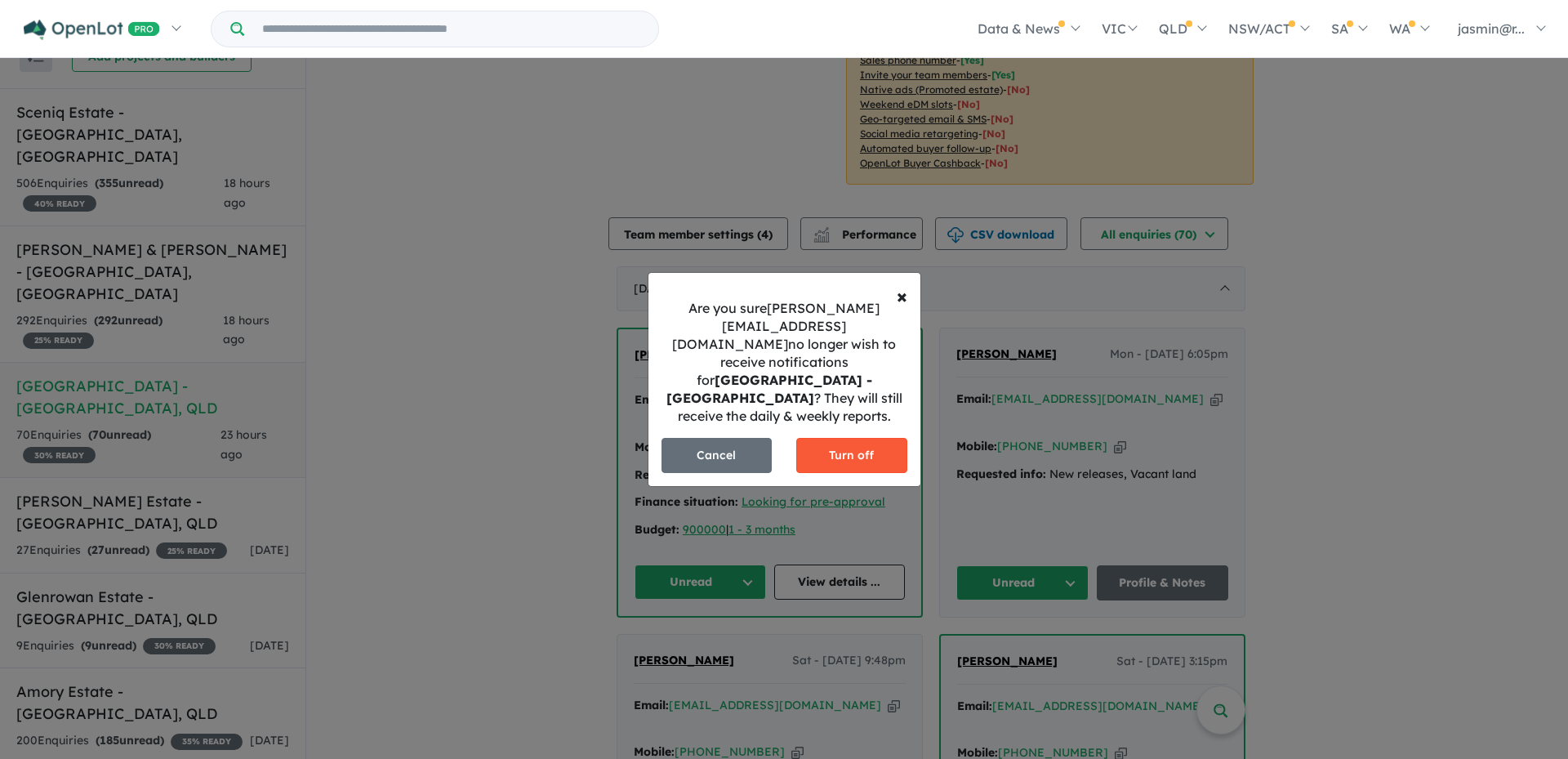
click at [859, 438] on button "Turn off" at bounding box center [851, 455] width 111 height 35
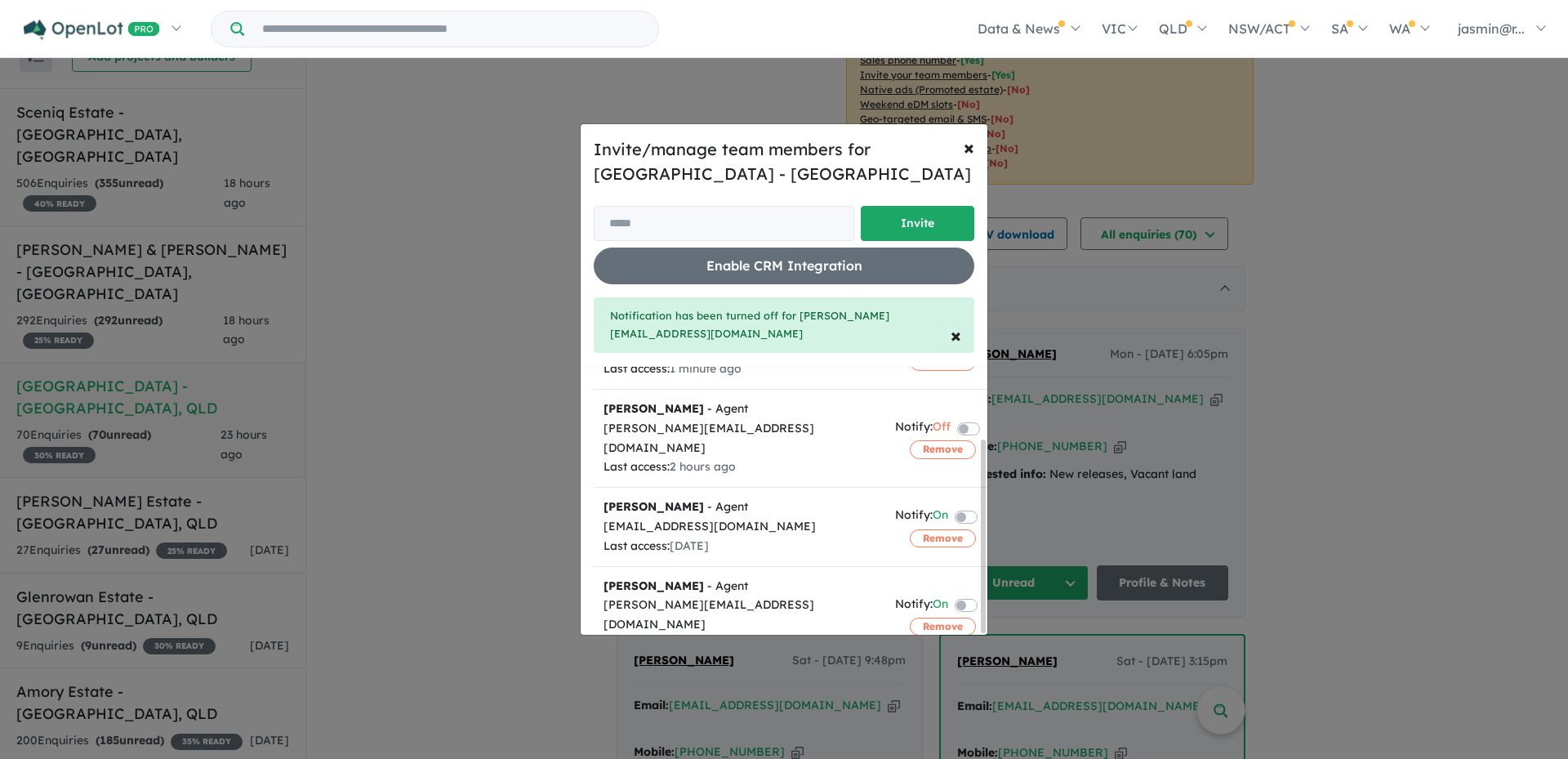
scroll to position [99, 0]
click at [984, 502] on label at bounding box center [985, 512] width 3 height 20
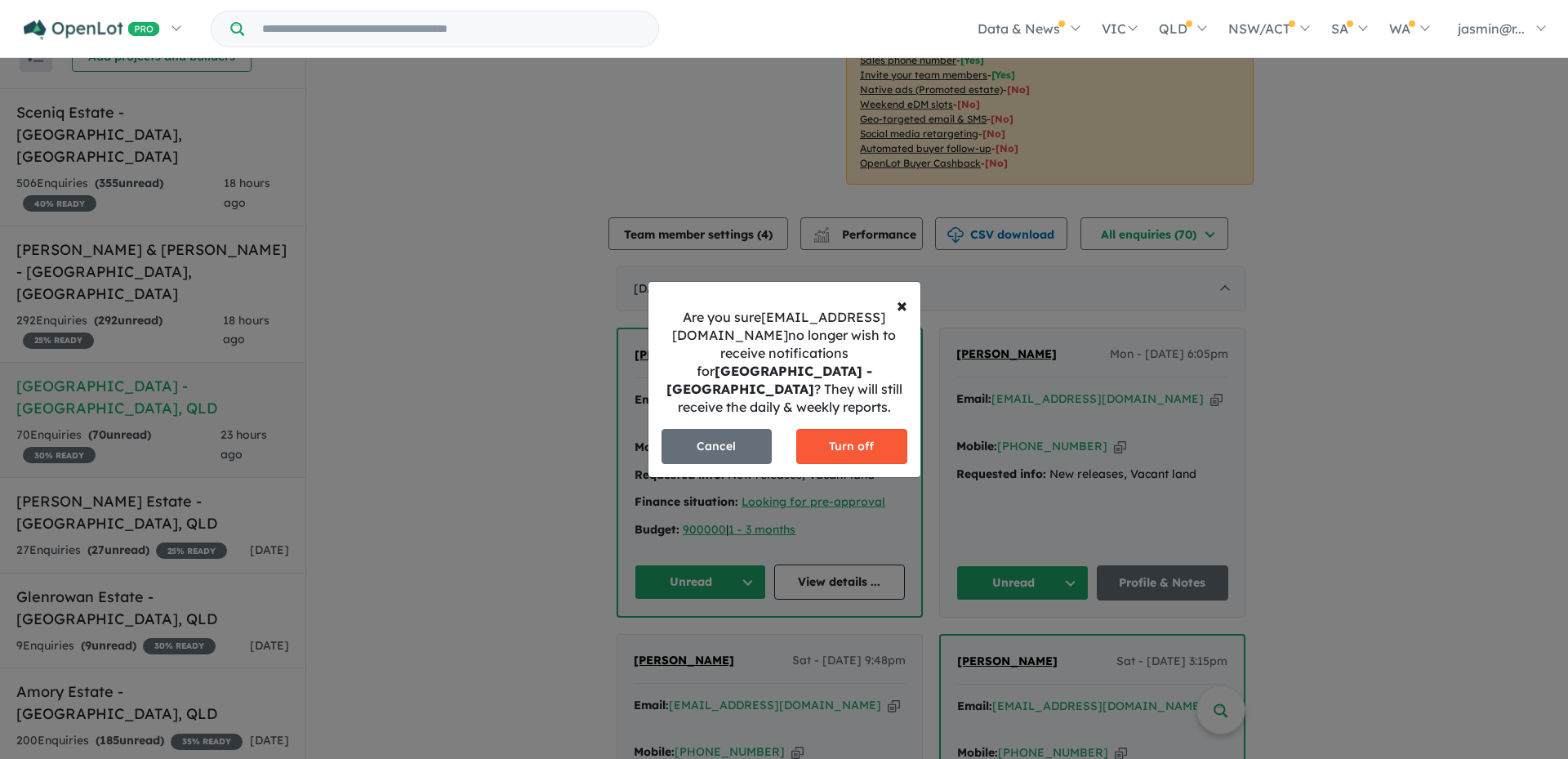
click at [860, 446] on button "Turn off" at bounding box center [851, 446] width 111 height 35
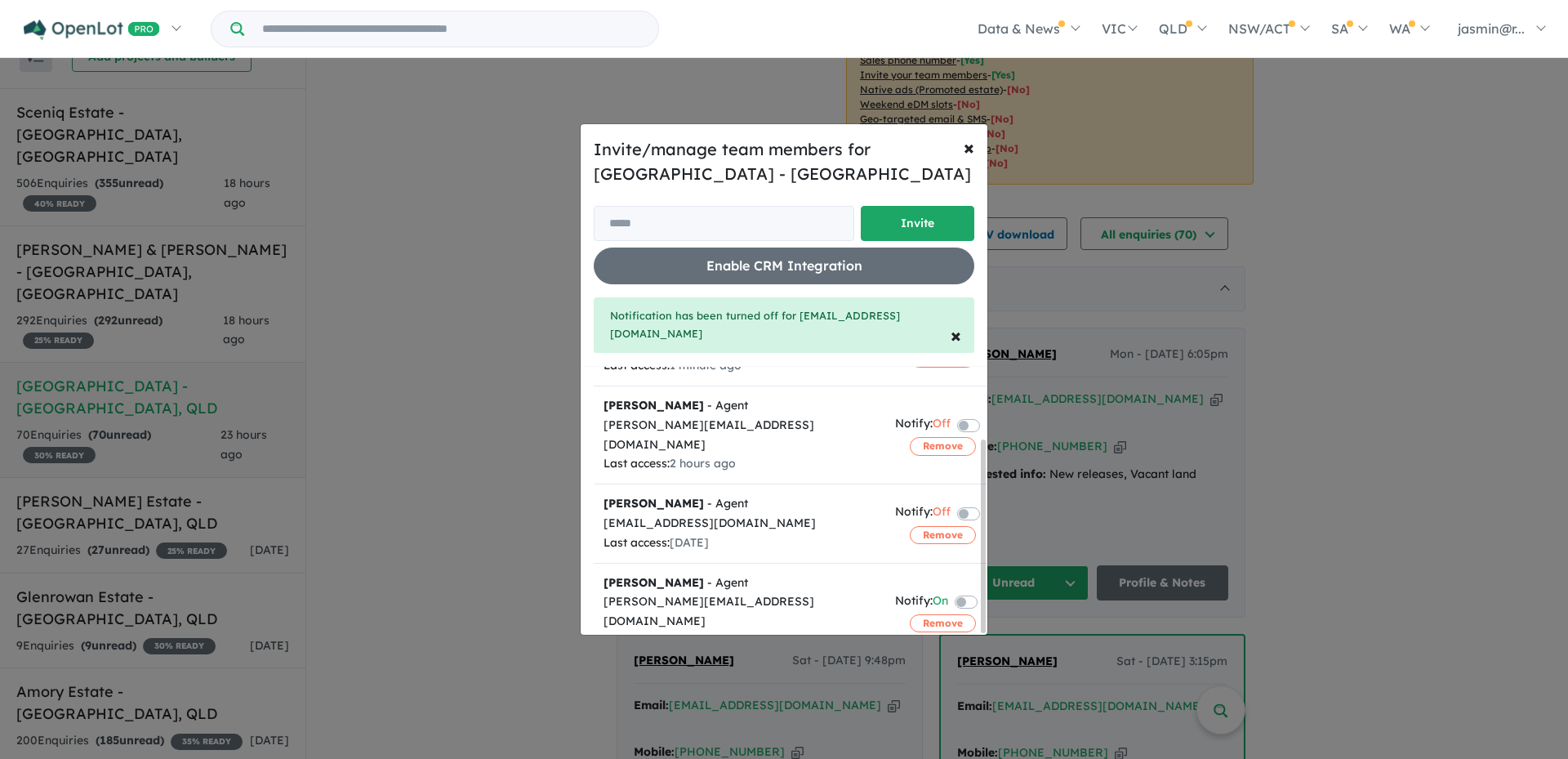
click at [984, 592] on label at bounding box center [985, 601] width 3 height 20
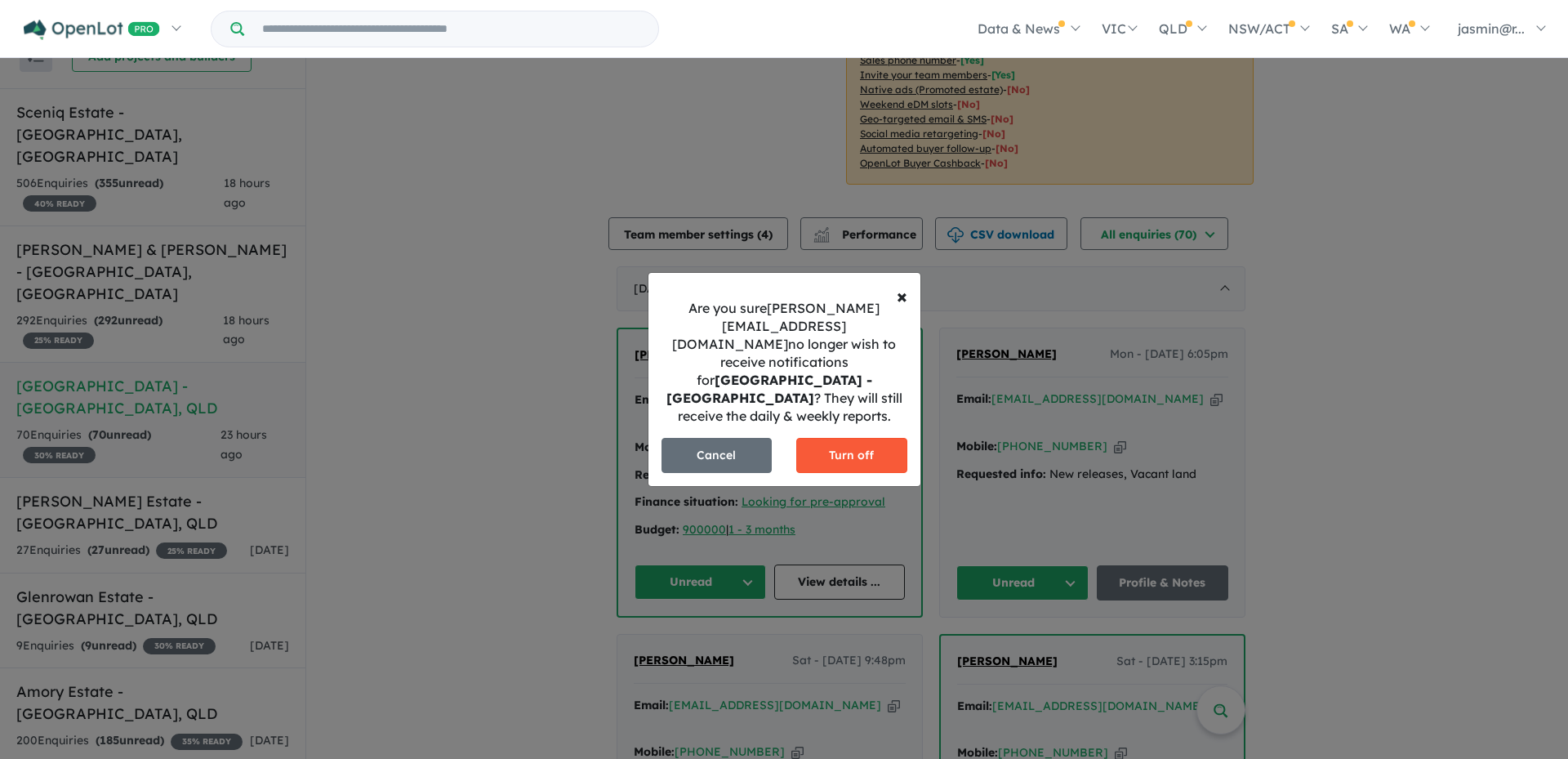
click at [855, 438] on button "Turn off" at bounding box center [851, 455] width 111 height 35
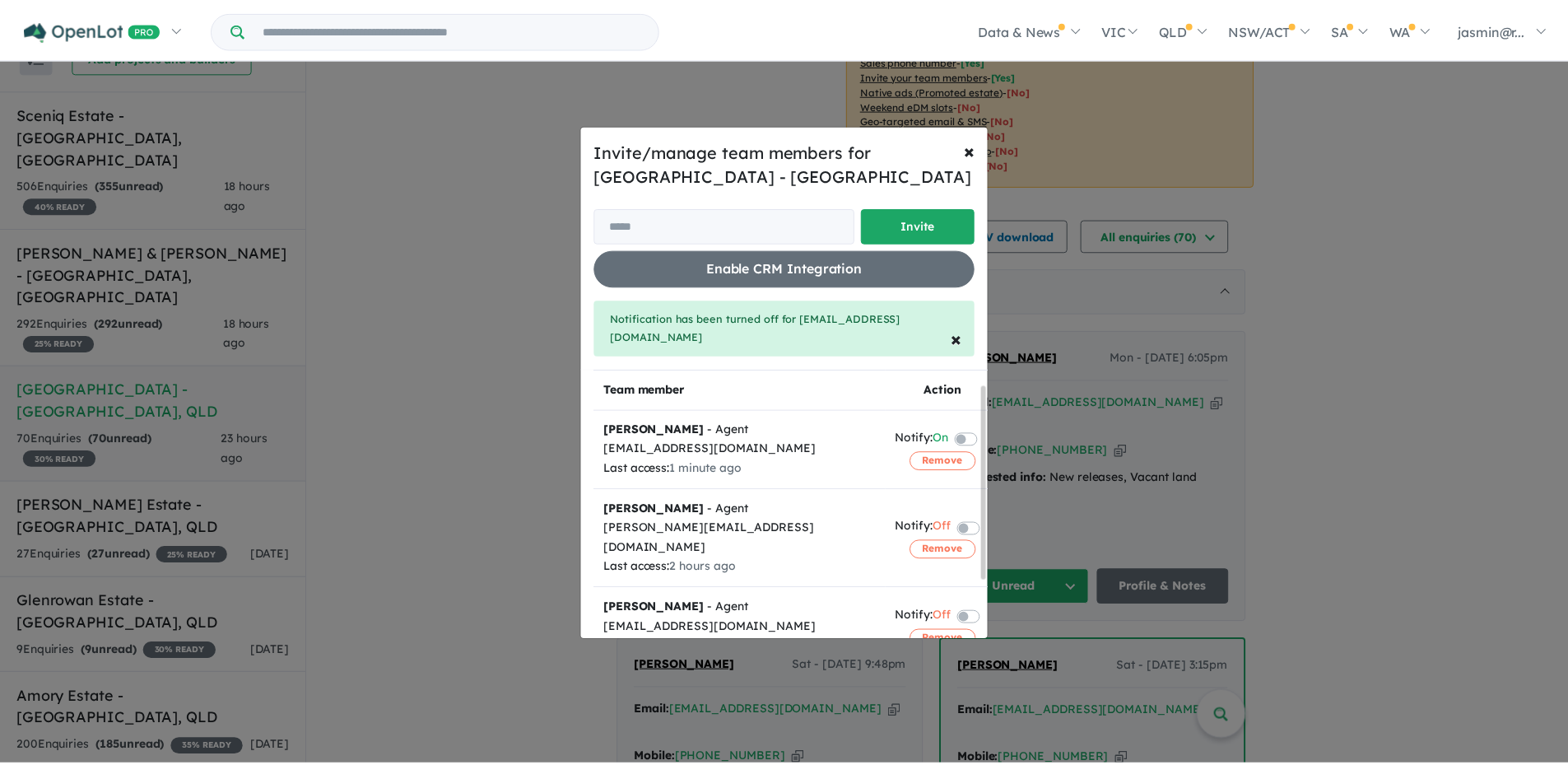
scroll to position [0, 0]
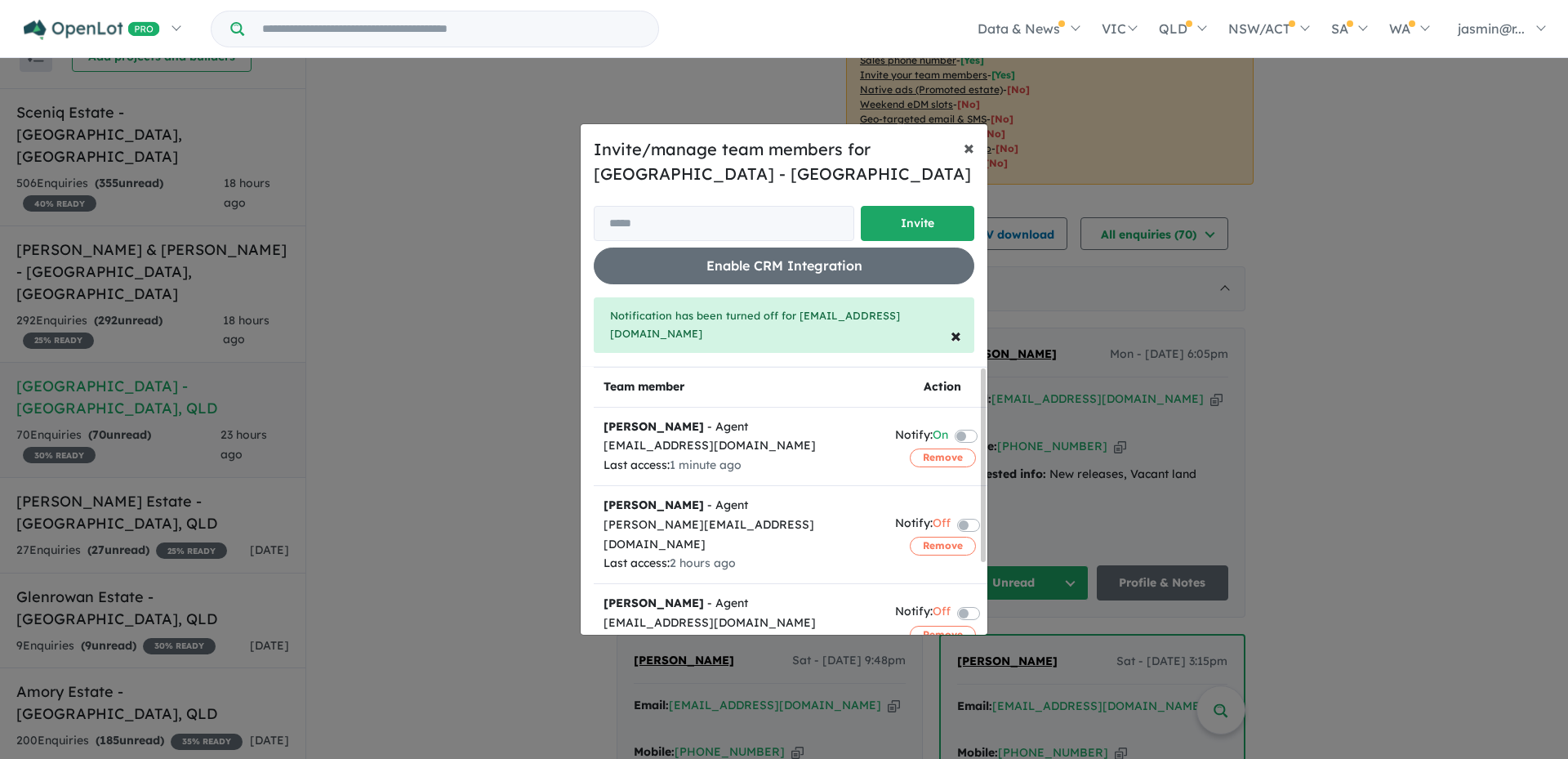
click at [965, 156] on span "×" at bounding box center [968, 147] width 10 height 25
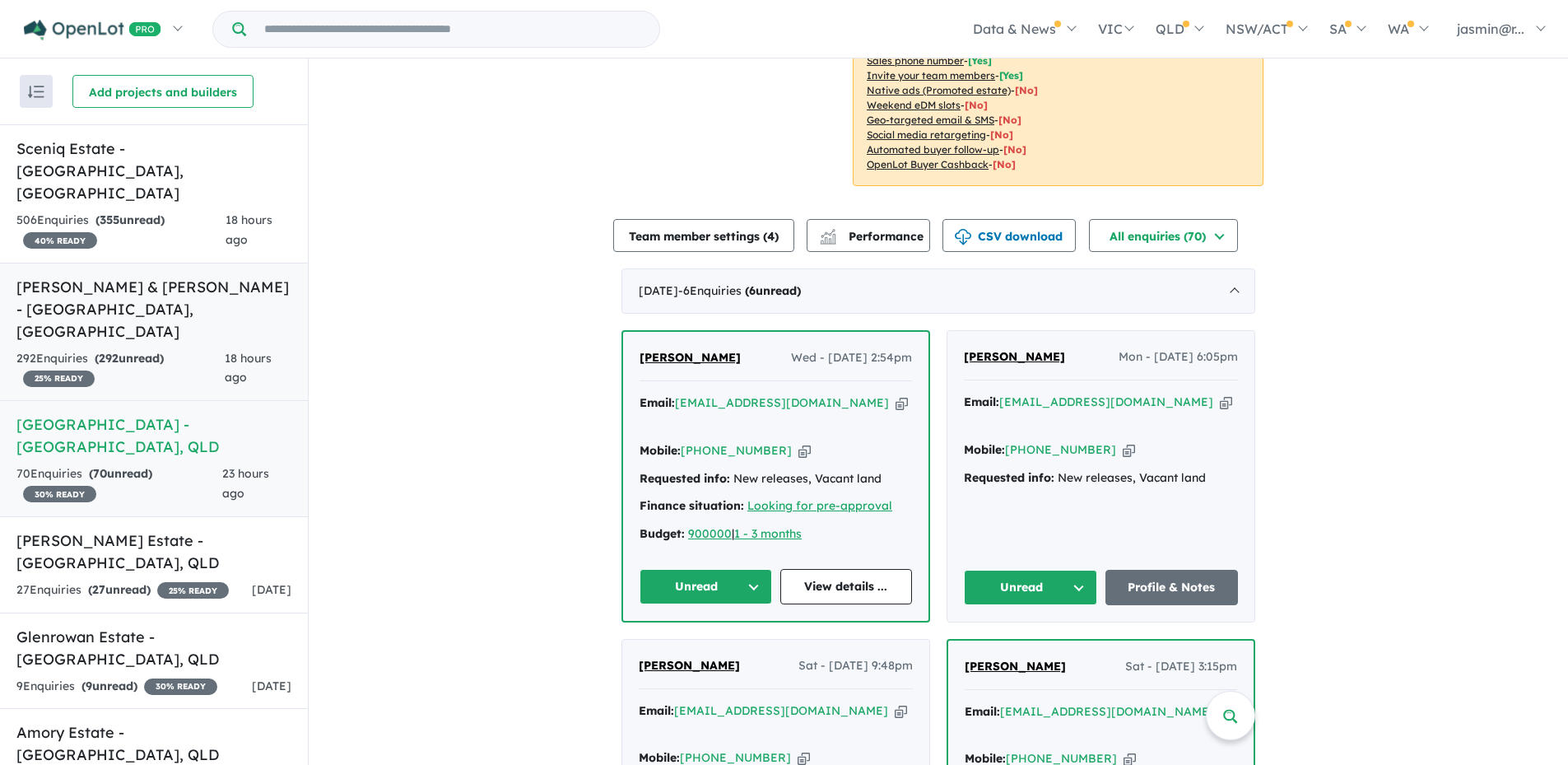
click at [164, 350] on strong "( 292 unread)" at bounding box center [129, 357] width 69 height 15
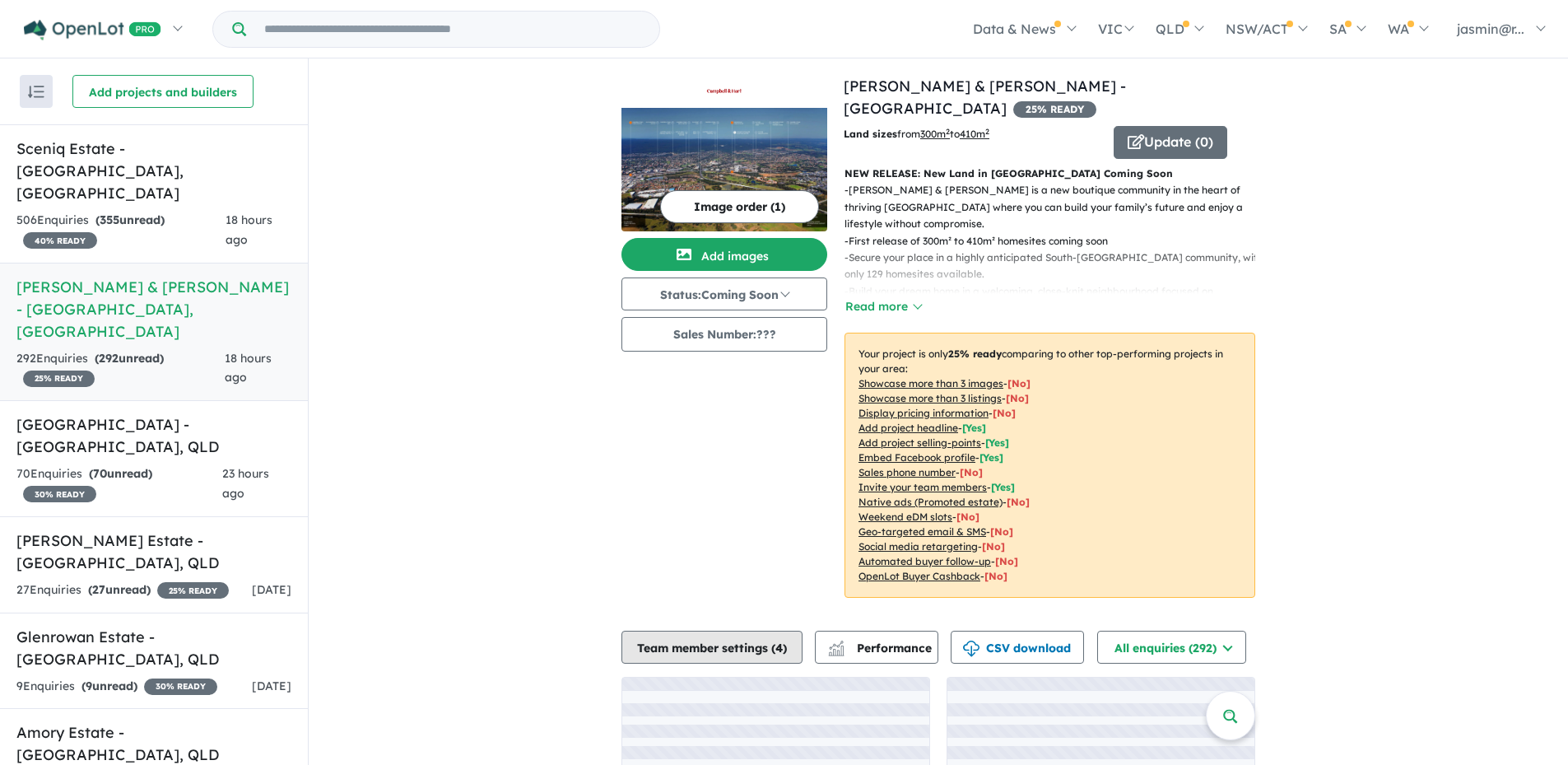
click at [712, 631] on button "Team member settings ( 4 )" at bounding box center [712, 647] width 181 height 33
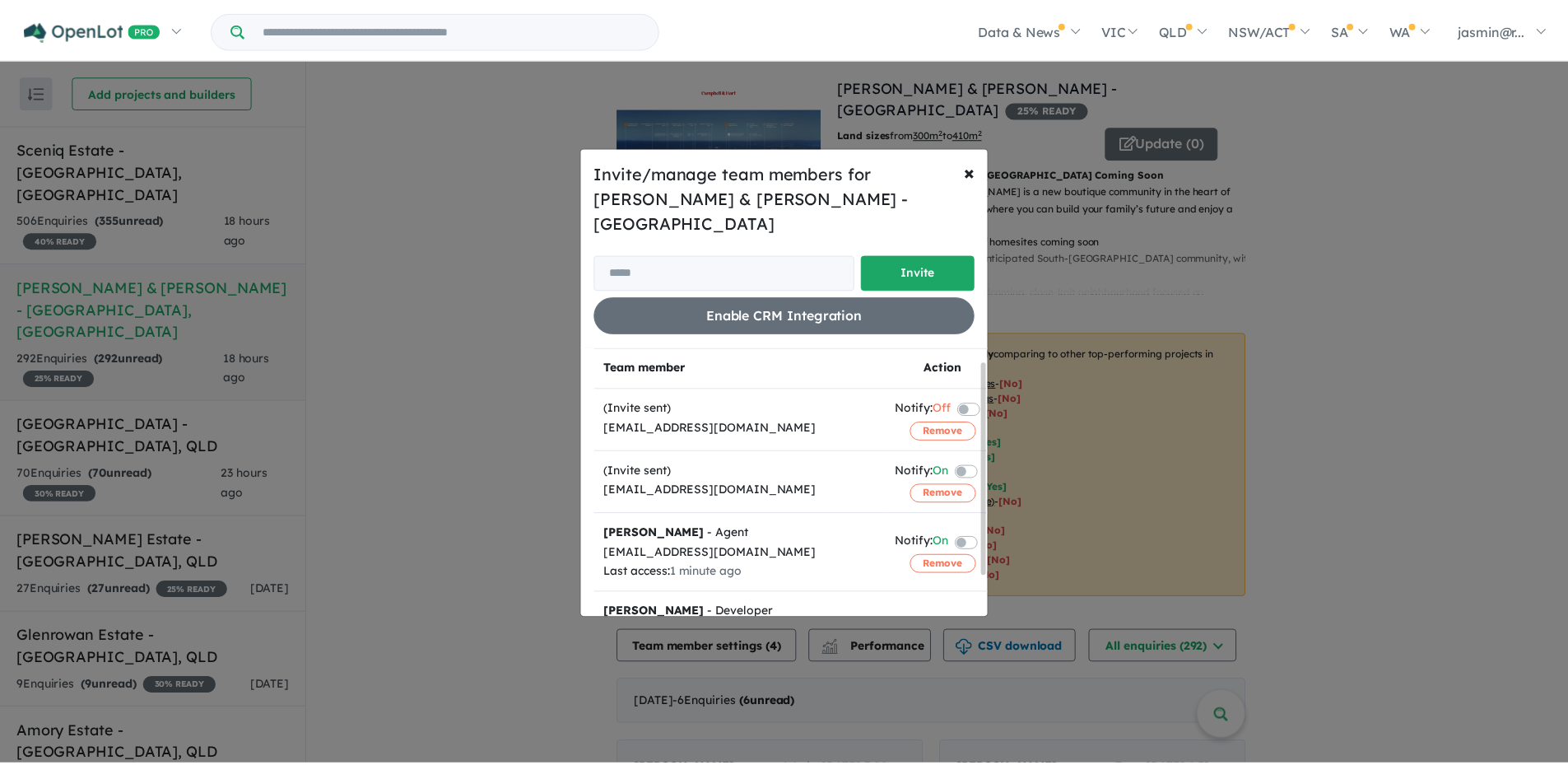
scroll to position [68, 0]
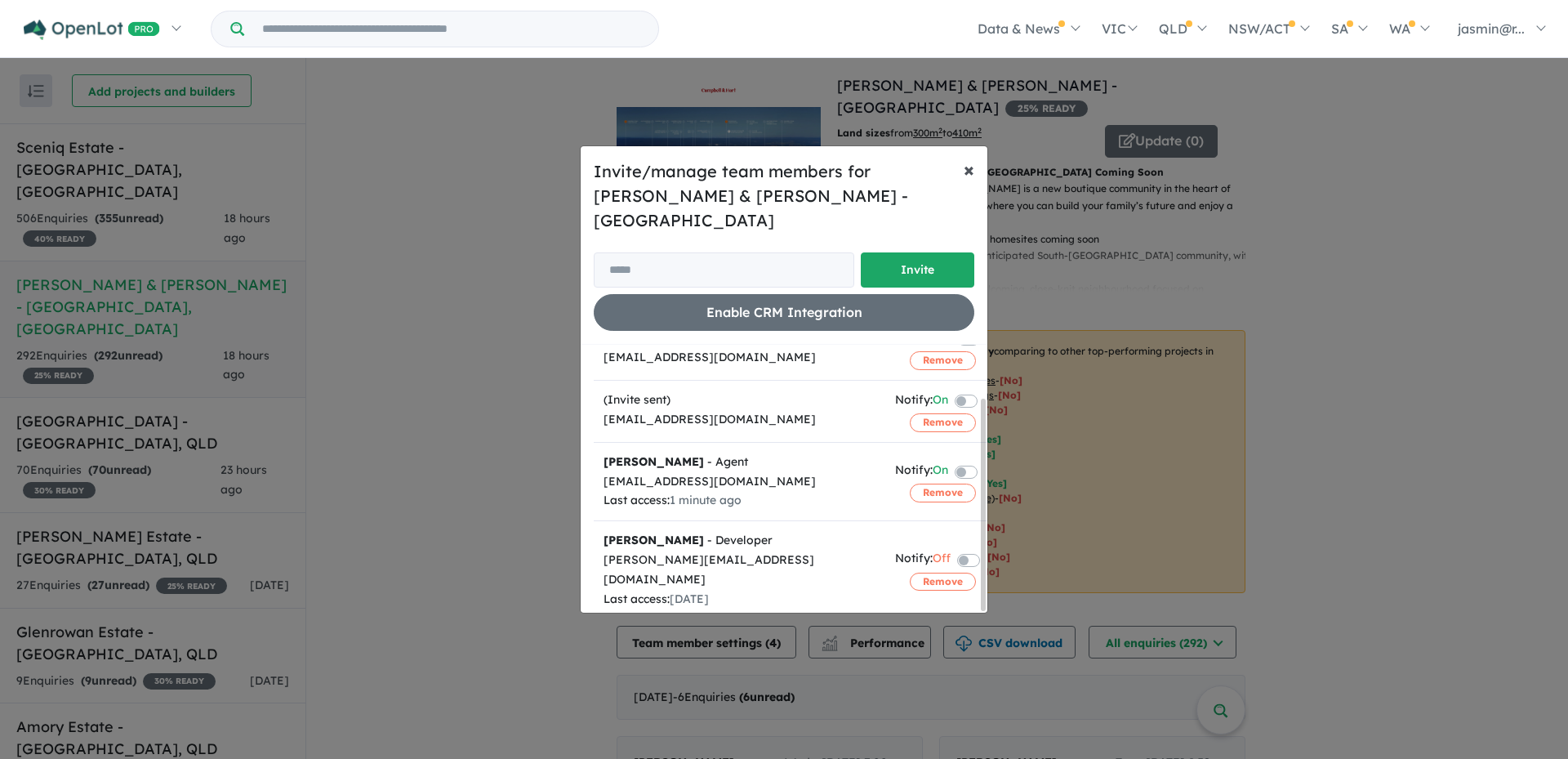
click at [969, 179] on span "×" at bounding box center [968, 169] width 10 height 25
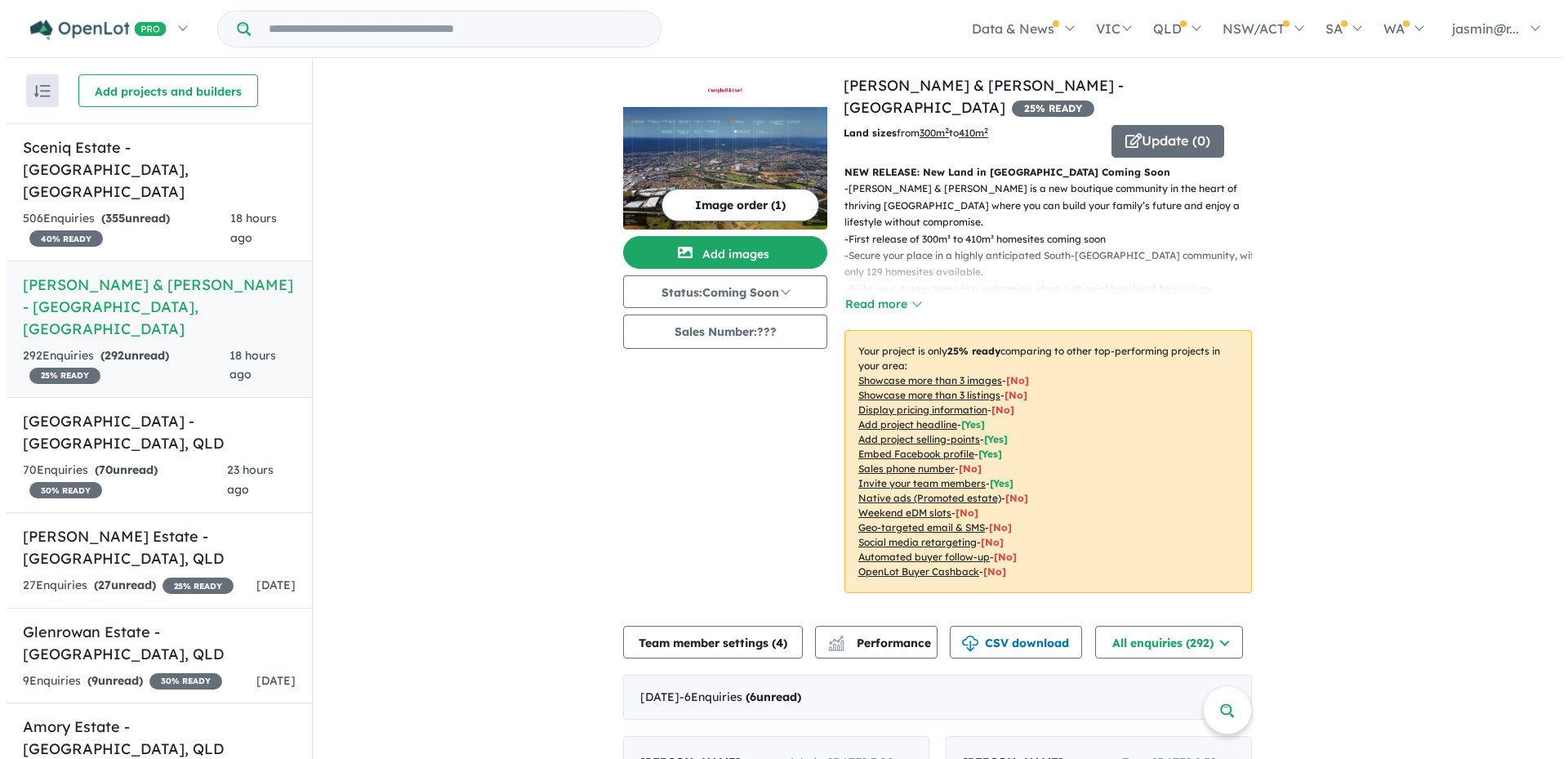
scroll to position [0, 0]
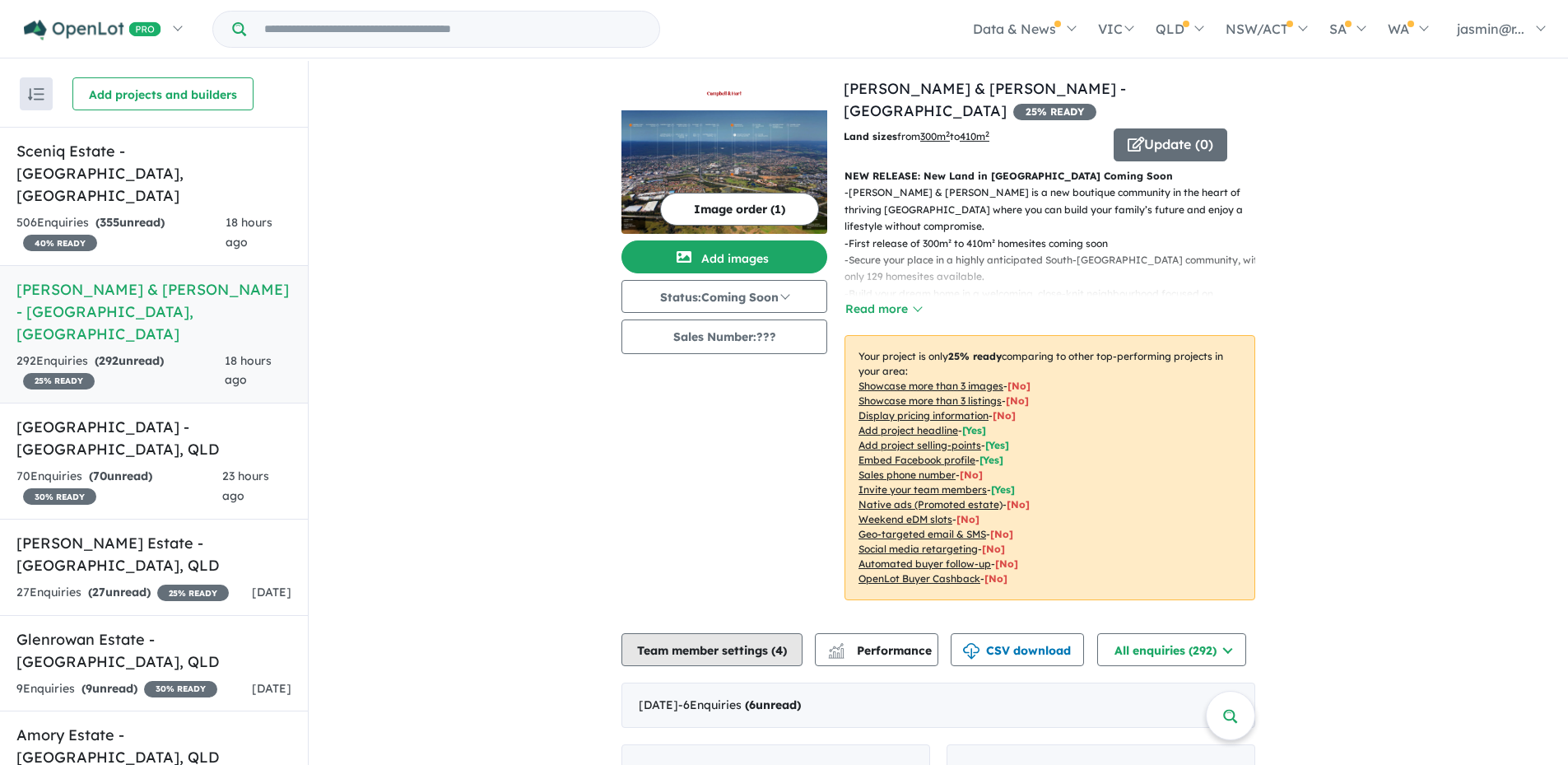
click at [706, 633] on button "Team member settings ( 4 )" at bounding box center [712, 649] width 181 height 33
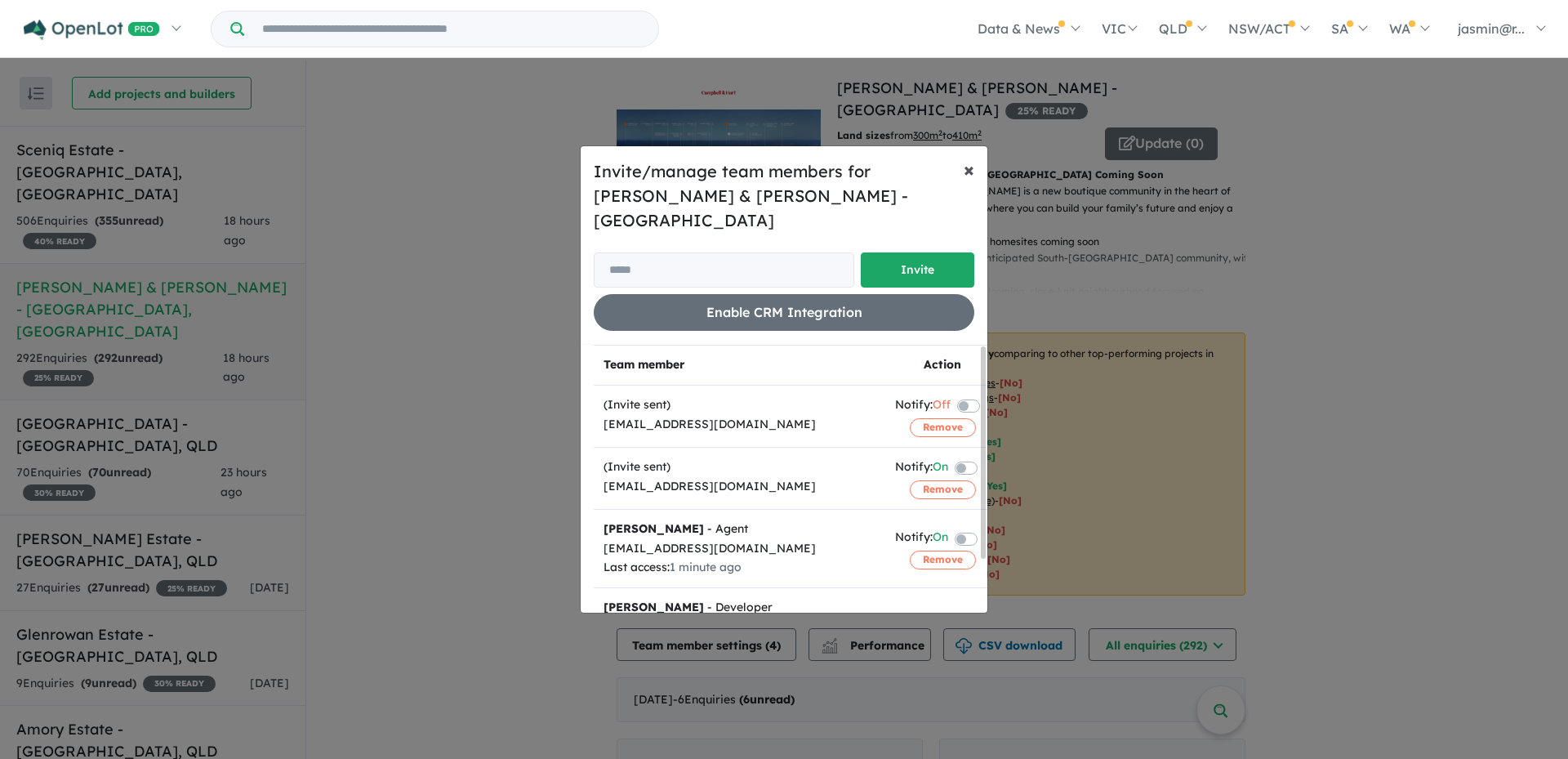
click at [964, 181] on span "×" at bounding box center [968, 169] width 10 height 25
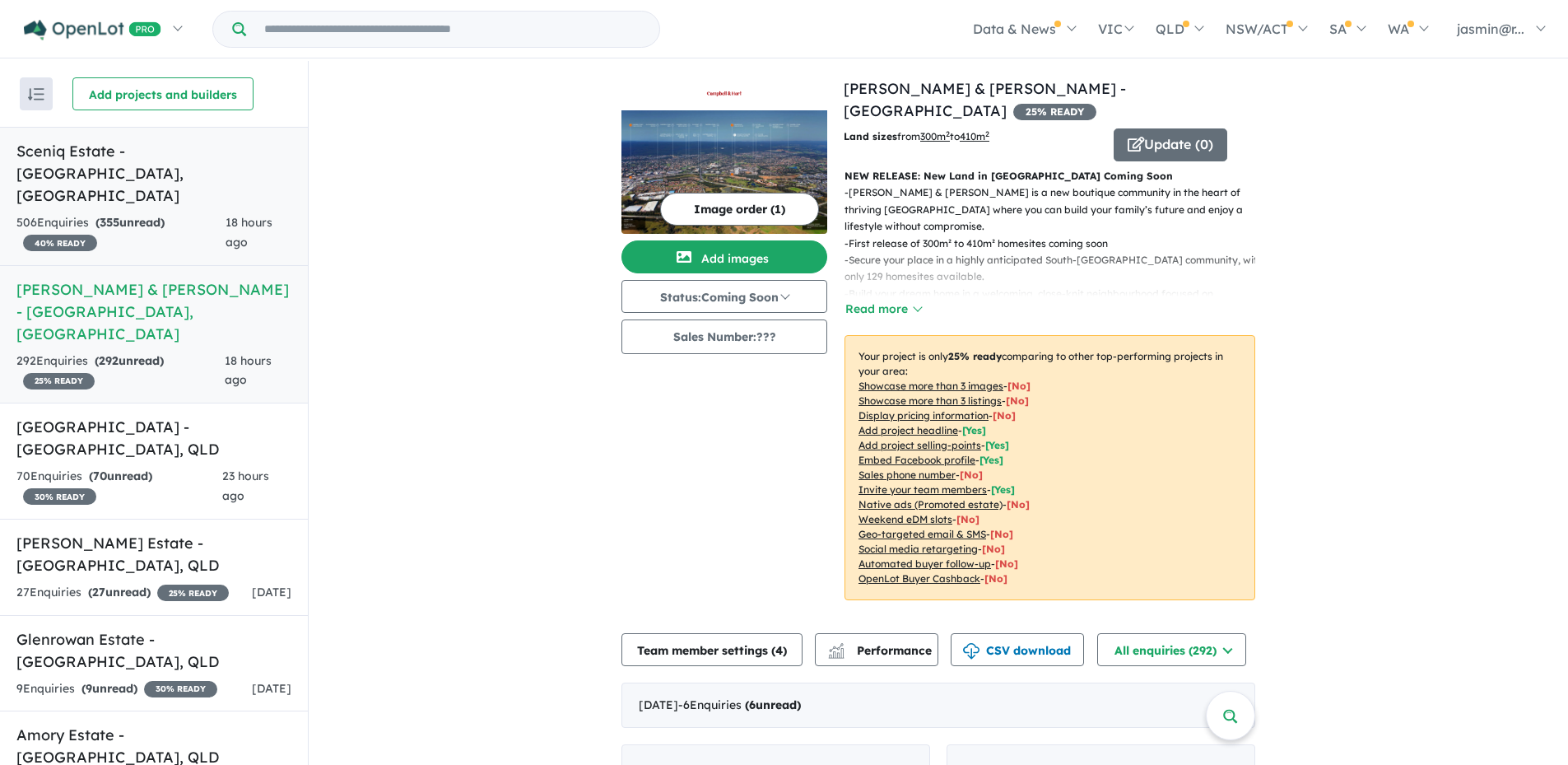
click at [163, 184] on link "Sceniq Estate - [GEOGRAPHIC_DATA] , [GEOGRAPHIC_DATA] 506 Enquir ies ( 355 unre…" at bounding box center [154, 196] width 308 height 139
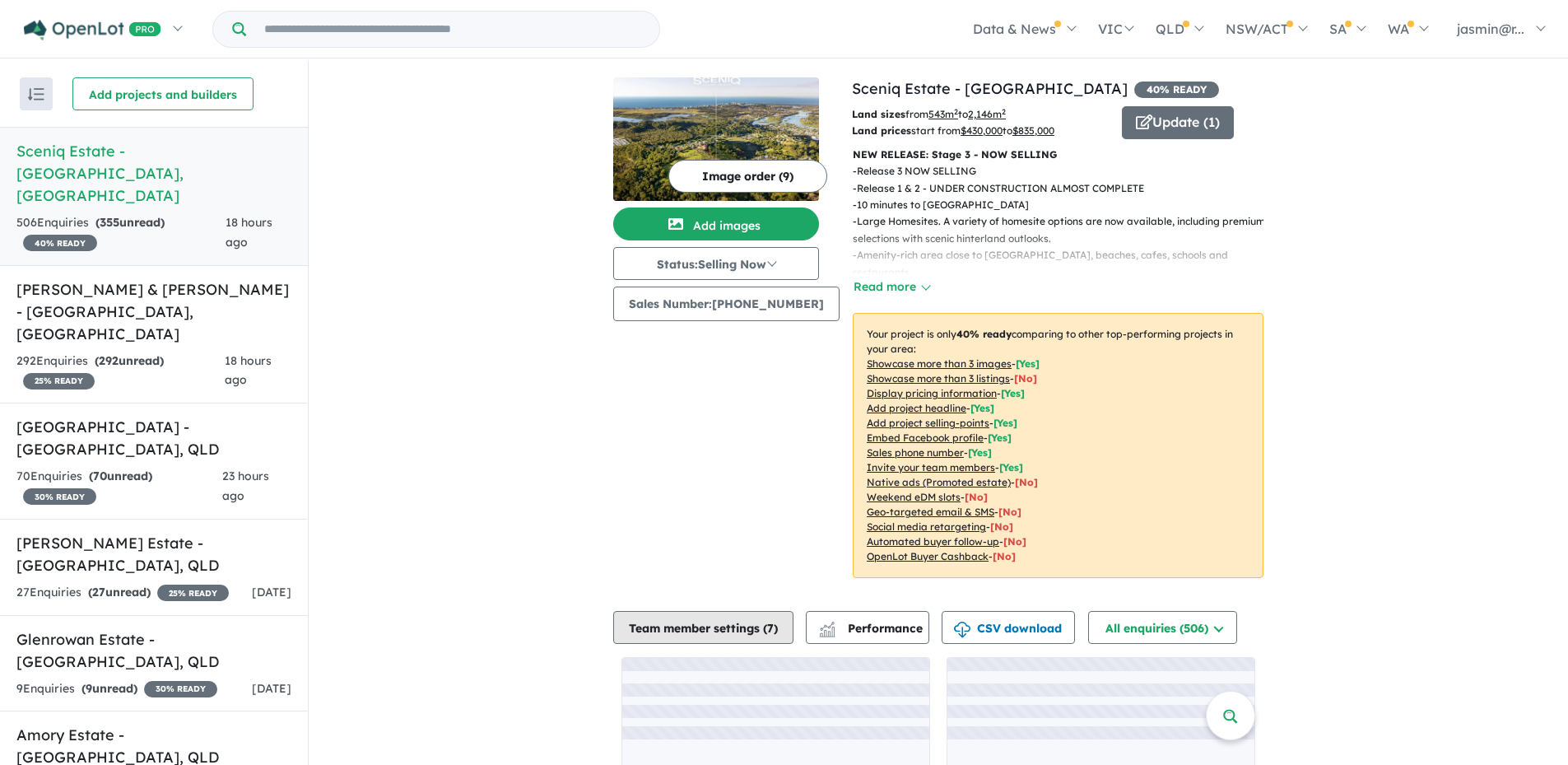
click at [765, 622] on button "Team member settings ( 7 )" at bounding box center [703, 627] width 181 height 33
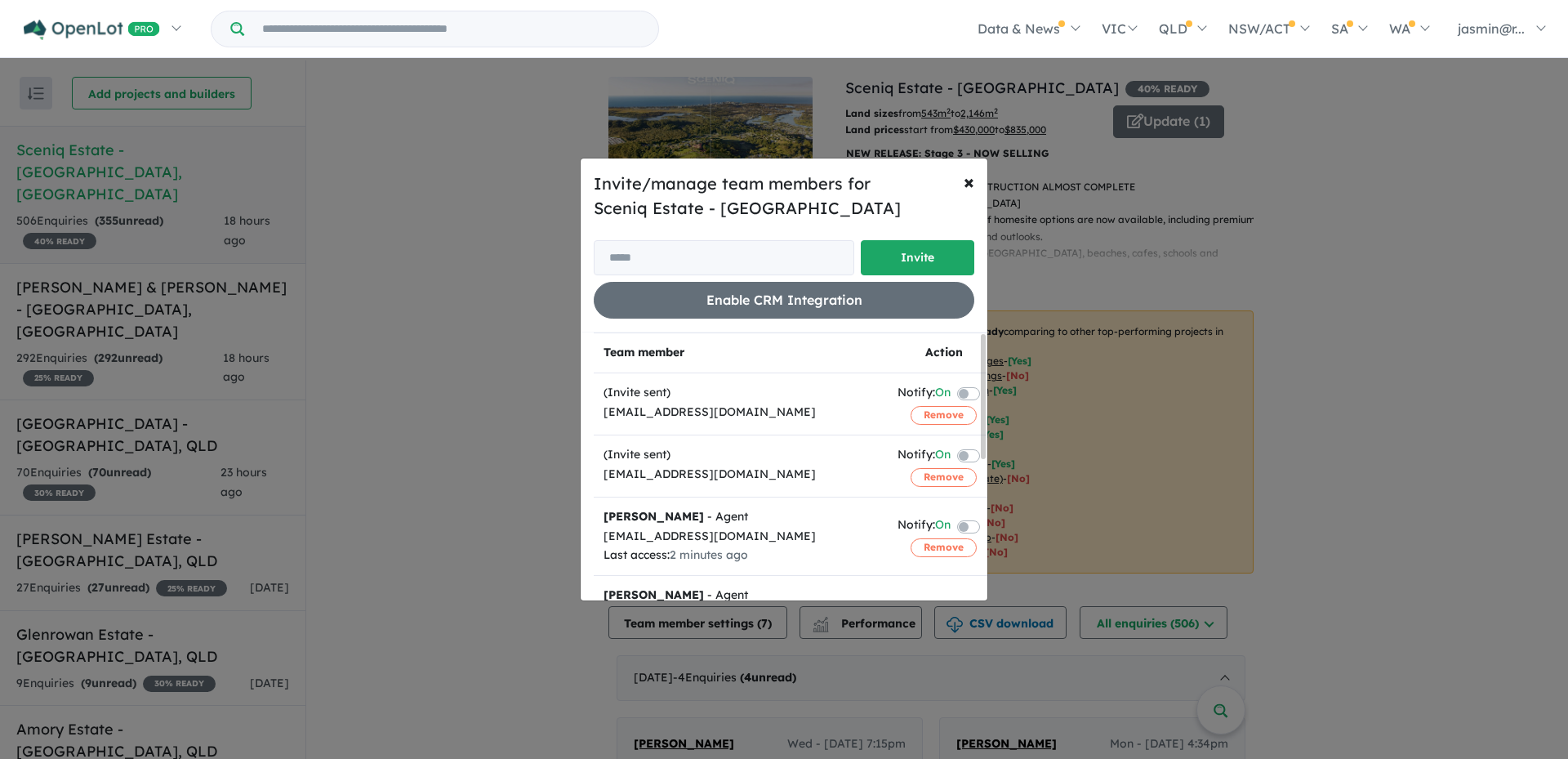
click at [986, 456] on label at bounding box center [988, 455] width 3 height 20
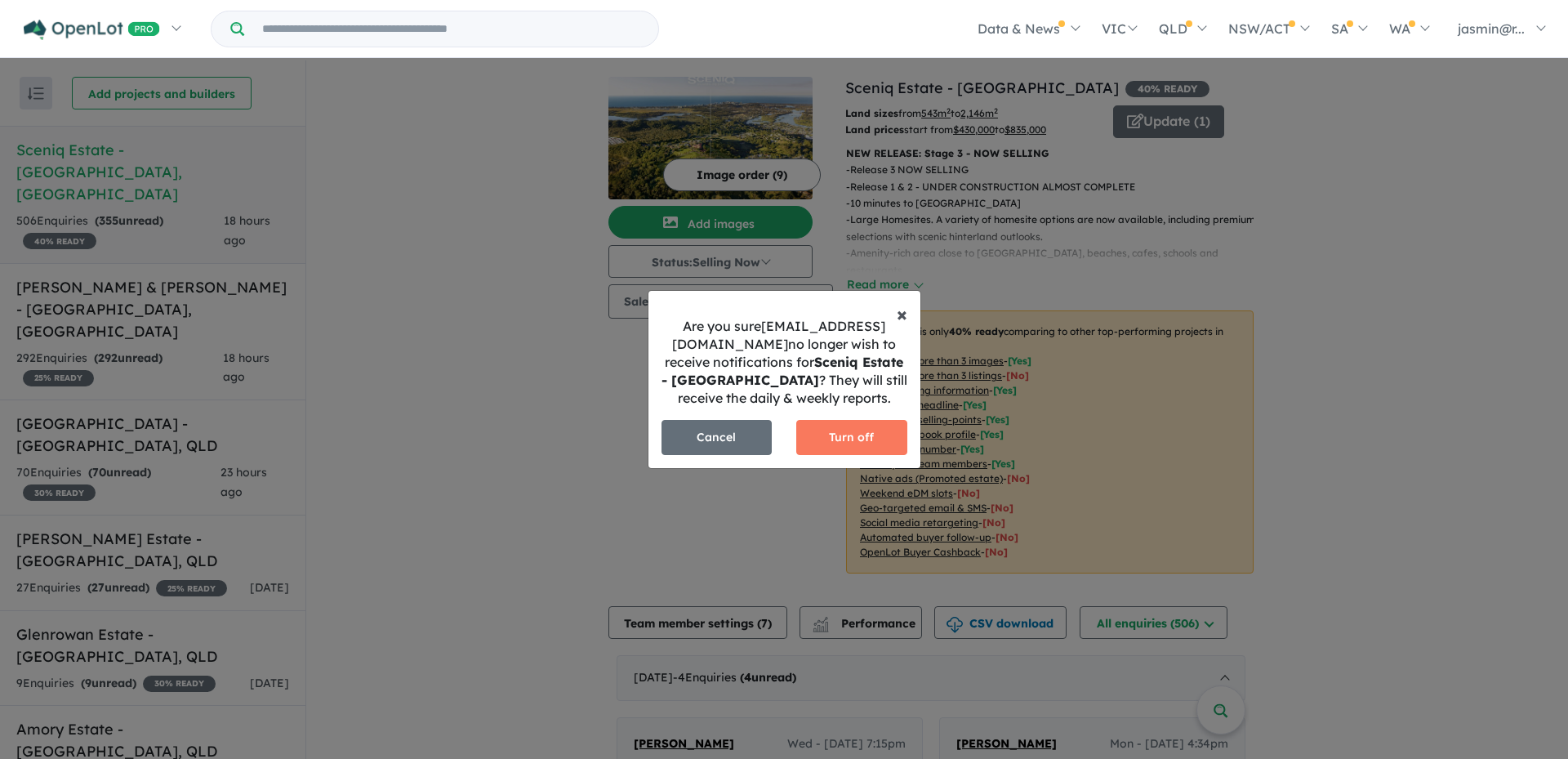
click at [900, 310] on span "×" at bounding box center [901, 314] width 10 height 25
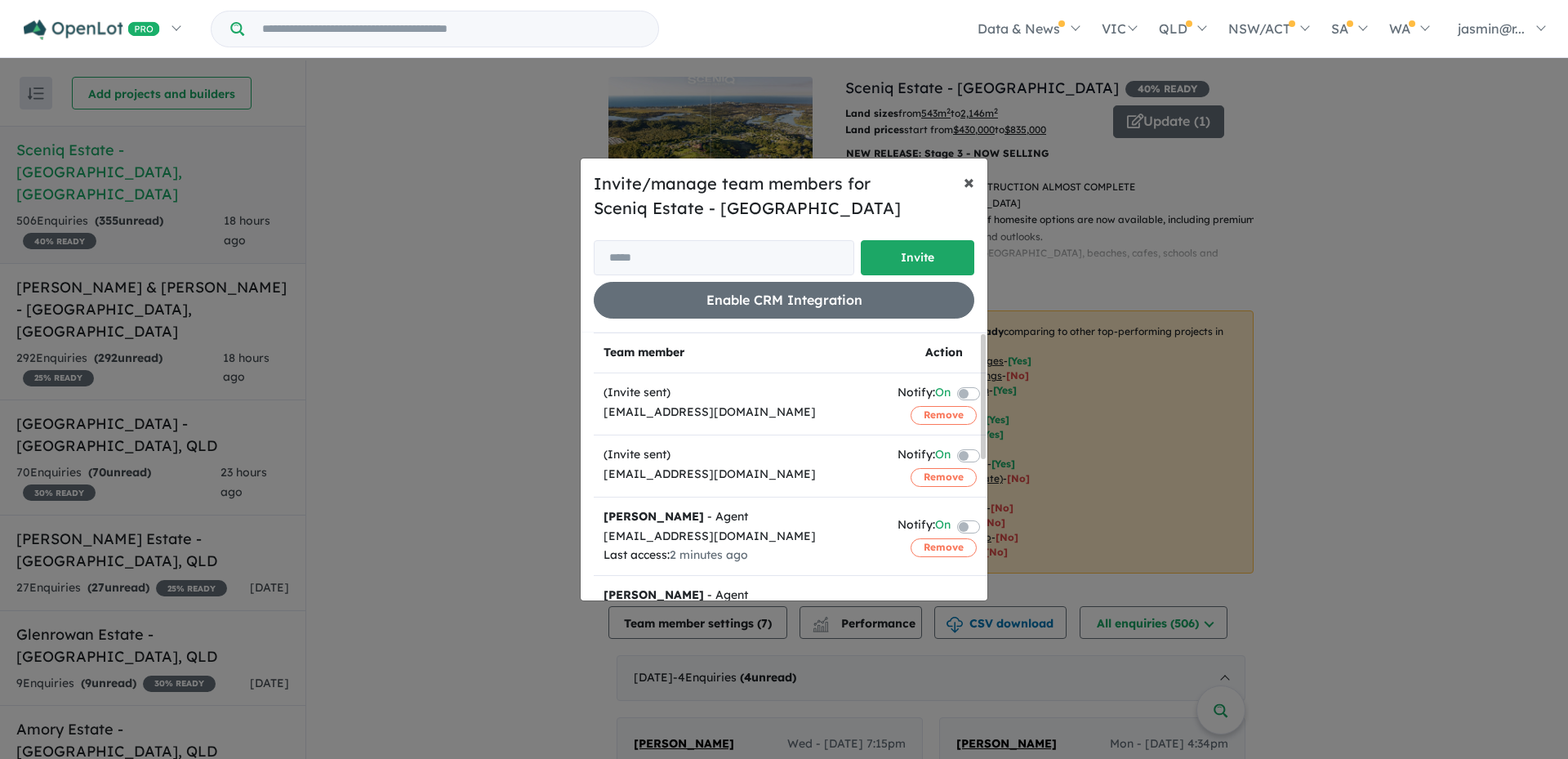
click at [962, 183] on button "× Close" at bounding box center [968, 181] width 37 height 46
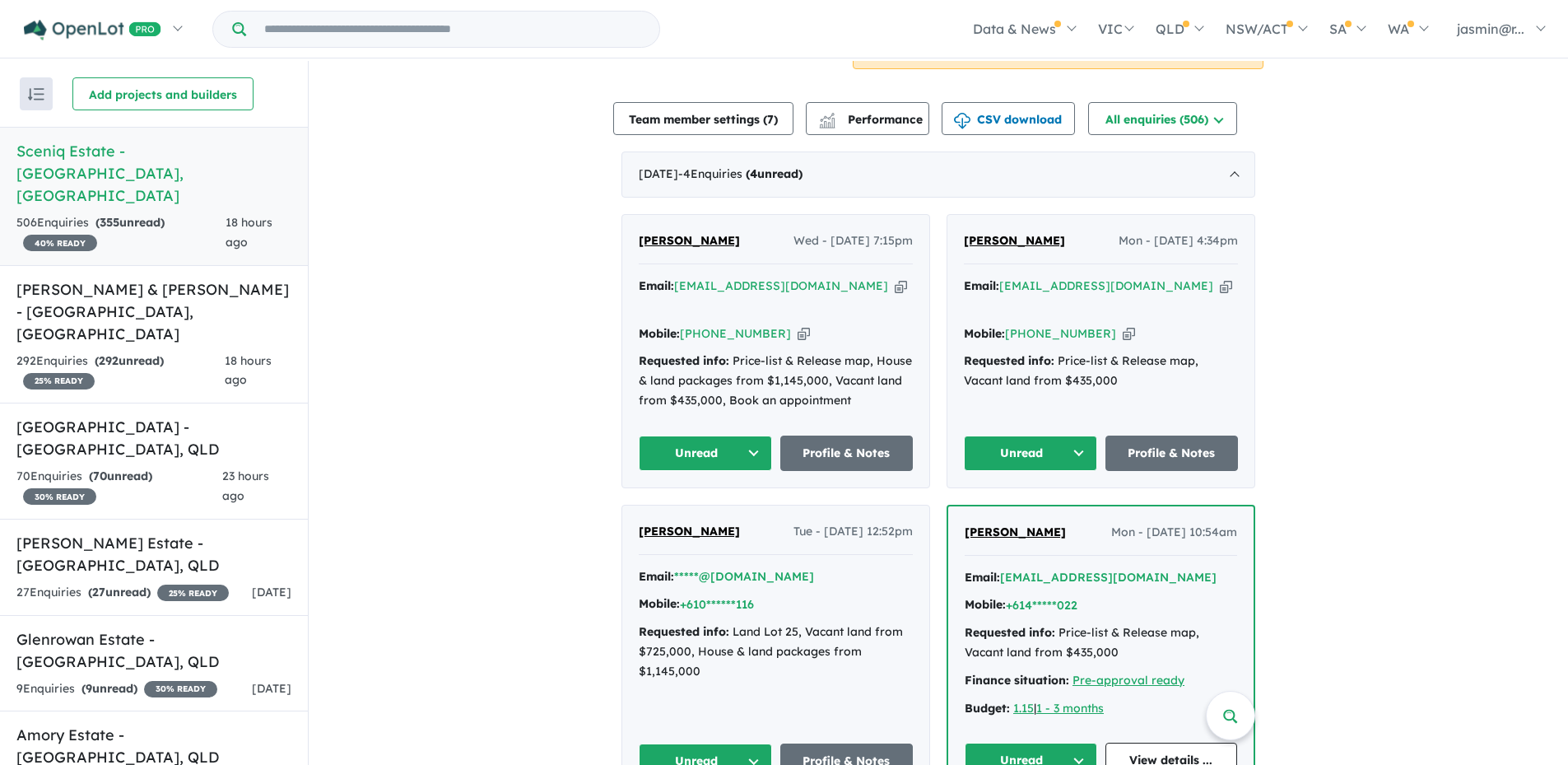
scroll to position [164, 0]
